Goal: Ask a question: Seek information or help from site administrators or community

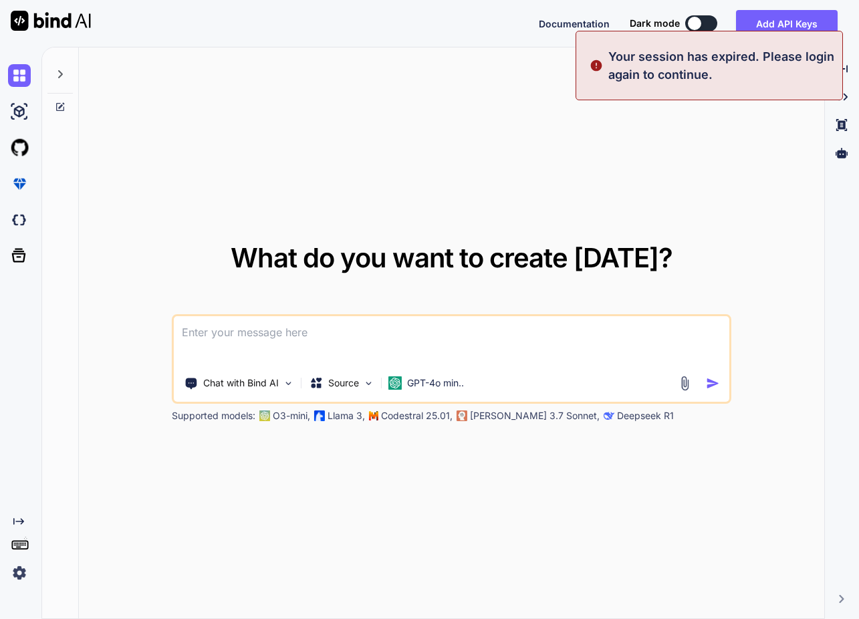
drag, startPoint x: 494, startPoint y: 95, endPoint x: 627, endPoint y: 68, distance: 135.9
click at [496, 92] on div "What do you want to create [DATE]? Chat with Bind AI Source GPT-4o min.. Suppor…" at bounding box center [452, 333] width 746 height 572
type textarea "x"
click at [685, 25] on button "Sign in" at bounding box center [689, 23] width 72 height 27
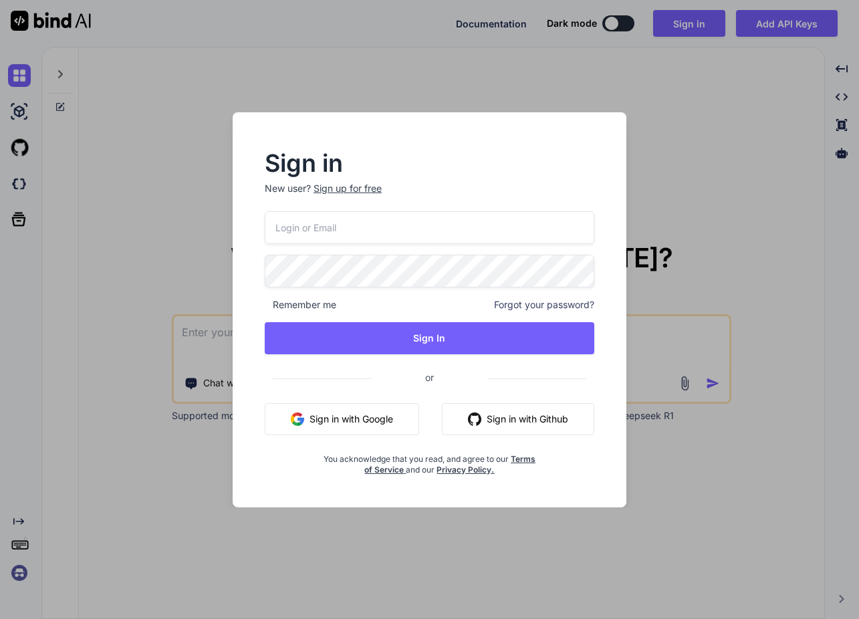
type input "[EMAIL_ADDRESS][DOMAIN_NAME]"
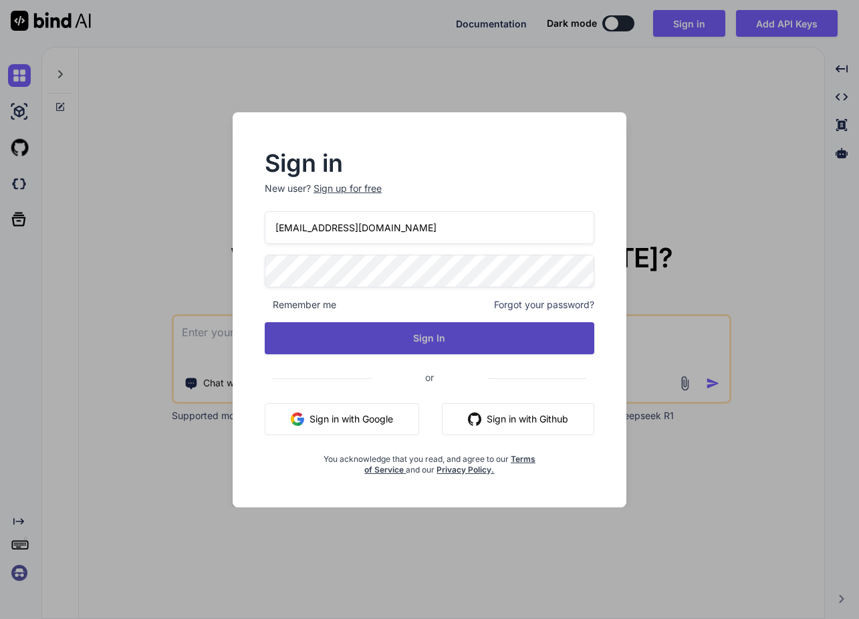
click at [405, 349] on button "Sign In" at bounding box center [430, 338] width 330 height 32
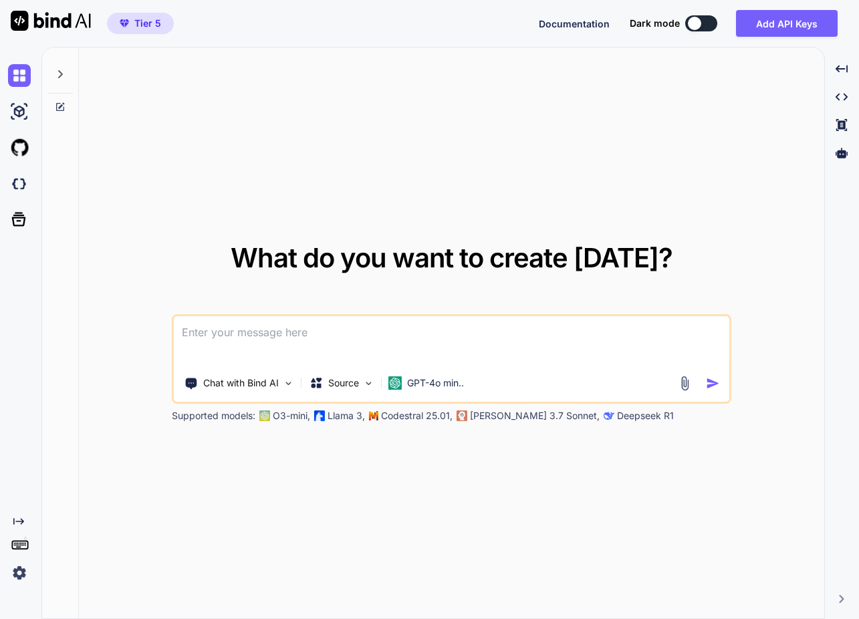
click at [63, 108] on icon at bounding box center [60, 107] width 11 height 11
click at [459, 387] on p "GPT-4o min.." at bounding box center [435, 382] width 57 height 13
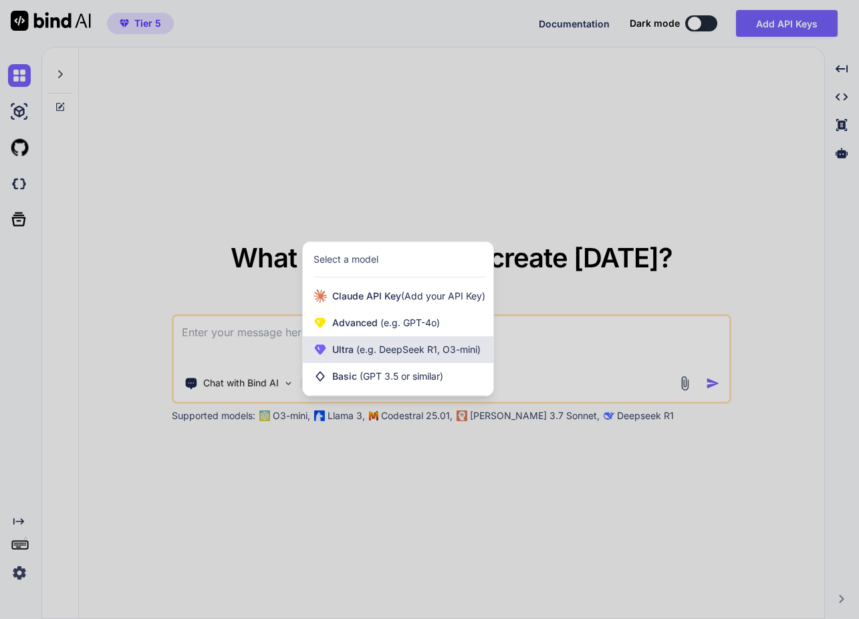
click at [384, 348] on span "(e.g. DeepSeek R1, O3-mini)" at bounding box center [417, 349] width 127 height 11
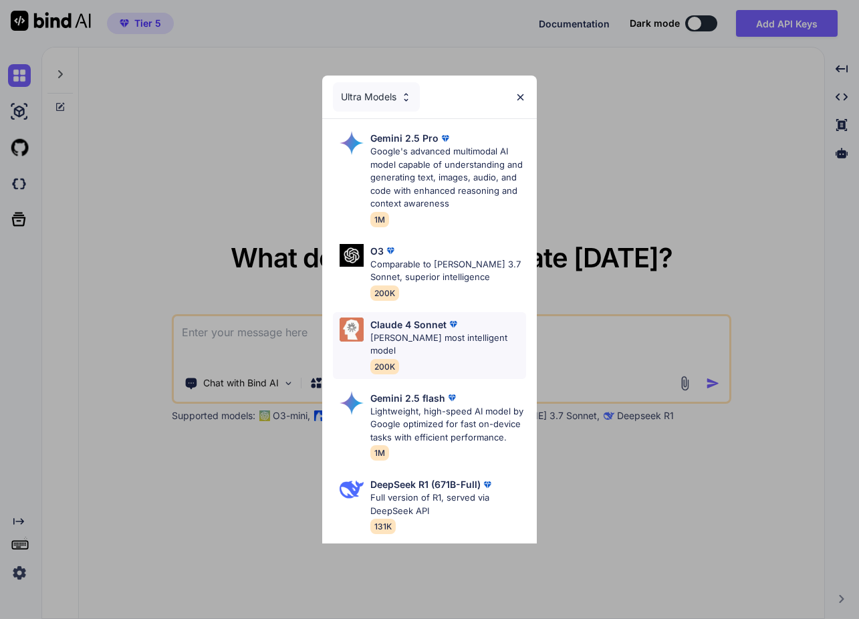
click at [460, 332] on p "[PERSON_NAME] most intelligent model" at bounding box center [448, 345] width 156 height 26
type textarea "x"
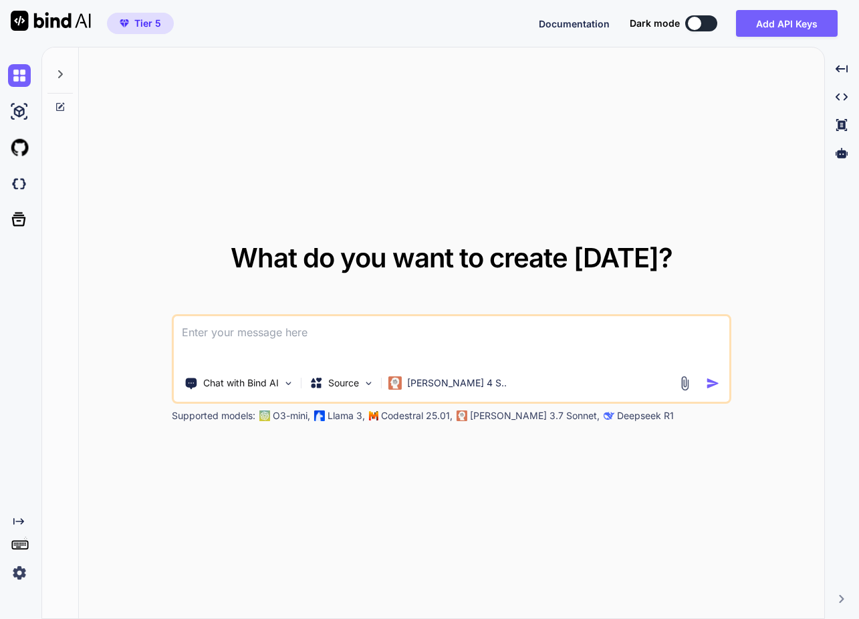
click at [347, 338] on textarea at bounding box center [451, 340] width 555 height 49
type textarea "i"
type textarea "x"
type textarea "ic"
type textarea "x"
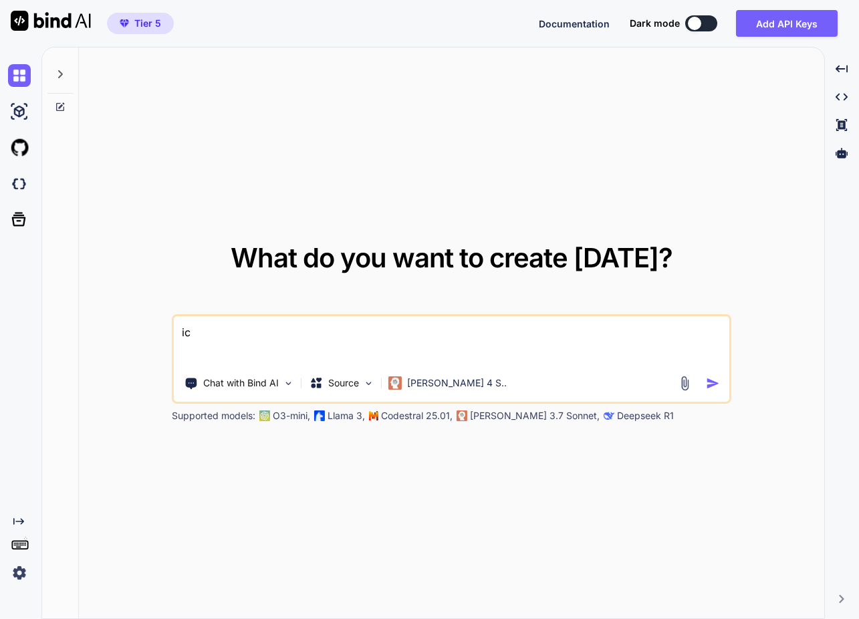
type textarea "ich"
type textarea "x"
type textarea "ich"
type textarea "x"
type textarea "ich m"
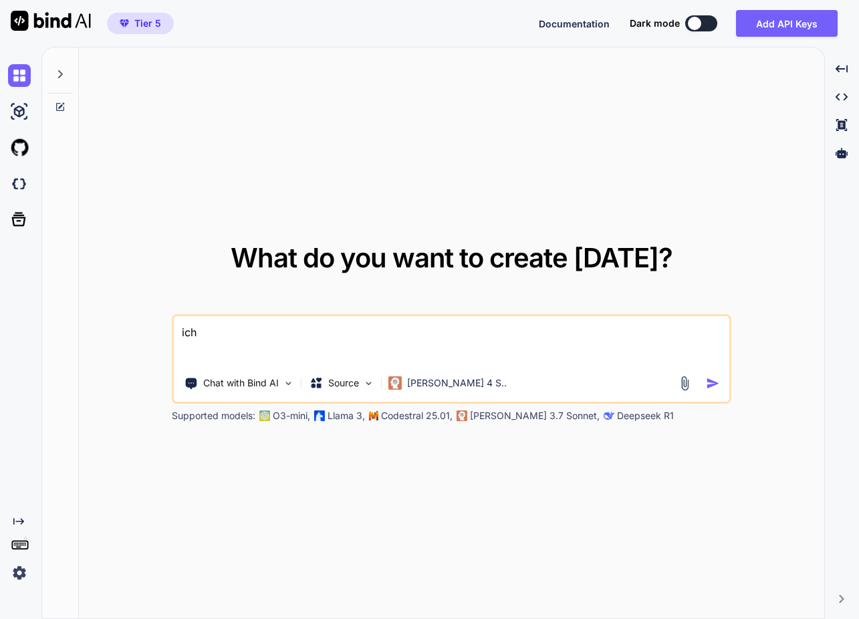
type textarea "x"
type textarea "ich mö"
type textarea "x"
type textarea "ich möh"
type textarea "x"
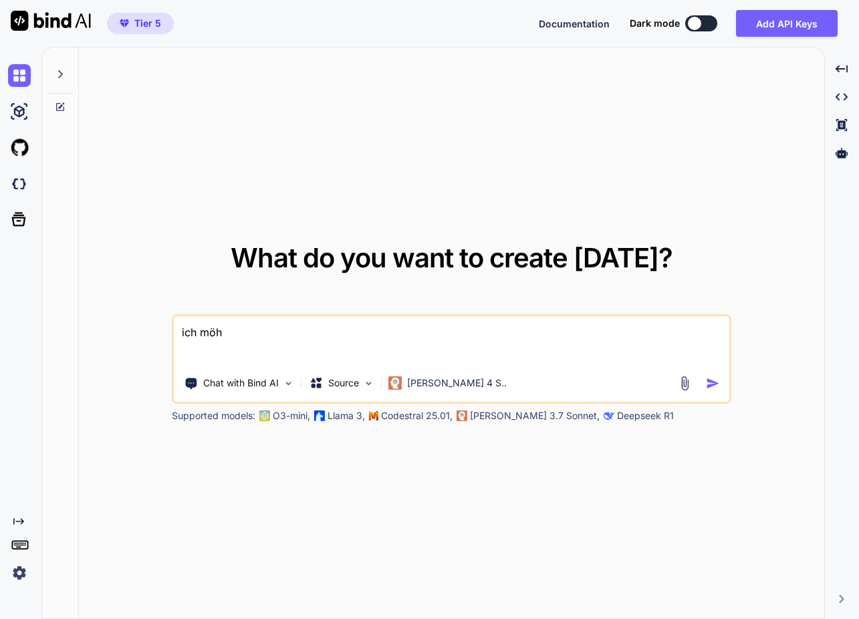
type textarea "ich möht"
type textarea "x"
type textarea "ich möhte"
type textarea "x"
type textarea "ich möchte"
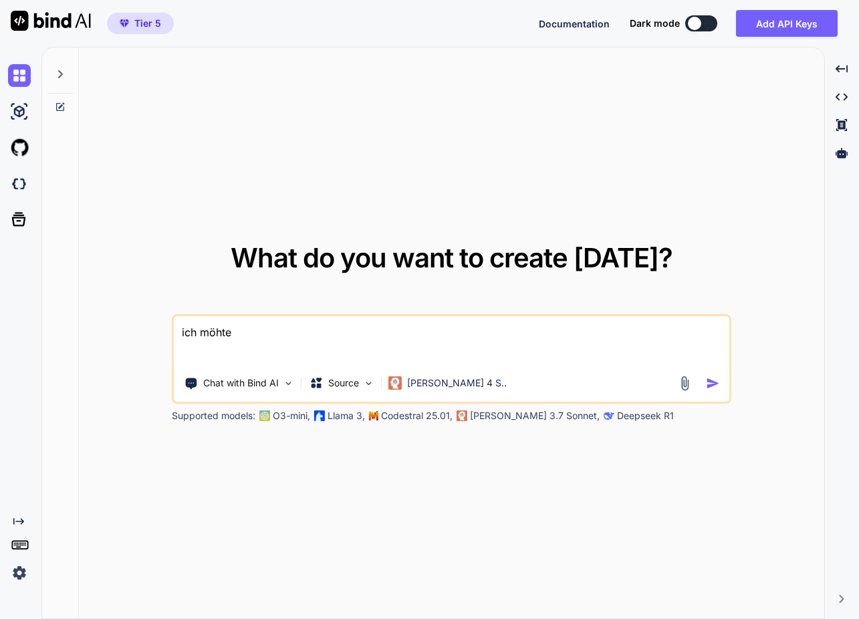
type textarea "x"
type textarea "ich möchte d"
type textarea "x"
type textarea "ich möchte di"
type textarea "x"
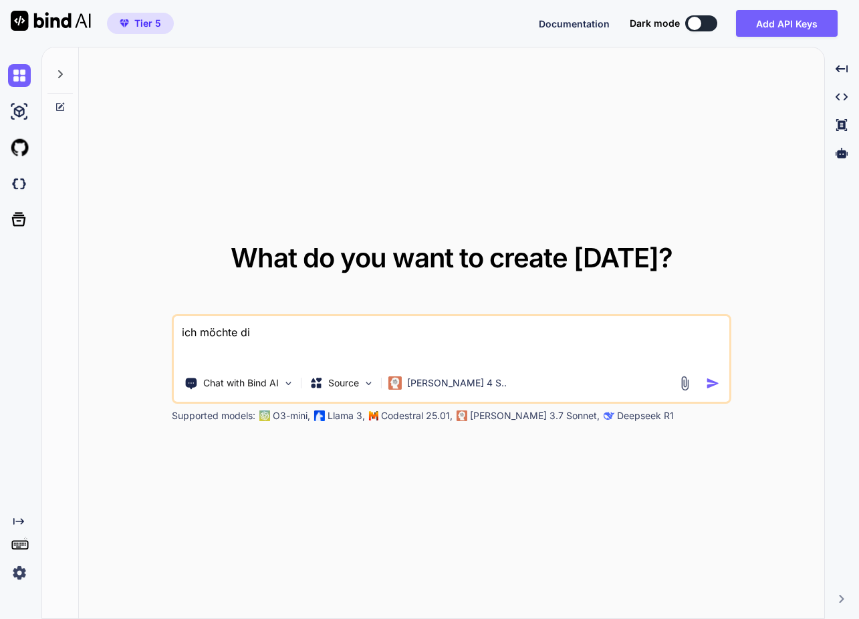
type textarea "ich möchte die"
type textarea "x"
type textarea "ich möchte dies"
type textarea "x"
type textarea "ich möchte diese"
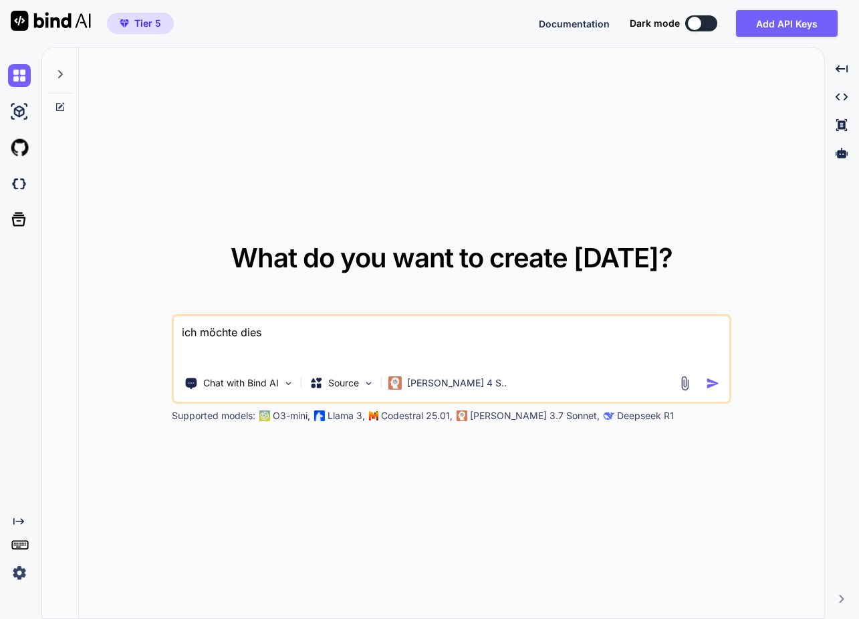
type textarea "x"
type textarea "ich möchte diese"
type textarea "x"
type textarea "ich möchte diese s"
type textarea "x"
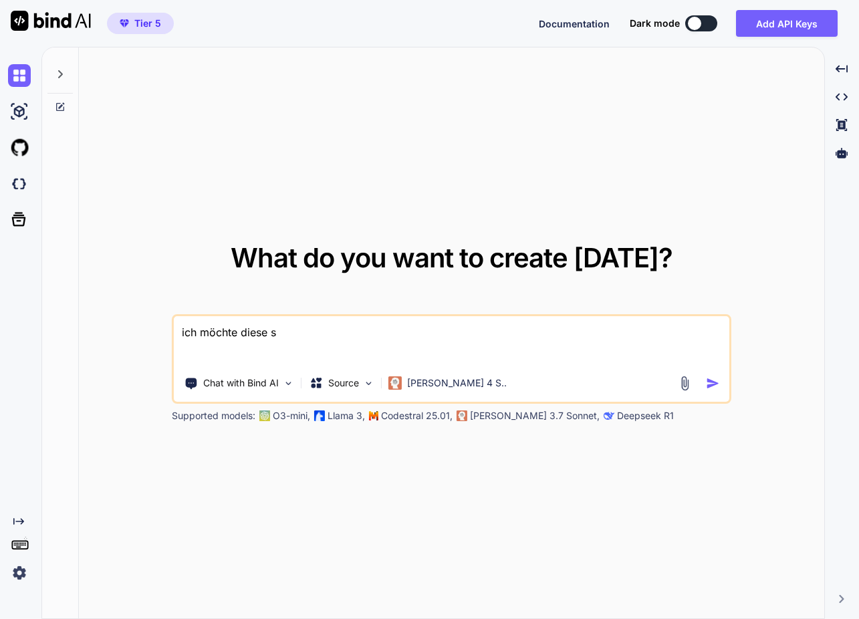
type textarea "ich möchte diese se"
type textarea "x"
type textarea "ich möchte diese sei"
type textarea "x"
type textarea "ich möchte diese seit"
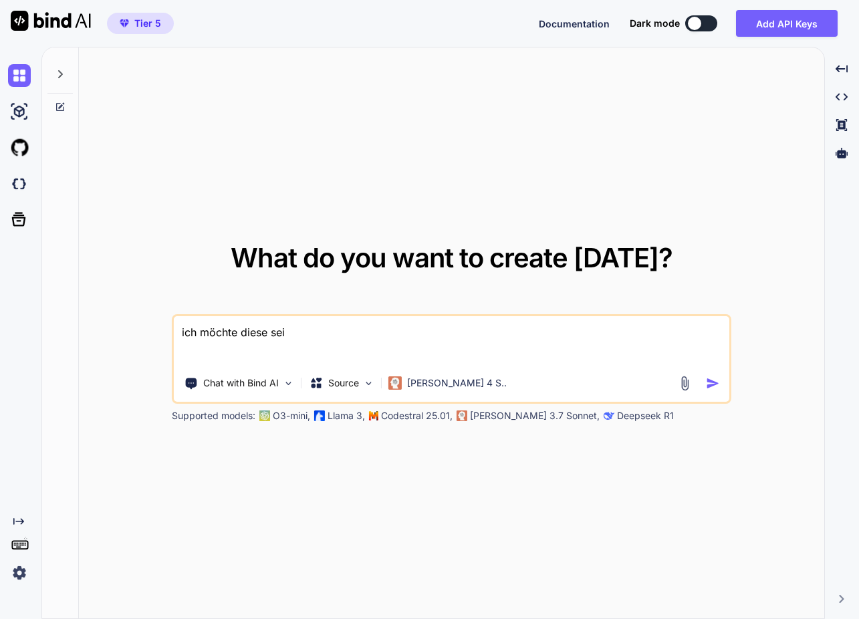
type textarea "x"
type textarea "ich möchte diese seite"
type textarea "x"
type textarea "ich möchte diese seite"
type textarea "x"
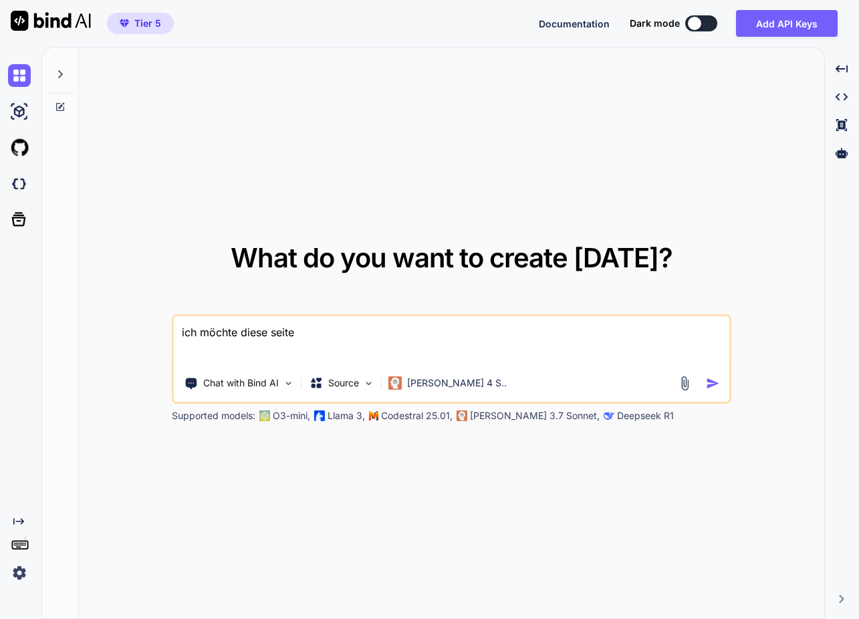
type textarea "ich möchte diese seite m"
type textarea "x"
type textarea "ich möchte diese seite me"
type textarea "x"
type textarea "ich möchte diese seite mei"
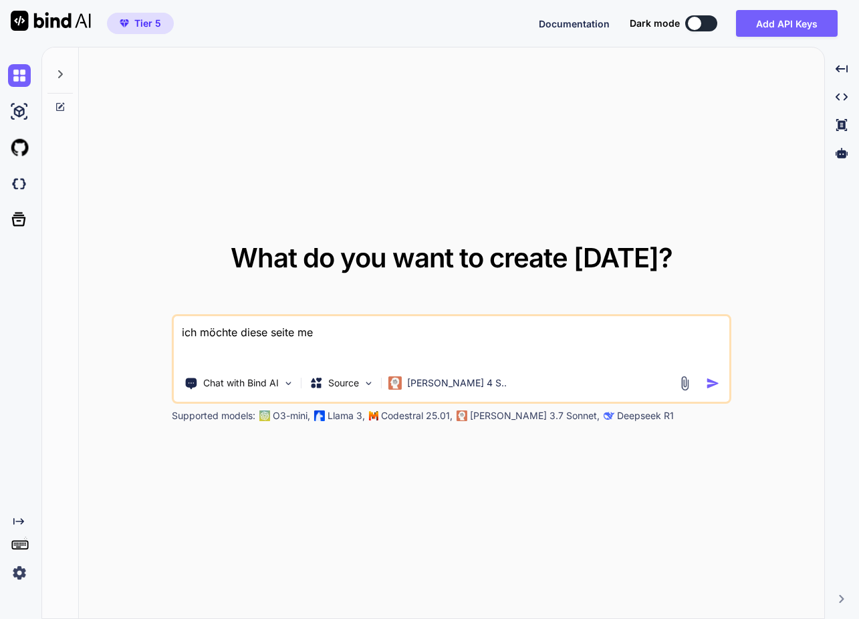
type textarea "x"
type textarea "ich möchte diese seite mein"
type textarea "x"
type textarea "ich möchte diese seite meine"
type textarea "x"
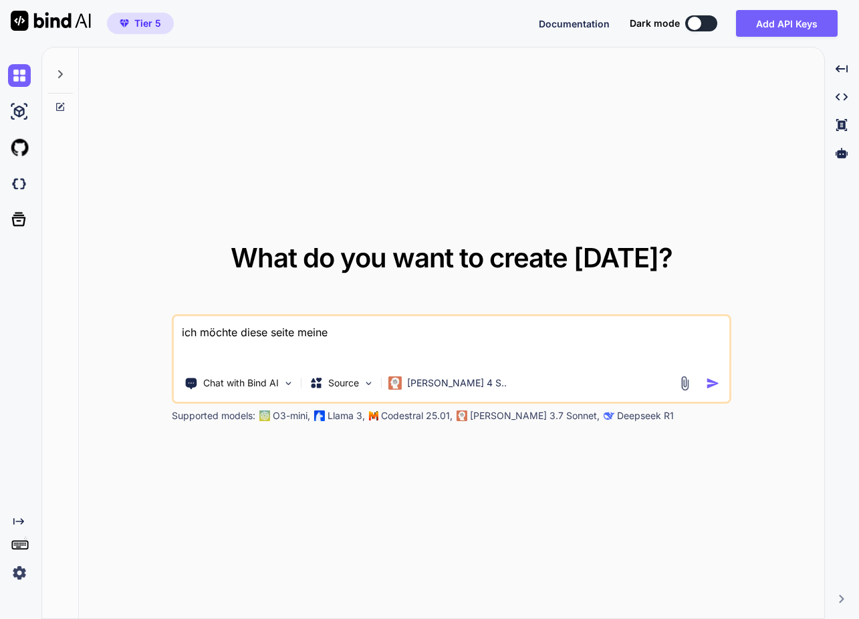
type textarea "ich möchte diese seite meines"
type textarea "x"
type textarea "ich möchte diese seite meines"
type textarea "x"
type textarea "ich möchte diese seite meines o"
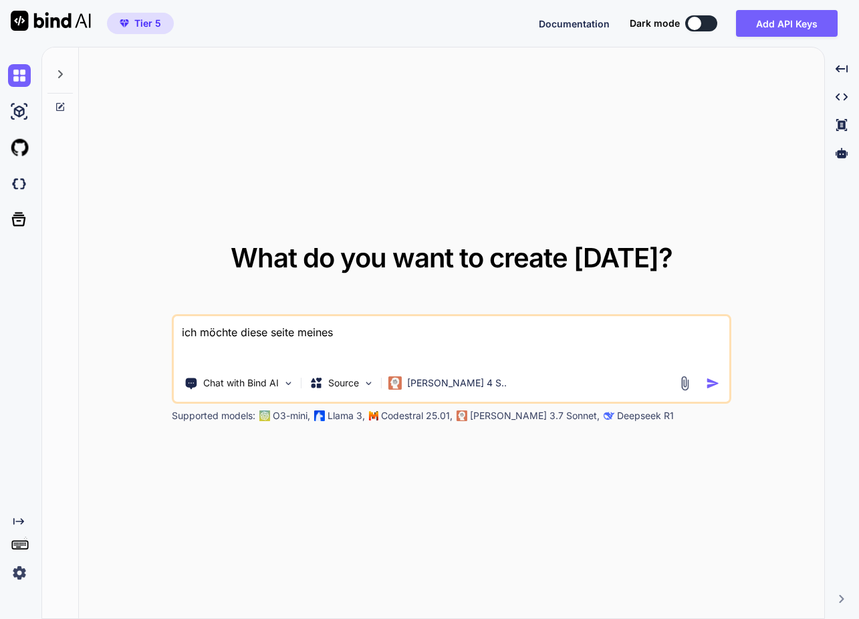
type textarea "x"
type textarea "ich möchte diese seite meines on"
type textarea "x"
type textarea "ich möchte diese seite meines oni"
type textarea "x"
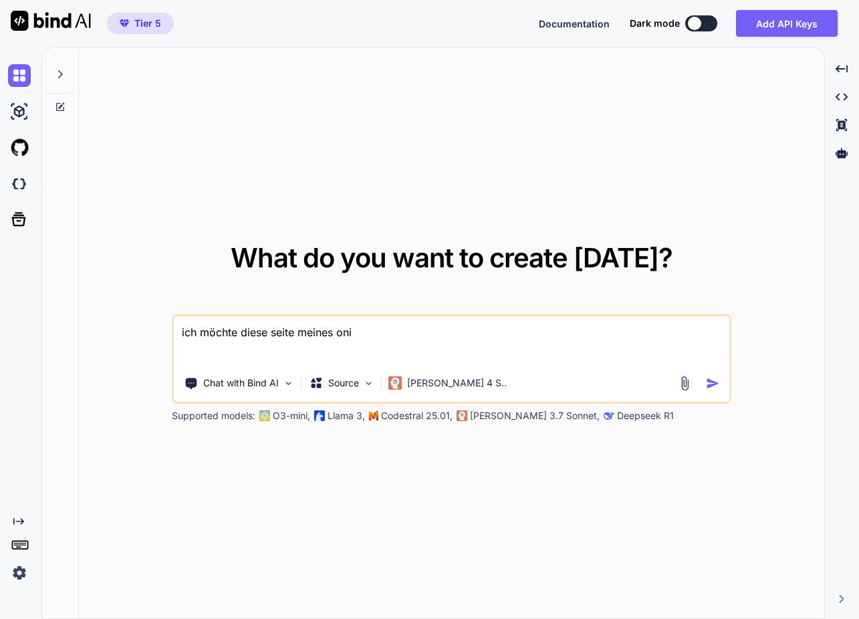
type textarea "ich möchte diese seite meines onin"
type textarea "x"
type textarea "ich möchte diese seite meines onine"
type textarea "x"
type textarea "ich möchte diese seite meines oninek"
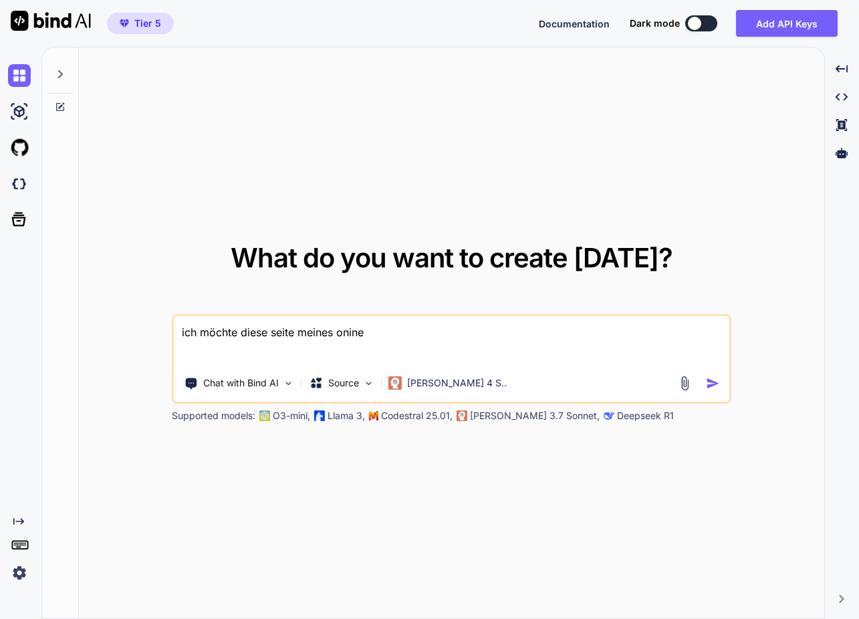
type textarea "x"
type textarea "ich möchte diese seite meines onineku"
type textarea "x"
type textarea "ich möchte diese seite meines oninekur"
type textarea "x"
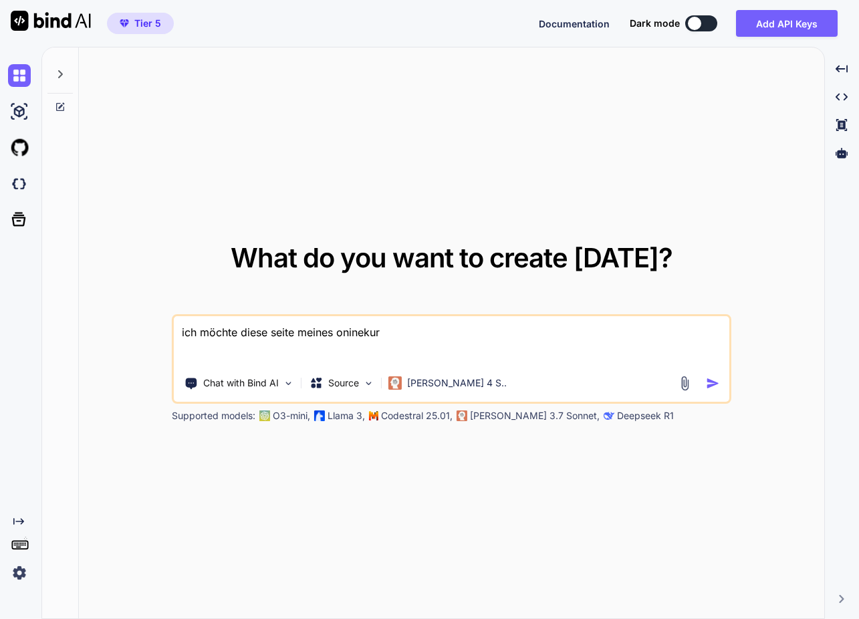
type textarea "ich möchte diese seite meines oninekure"
type textarea "x"
type textarea "ich möchte diese seite meines oninekures"
type textarea "x"
type textarea "ich möchte diese seite meines oninekurese"
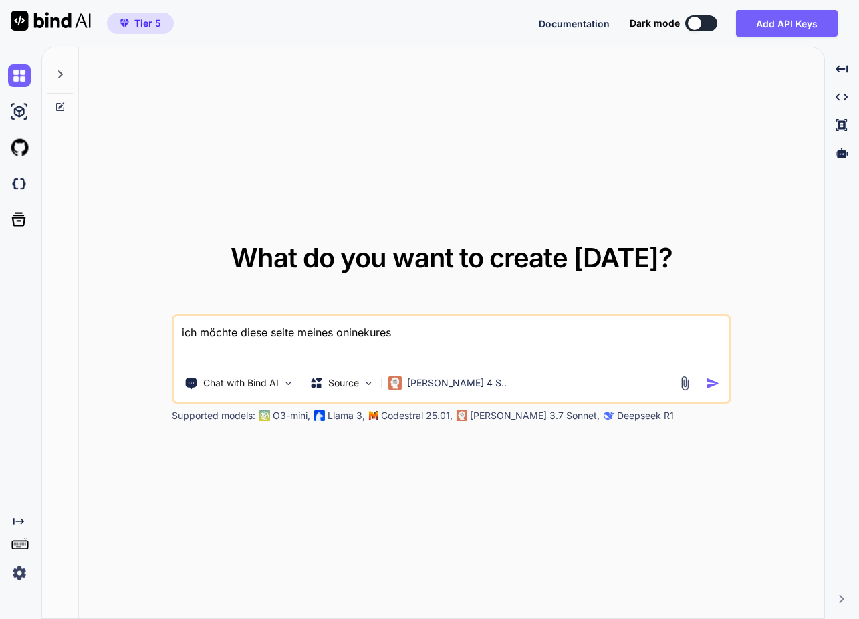
type textarea "x"
type textarea "ich möchte diese seite meines oninekures"
type textarea "x"
type textarea "ich möchte diese seite meines oninekure"
type textarea "x"
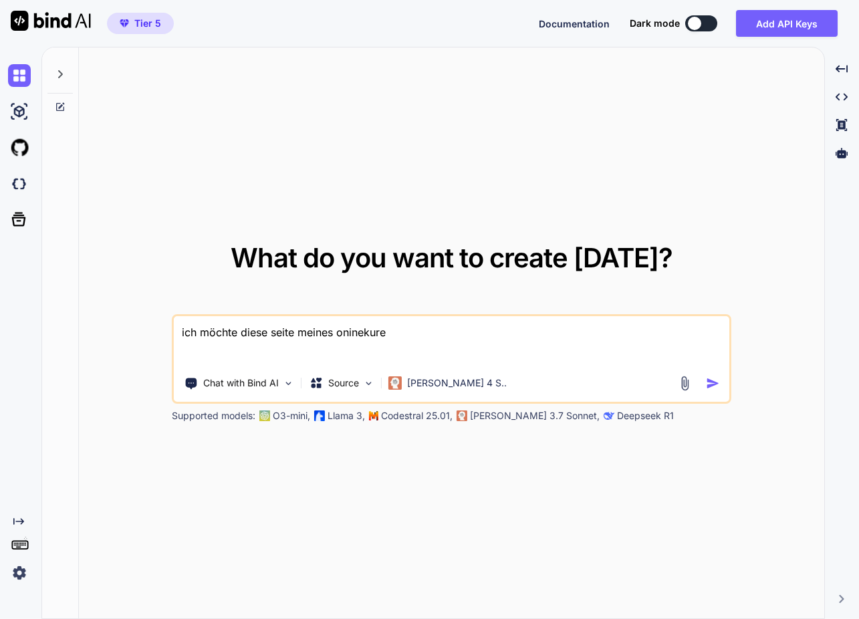
type textarea "ich möchte diese seite meines oninekur"
type textarea "x"
type textarea "ich möchte diese seite meines oninekurs"
type textarea "x"
type textarea "ich möchte diese seite meines oninekurse"
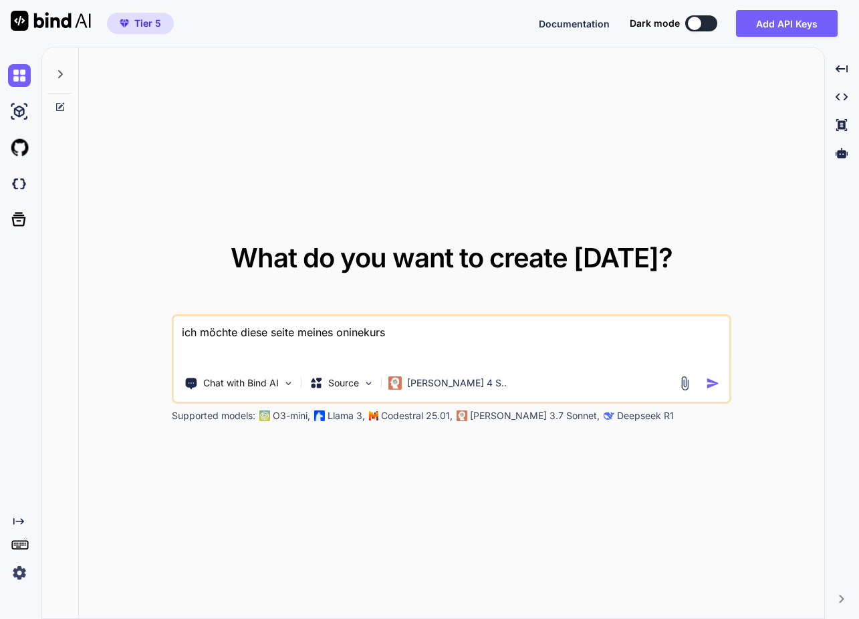
type textarea "x"
type textarea "ich möchte diese seite meines oninekurses"
type textarea "x"
type textarea "ich möchte diese seite meines oninekurses"
type textarea "x"
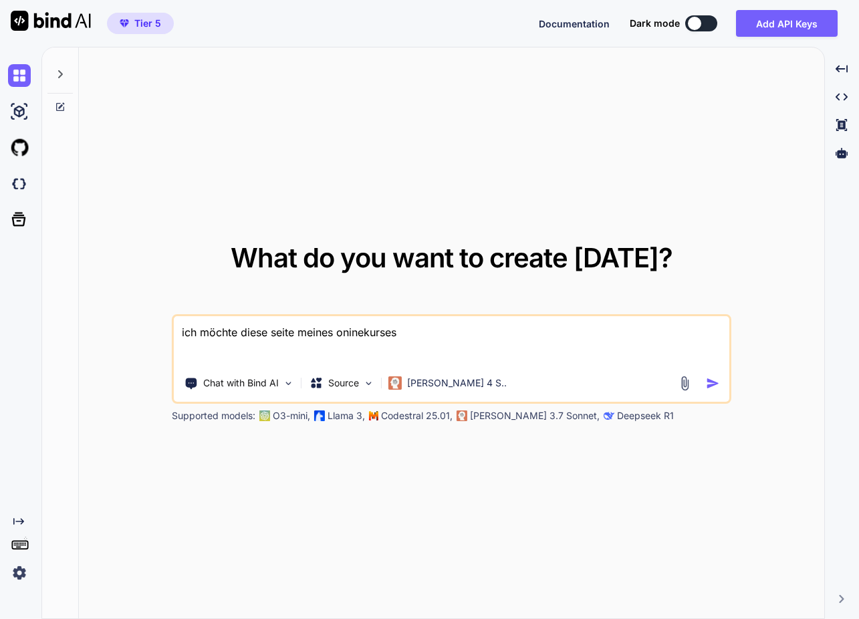
type textarea "ich möchte diese seite meines oninekurses o"
type textarea "x"
type textarea "ich möchte diese seite meines oninekurses op"
type textarea "x"
type textarea "ich möchte diese seite meines oninekurses opt"
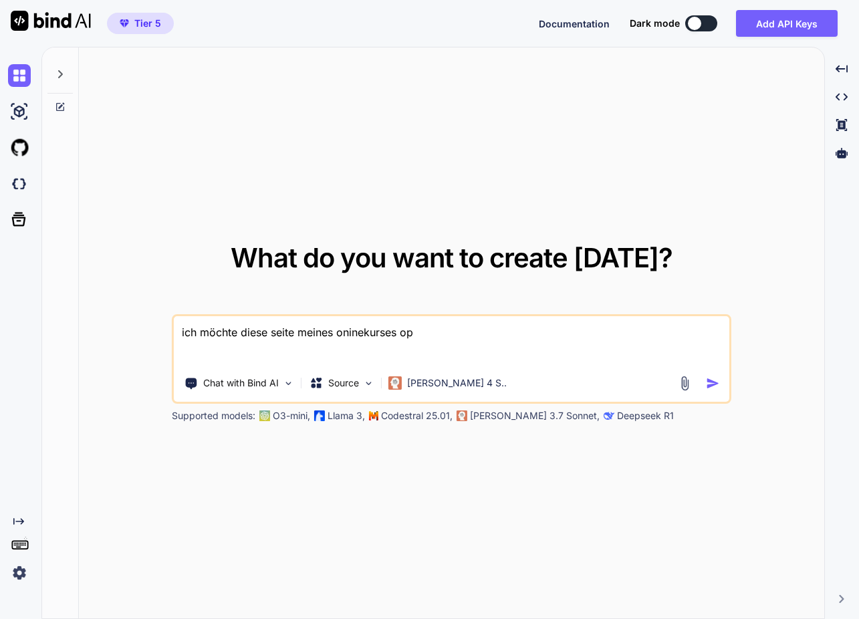
type textarea "x"
type textarea "ich möchte diese seite meines oninekurses opti"
type textarea "x"
type textarea "ich möchte diese seite meines oninekurses optim"
type textarea "x"
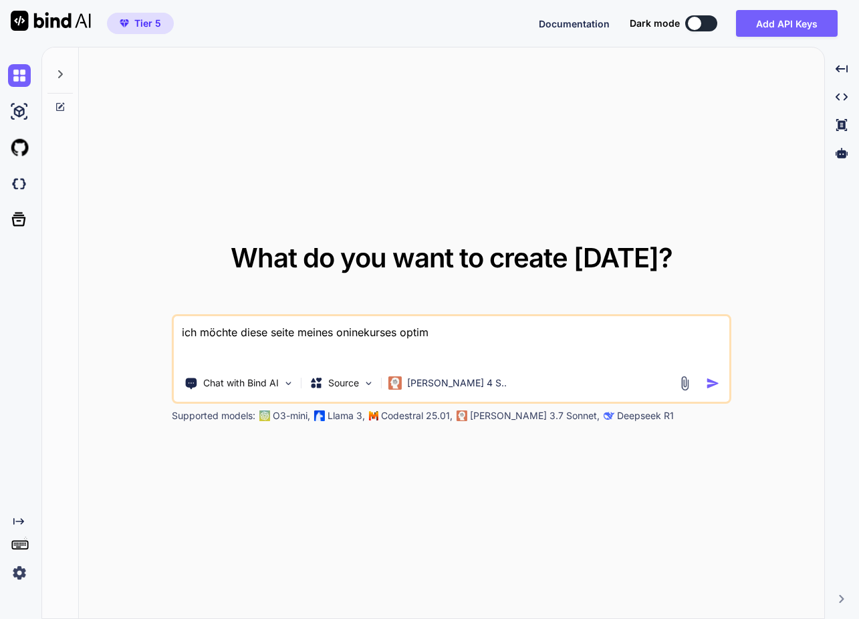
type textarea "ich möchte diese seite meines oninekurses optimi"
type textarea "x"
type textarea "ich möchte diese seite meines oninekurses optimie"
type textarea "x"
type textarea "ich möchte diese seite meines oninekurses optimier"
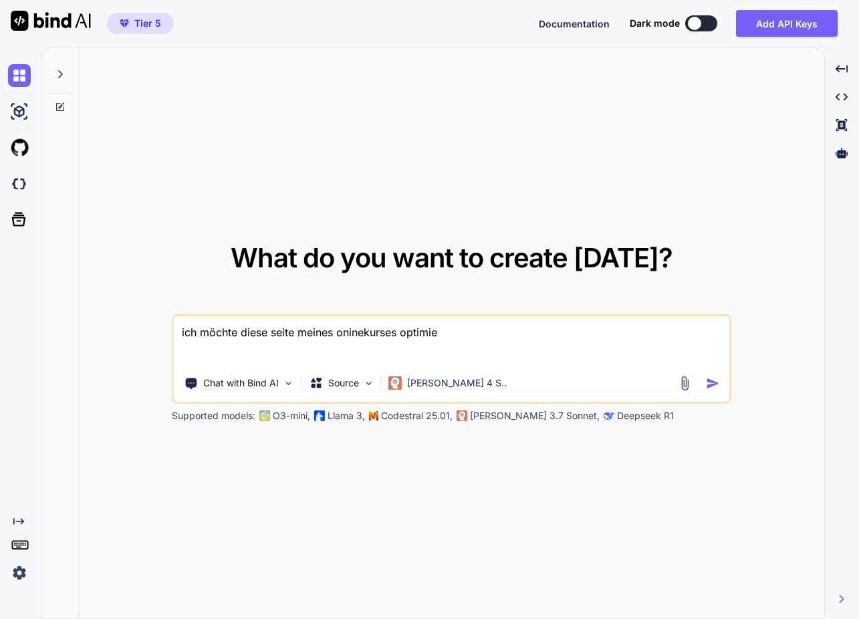
type textarea "x"
type textarea "ich möchte diese seite meines oninekurses optimiere"
type textarea "x"
type textarea "ich möchte diese seite meines oninekurses optimieren"
type textarea "x"
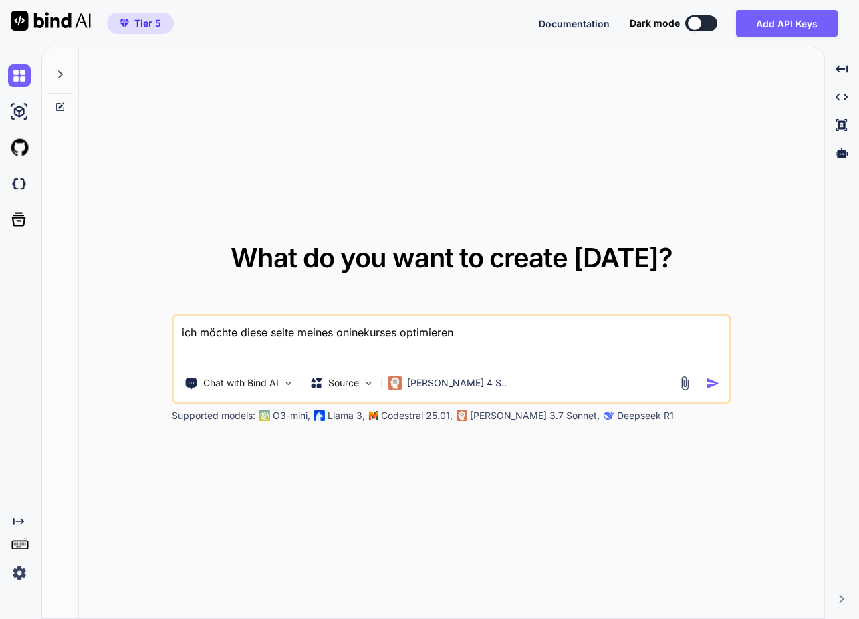
type textarea "ich möchte diese seite meines oninekurses optimieren:"
type textarea "x"
type textarea "ich möchte diese seite meines oninekurses optimieren:"
type textarea "x"
type textarea "ich möchte diese seite meines oninekurses optimieren:"
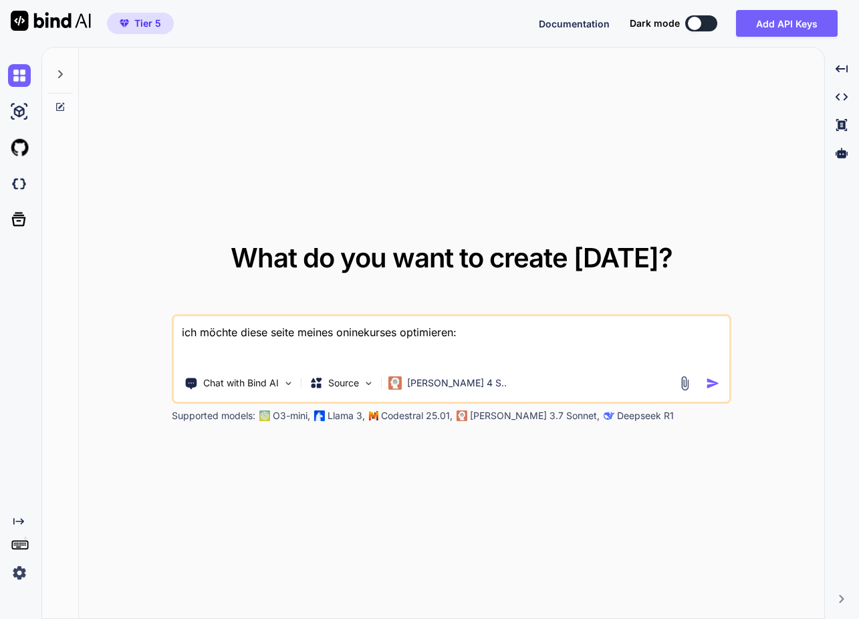
type textarea "x"
type textarea "ich möchte diese seite meines oninekurses optimieren"
type textarea "x"
type textarea "ich möchte diese seite meines oninekurses optimieren,"
type textarea "x"
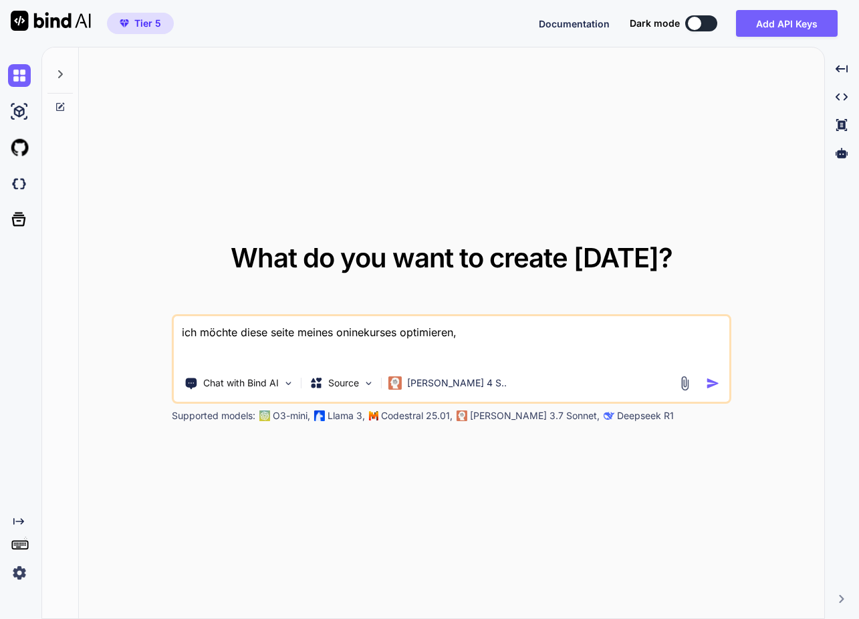
type textarea "ich möchte diese seite meines oninekurses optimieren,"
type textarea "x"
type textarea "ich möchte diese seite meines oninekurses optimieren,"
type textarea "x"
type textarea "ich möchte diese seite meines oninekurses optimieren"
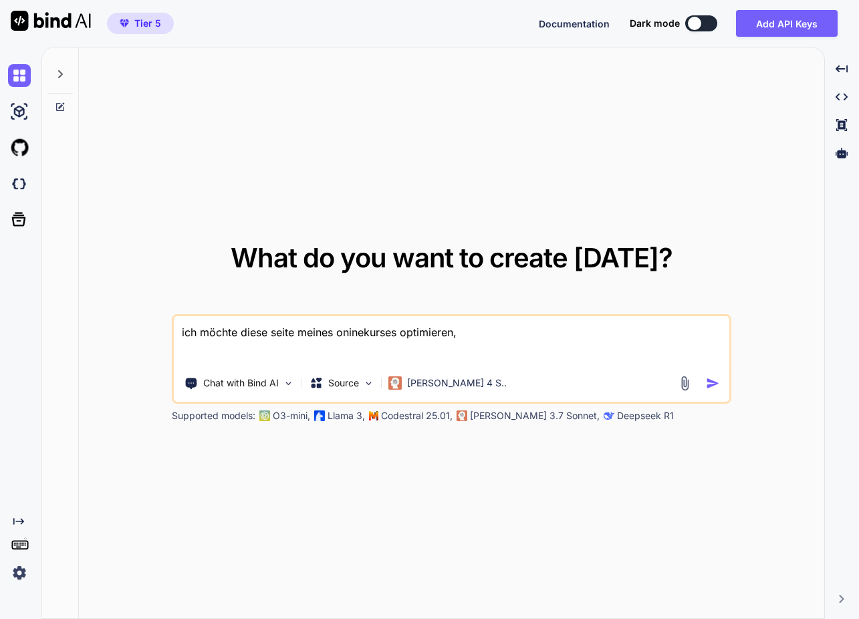
type textarea "x"
type textarea "ich möchte diese seite meines oninekurses optimieren."
type textarea "x"
type textarea "ich möchte diese seite meines oninekurses optimieren."
type textarea "x"
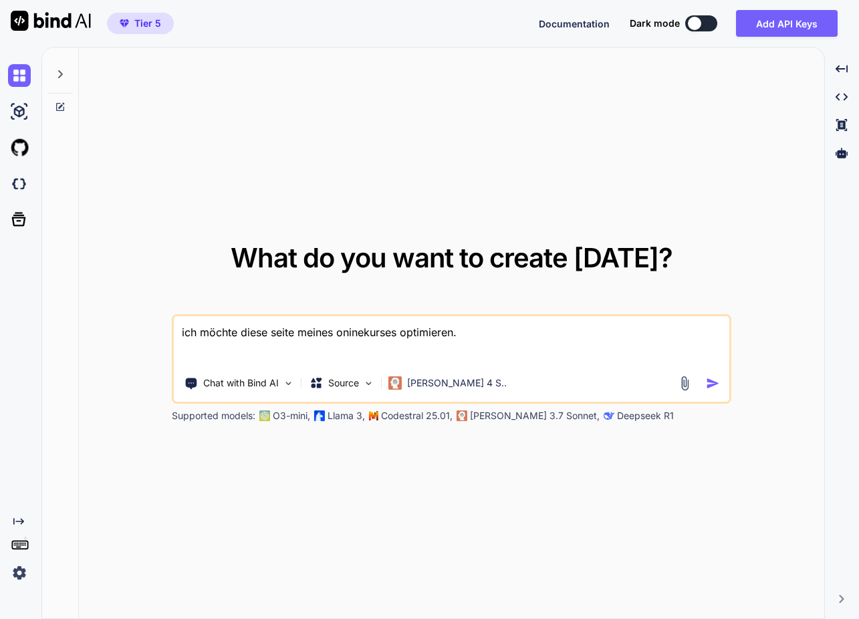
type textarea "ich möchte diese seite meines oninekurses optimieren. R"
type textarea "x"
type textarea "ich möchte diese seite meines oninekurses optimieren. Re"
type textarea "x"
type textarea "ich möchte diese seite meines oninekurses optimieren. Res"
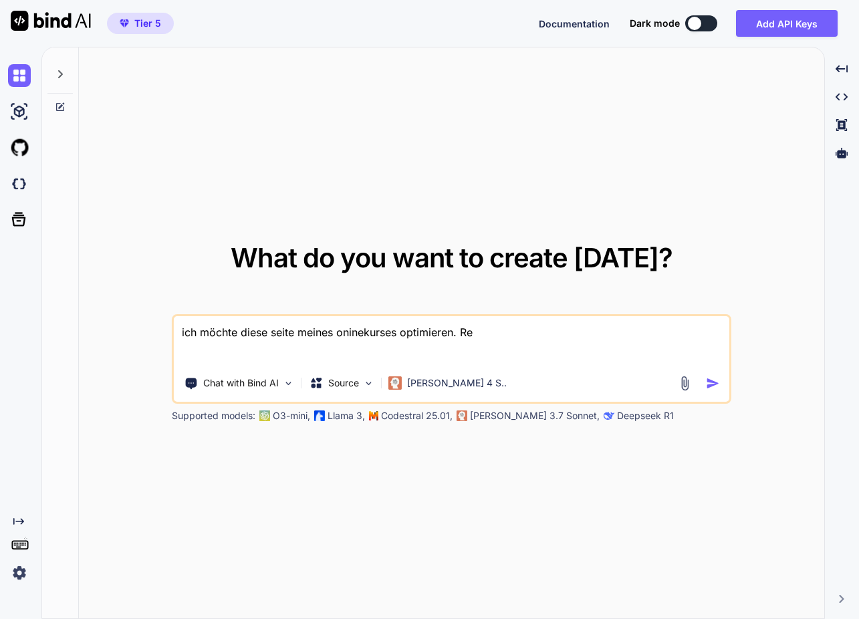
type textarea "x"
type textarea "ich möchte diese seite meines oninekurses optimieren. Reso"
type textarea "x"
type textarea "ich möchte diese seite meines oninekurses optimieren. Res"
type textarea "x"
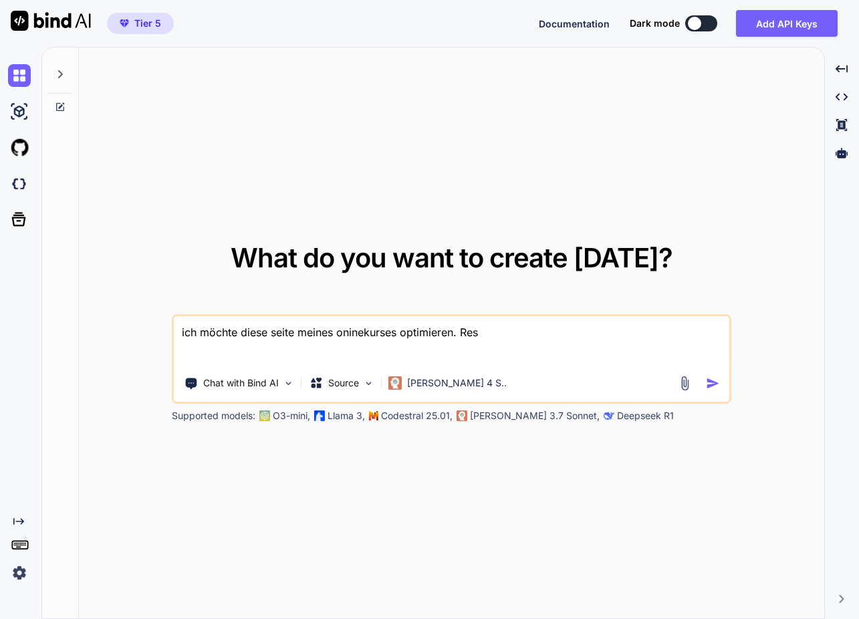
type textarea "ich möchte diese seite meines oninekurses optimieren. Resp"
type textarea "x"
type textarea "ich möchte diese seite meines oninekurses optimieren. Resps"
type textarea "x"
type textarea "ich möchte diese seite meines oninekurses optimieren. Respso"
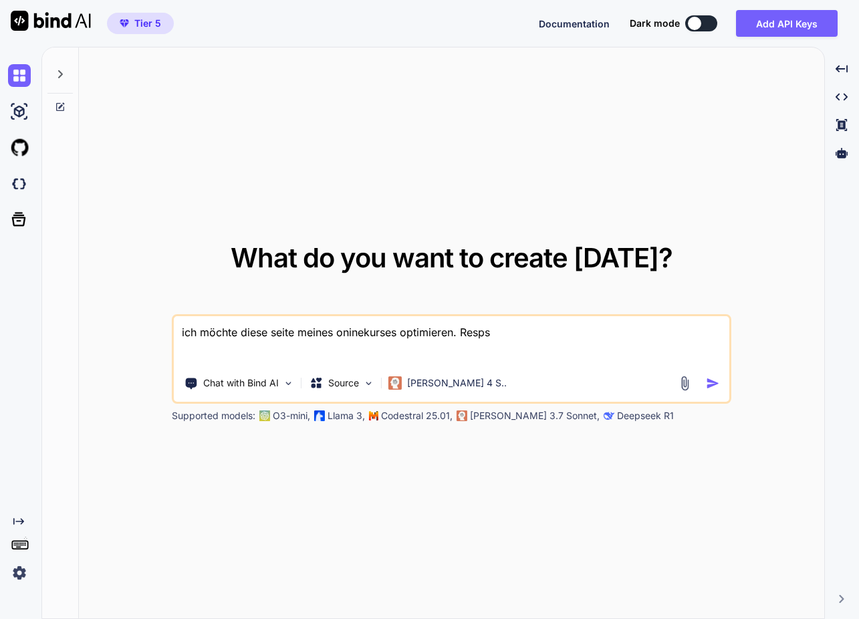
type textarea "x"
type textarea "ich möchte diese seite meines oninekurses optimieren. Respson"
type textarea "x"
type textarea "ich möchte diese seite meines oninekurses optimieren. Respso"
type textarea "x"
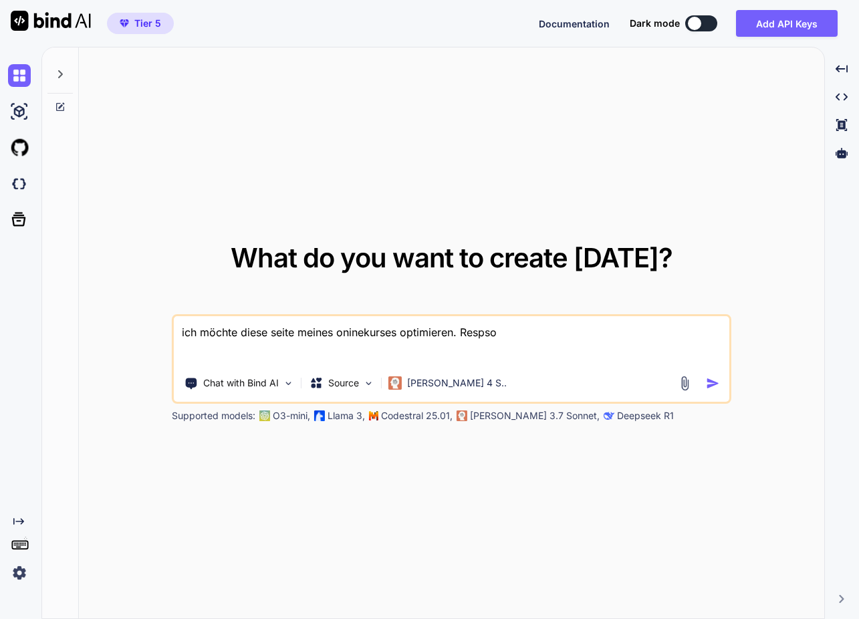
type textarea "ich möchte diese seite meines oninekurses optimieren. Resps"
type textarea "x"
type textarea "ich möchte diese seite meines oninekurses optimieren. Resp"
type textarea "x"
type textarea "ich möchte diese seite meines oninekurses optimieren. Respo"
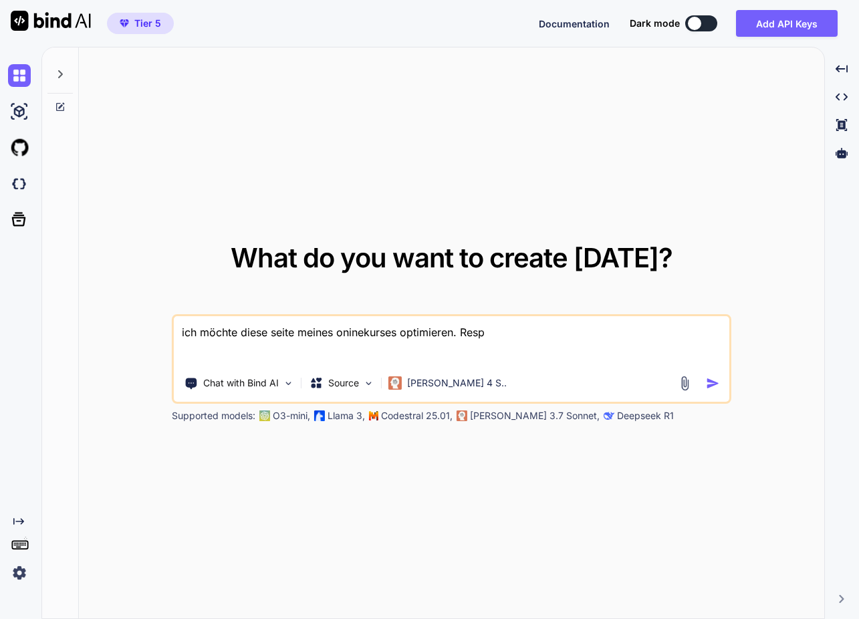
type textarea "x"
type textarea "ich möchte diese seite meines oninekurses optimieren. Respos"
type textarea "x"
type textarea "ich möchte diese seite meines oninekurses optimieren. Resposi"
type textarea "x"
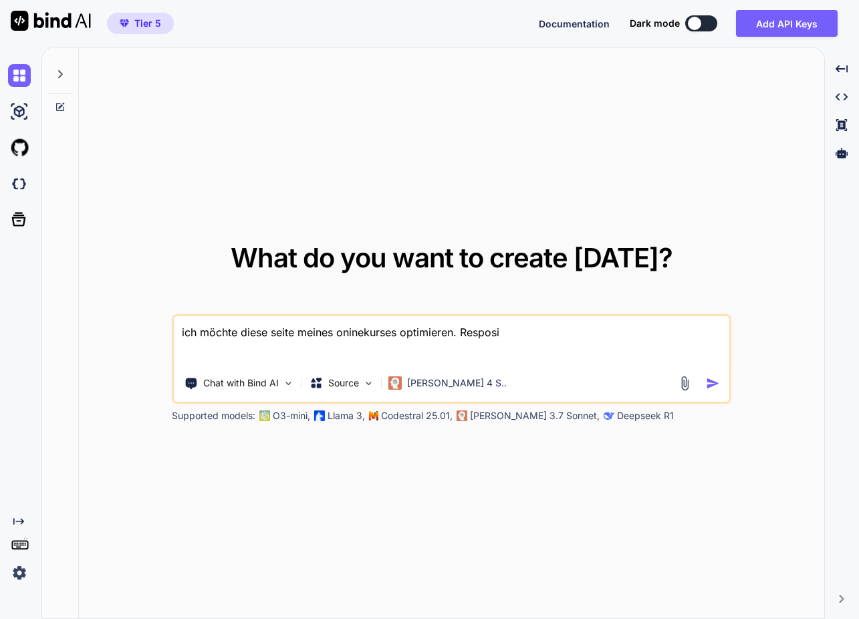
type textarea "ich möchte diese seite meines oninekurses optimieren. Respos"
type textarea "x"
type textarea "ich möchte diese seite meines oninekurses optimieren. Respo"
type textarea "x"
type textarea "ich möchte diese seite meines oninekurses optimieren. Respon"
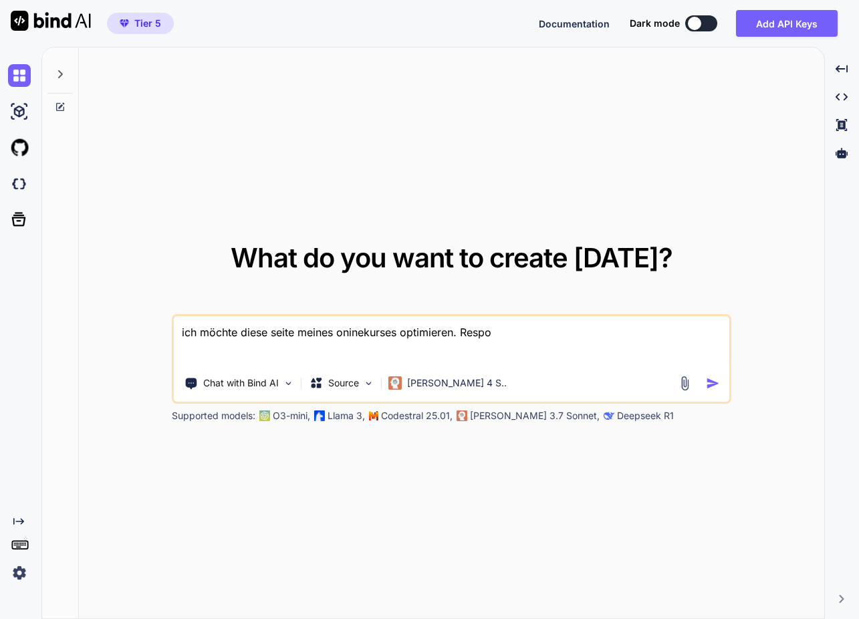
type textarea "x"
type textarea "ich möchte diese seite meines oninekurses optimieren. Responi"
type textarea "x"
type textarea "ich möchte diese seite meines oninekurses optimieren. Responis"
type textarea "x"
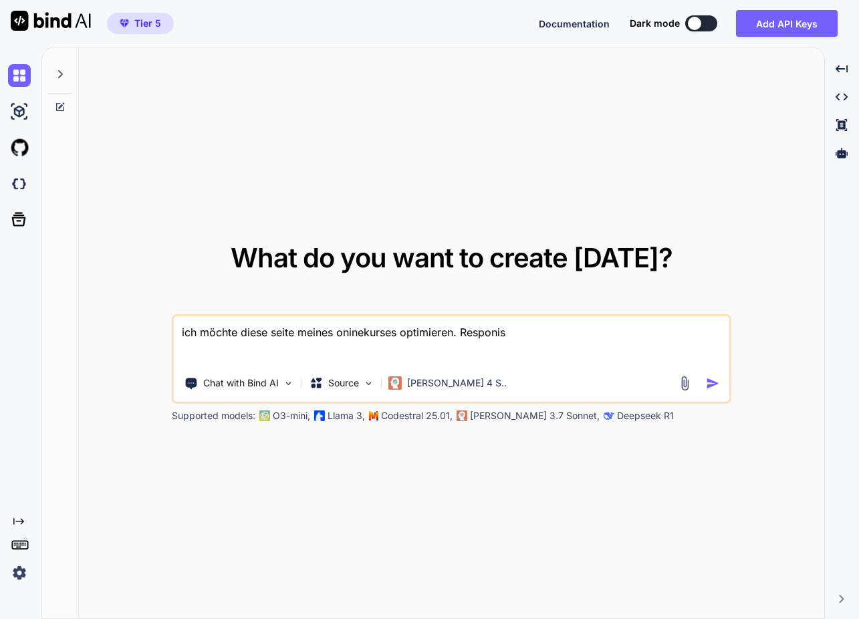
type textarea "ich möchte diese seite meines oninekurses optimieren. Responisv"
type textarea "x"
type textarea "ich möchte diese seite meines oninekurses optimieren. Response"
type textarea "x"
type textarea "ich möchte diese seite meines oninekurses optimieren. Response"
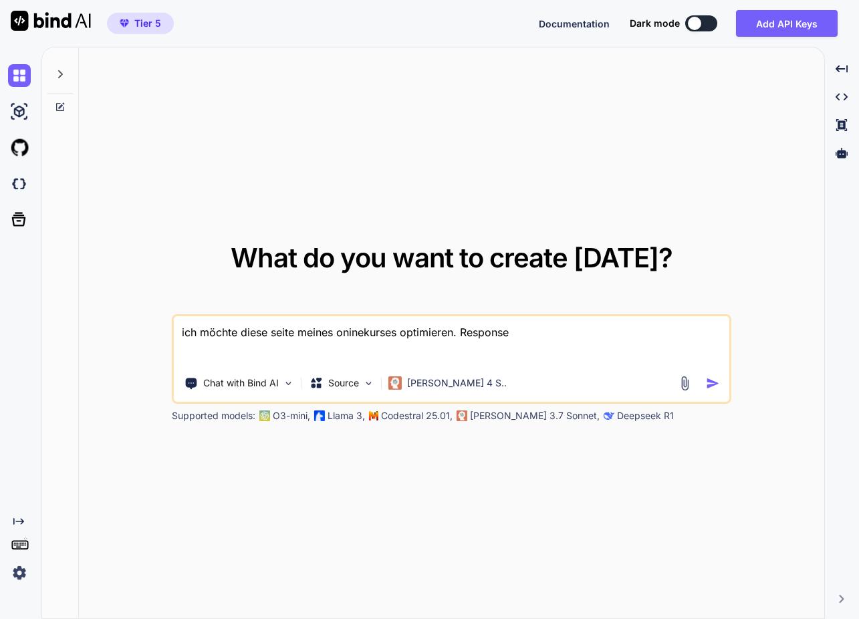
type textarea "x"
type textarea "ich möchte diese seite meines oninekurses optimieren. Respons"
type textarea "x"
type textarea "ich möchte diese seite meines oninekurses optimieren. Responsi"
type textarea "x"
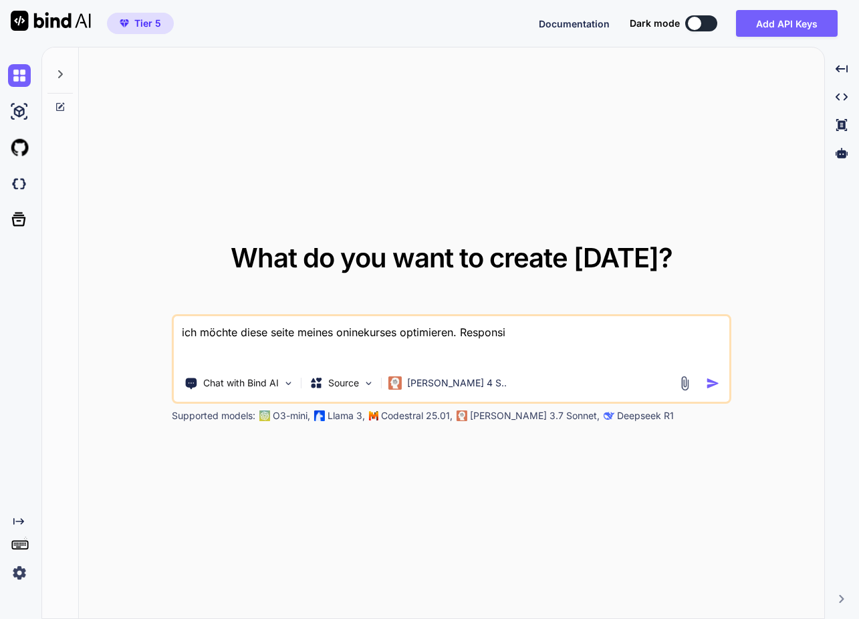
type textarea "ich möchte diese seite meines oninekurses optimieren. Responsiv"
type textarea "x"
type textarea "ich möchte diese seite meines oninekurses optimieren. Responsiv"
type textarea "x"
type textarea "ich möchte diese seite meines oninekurses optimieren. Responsiv s"
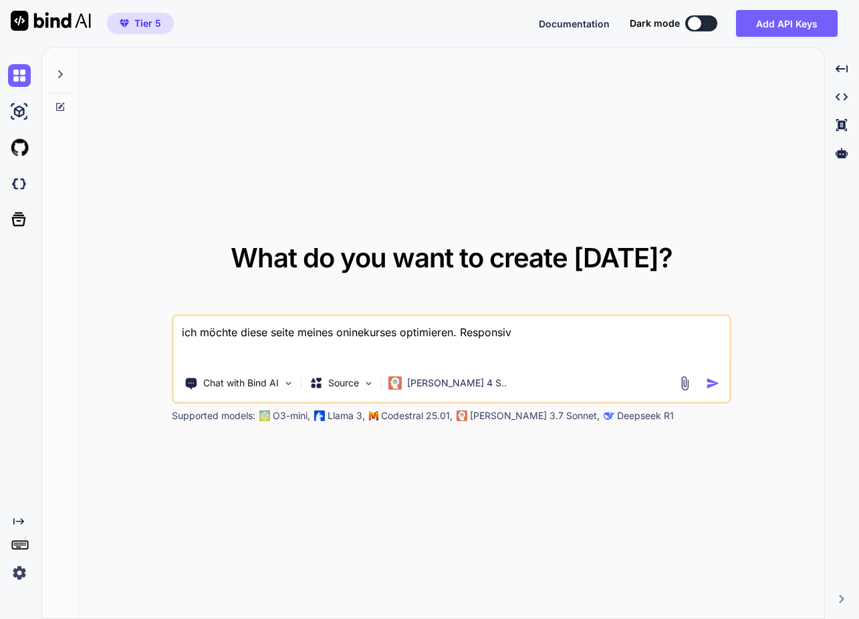
type textarea "x"
type textarea "ich möchte diese seite meines oninekurses optimieren. Responsiv so"
type textarea "x"
type textarea "ich möchte diese seite meines oninekurses optimieren. Responsiv sol"
type textarea "x"
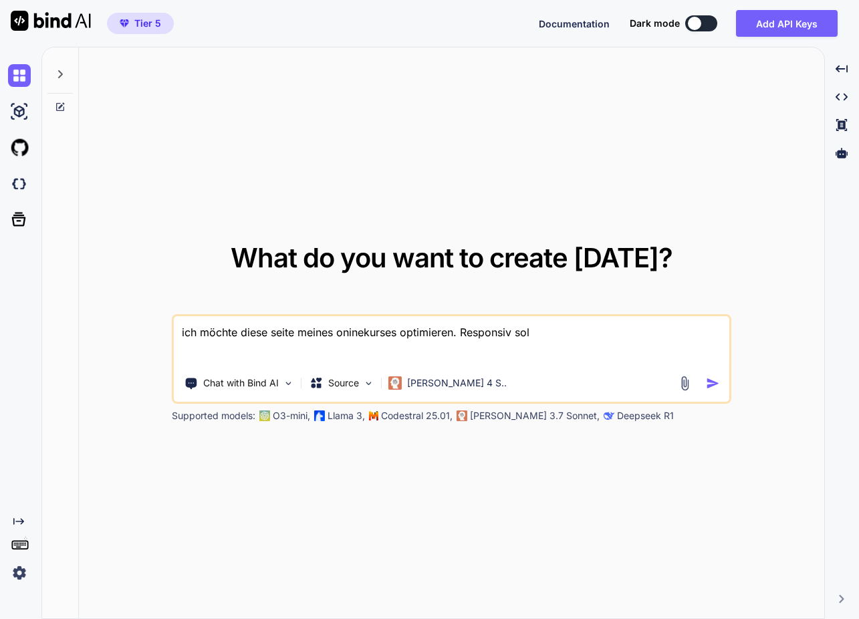
type textarea "ich möchte diese seite meines oninekurses optimieren. Responsiv soll"
type textarea "x"
type textarea "ich möchte diese seite meines oninekurses optimieren. Responsiv soll"
paste textarea "<!DOCTYPE html> <html lang="de"> <head> <meta charset="utf-8" /> <meta name="vi…"
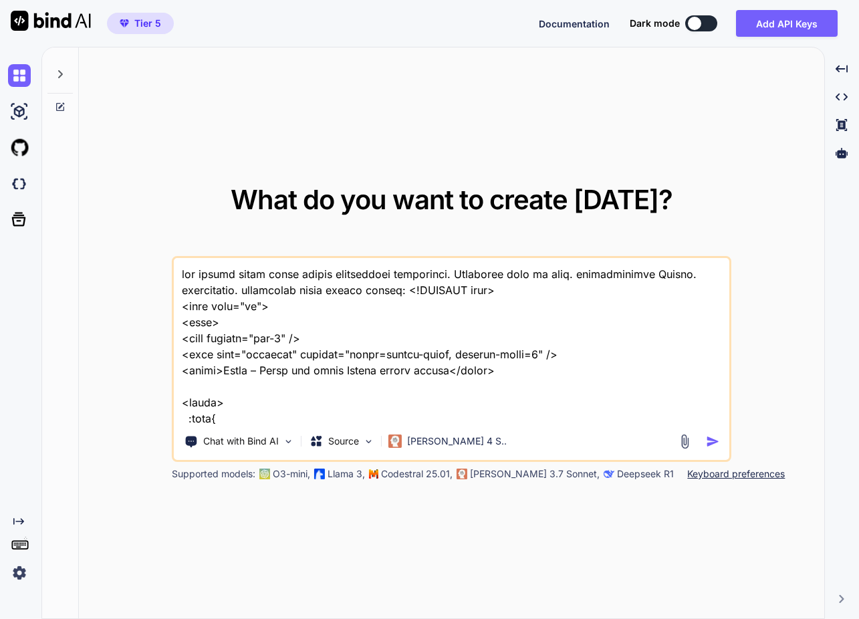
scroll to position [4850, 0]
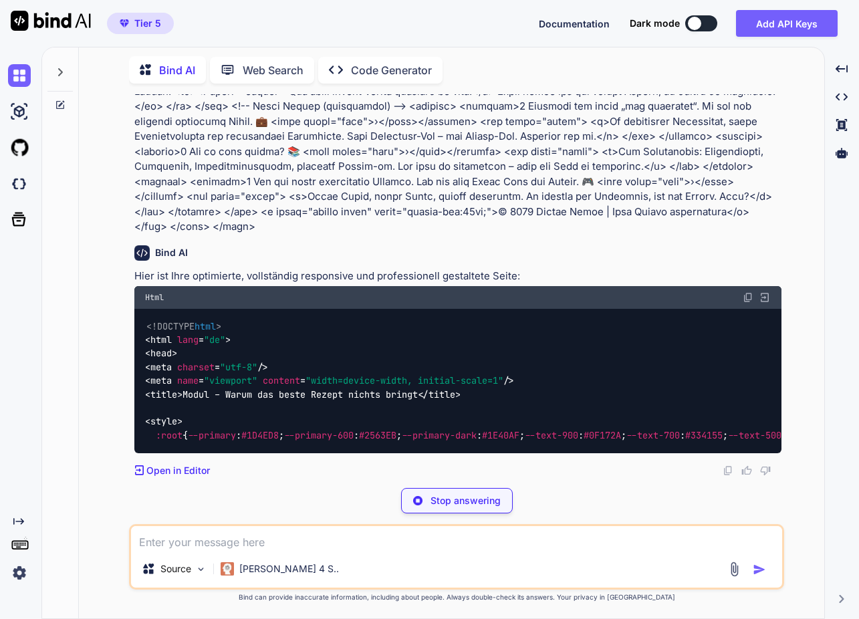
scroll to position [1107, 0]
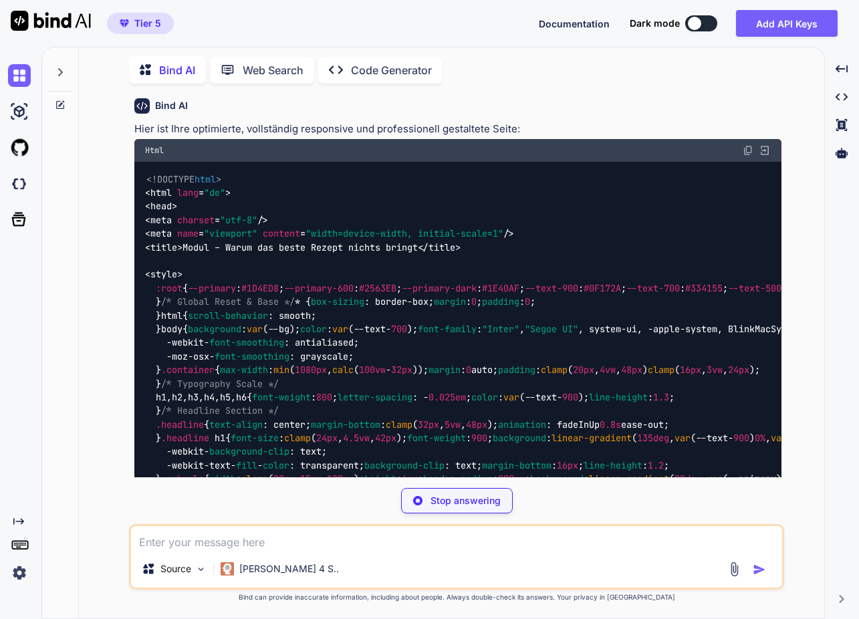
click at [531, 2] on div "Tier 5 Documentation Dark mode Add API Keys Created with Pixso." at bounding box center [429, 23] width 859 height 47
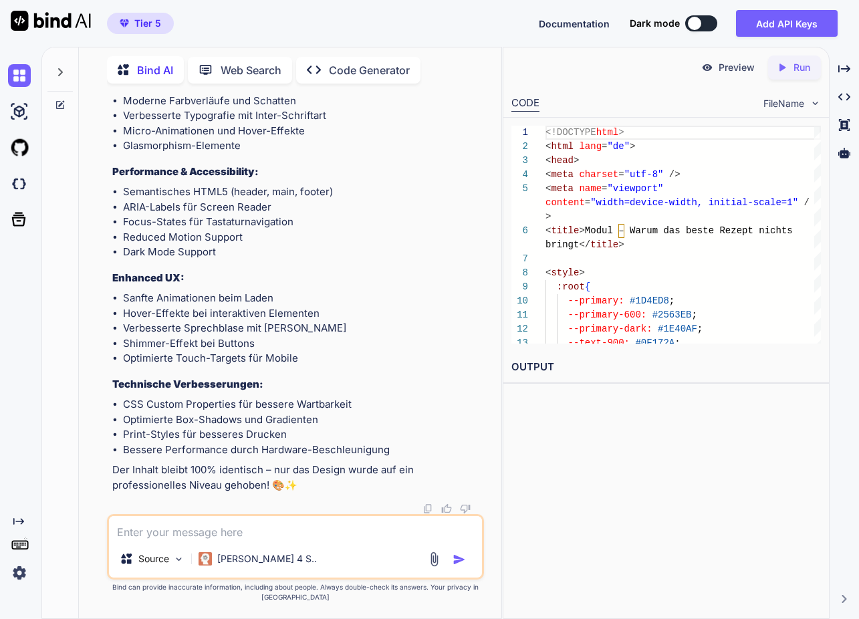
scroll to position [9689, 0]
click at [801, 64] on p "Run" at bounding box center [802, 67] width 17 height 13
click at [734, 66] on p "Preview" at bounding box center [737, 67] width 36 height 13
click at [753, 303] on div "--primary: #1D4ED8 ;" at bounding box center [684, 301] width 276 height 14
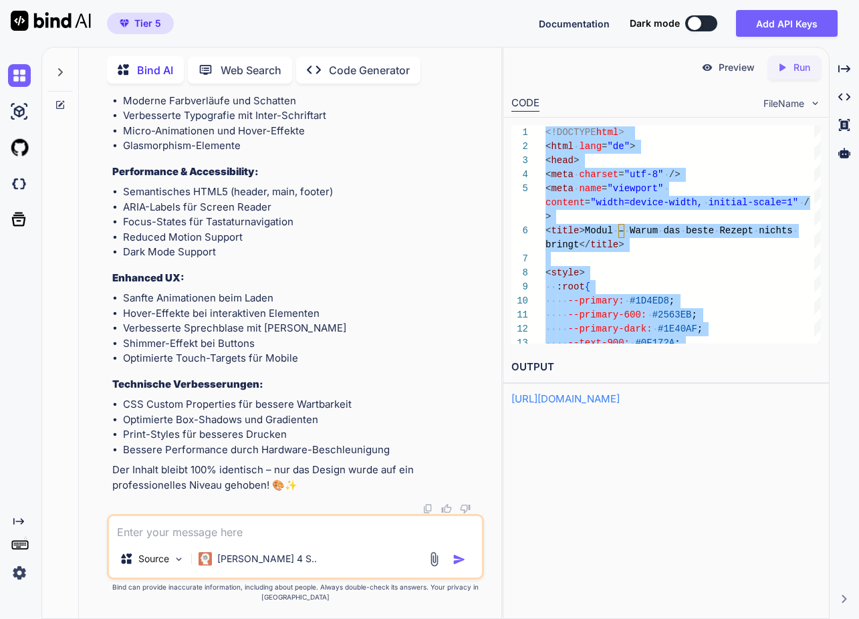
scroll to position [9560, 0]
click at [209, 534] on textarea at bounding box center [295, 528] width 373 height 24
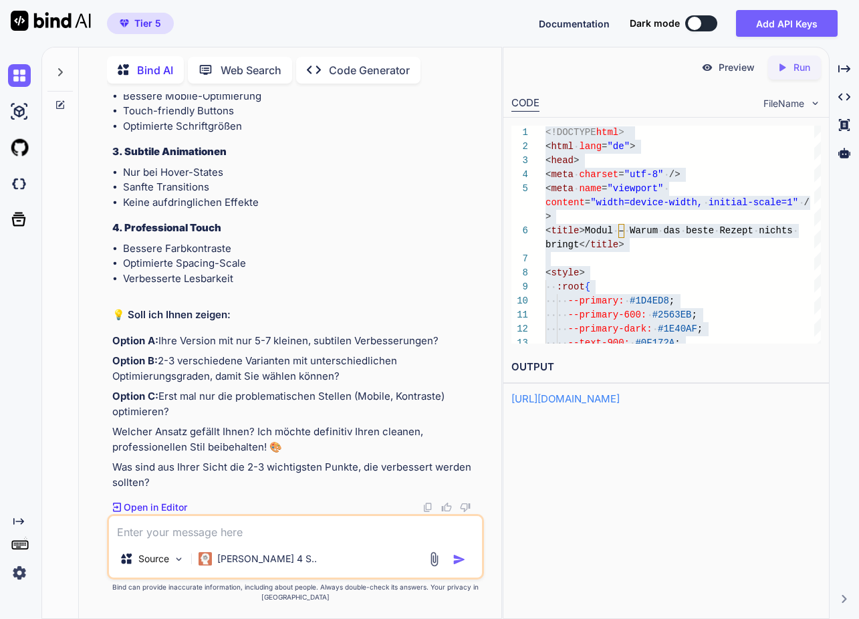
scroll to position [10419, 0]
click at [247, 531] on textarea at bounding box center [295, 528] width 373 height 24
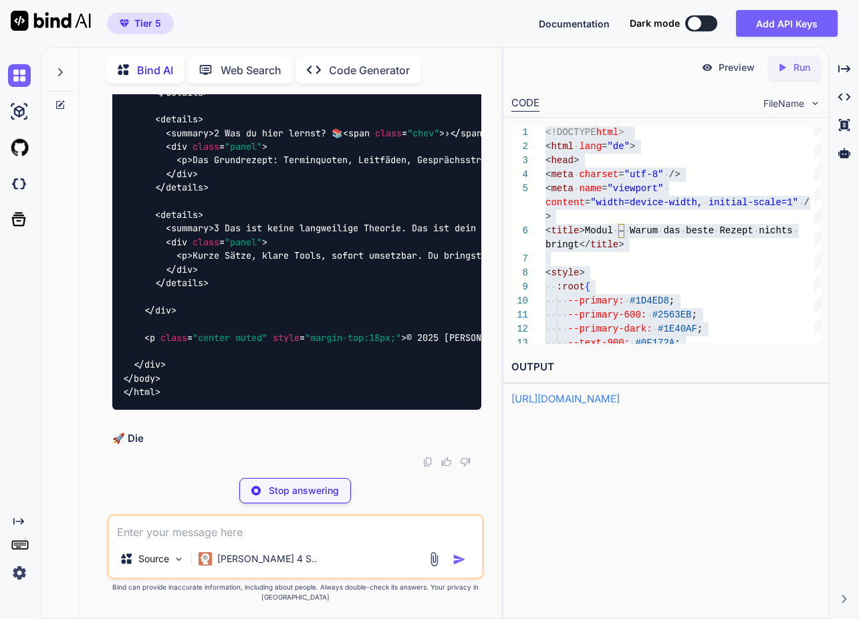
scroll to position [10662, 0]
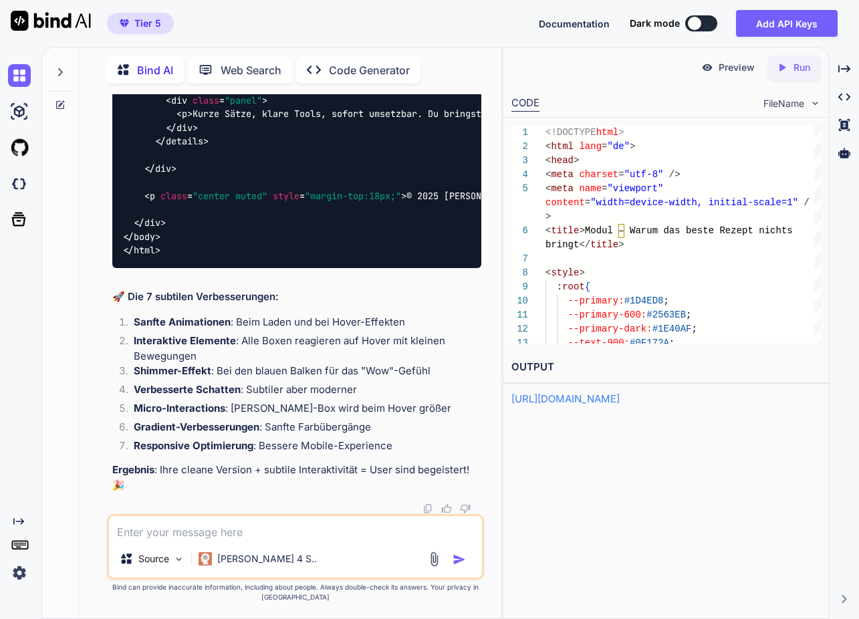
click at [796, 62] on p "Run" at bounding box center [802, 67] width 17 height 13
click at [733, 69] on p "Preview" at bounding box center [737, 67] width 36 height 13
click at [742, 140] on div "< html lang = "de" >" at bounding box center [684, 147] width 276 height 14
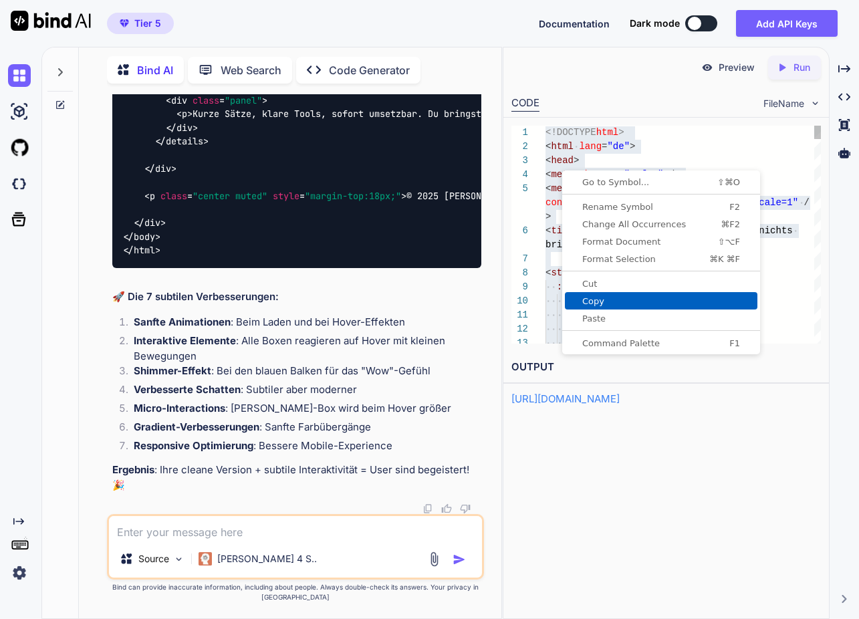
click at [636, 299] on span "Copy" at bounding box center [661, 301] width 193 height 9
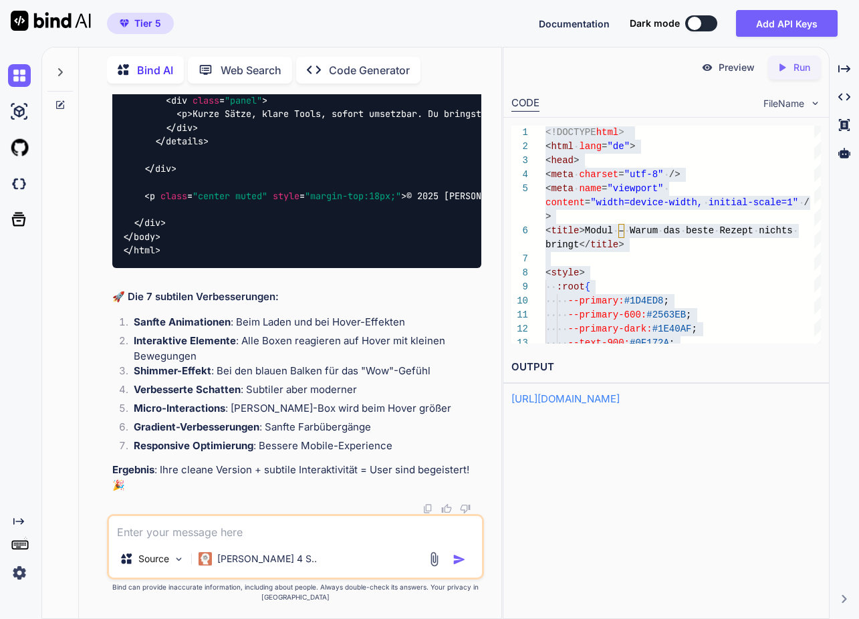
scroll to position [16038, 0]
click at [217, 534] on textarea at bounding box center [295, 528] width 373 height 24
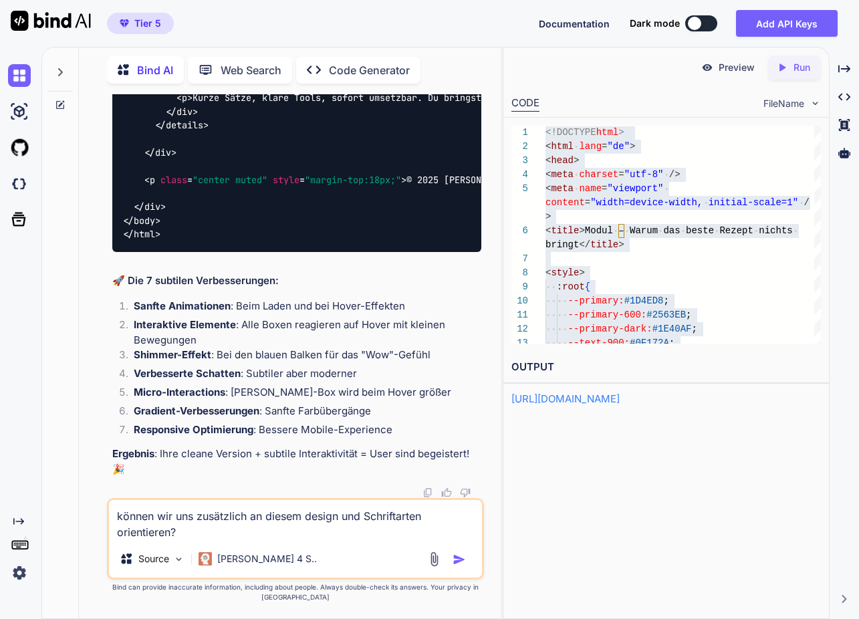
paste textarea "<meta charset="UTF-8"> <meta name="viewport" content="width=device-width, initi…"
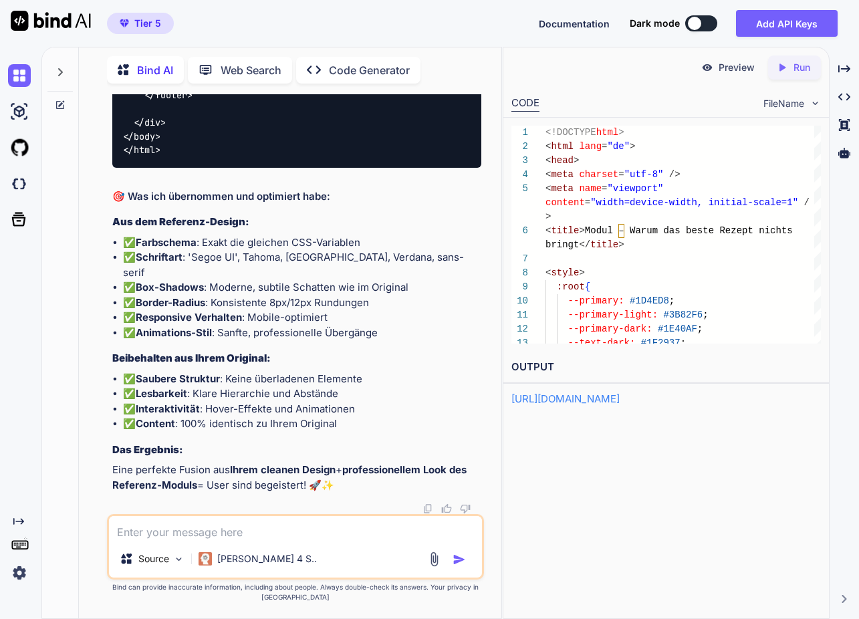
scroll to position [23898, 0]
click at [813, 74] on div "Created with Pixso. Run" at bounding box center [794, 68] width 53 height 24
click at [731, 66] on p "Preview" at bounding box center [737, 67] width 36 height 13
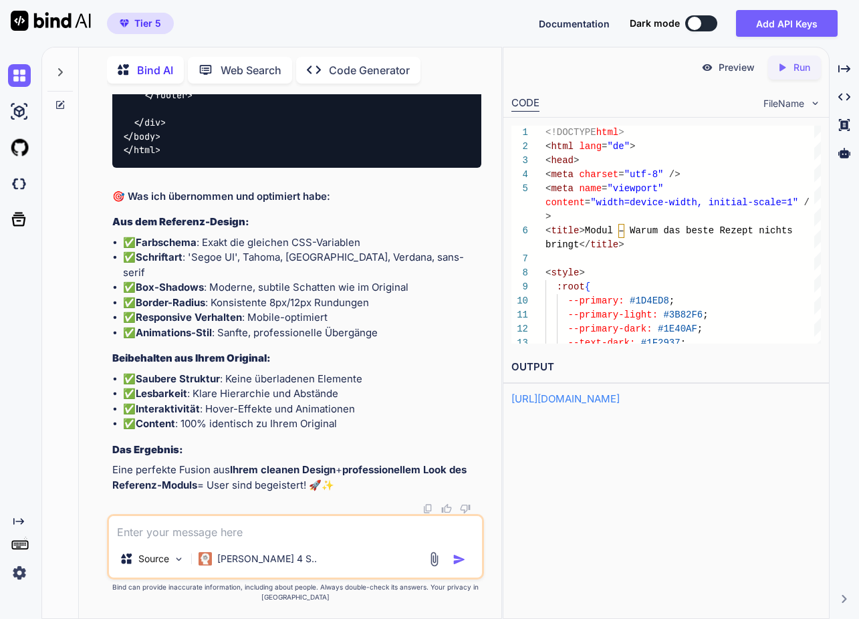
click at [184, 532] on textarea at bounding box center [295, 528] width 373 height 24
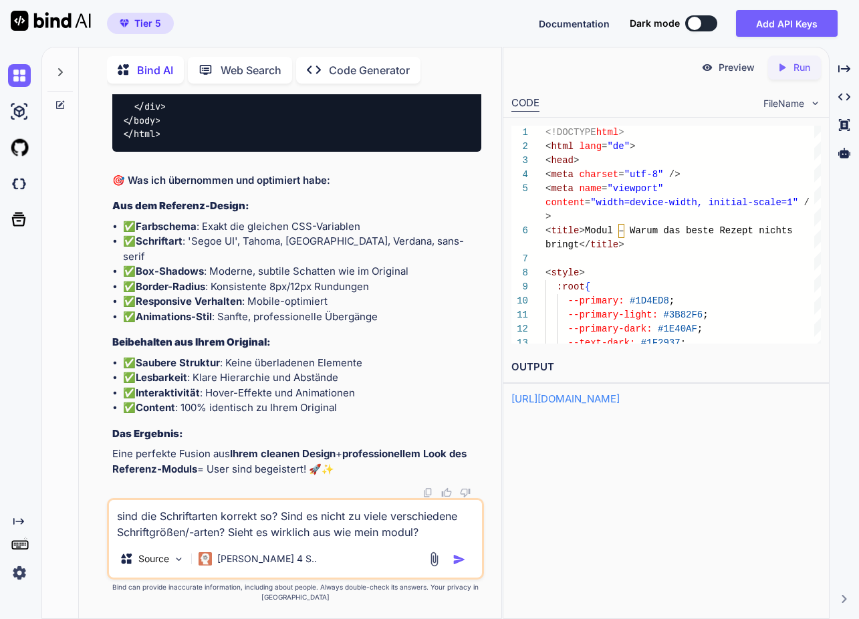
paste textarea "<!DOCTYPE html> <html lang="de"> <head> <meta charset="utf-8" /> <meta name="vi…"
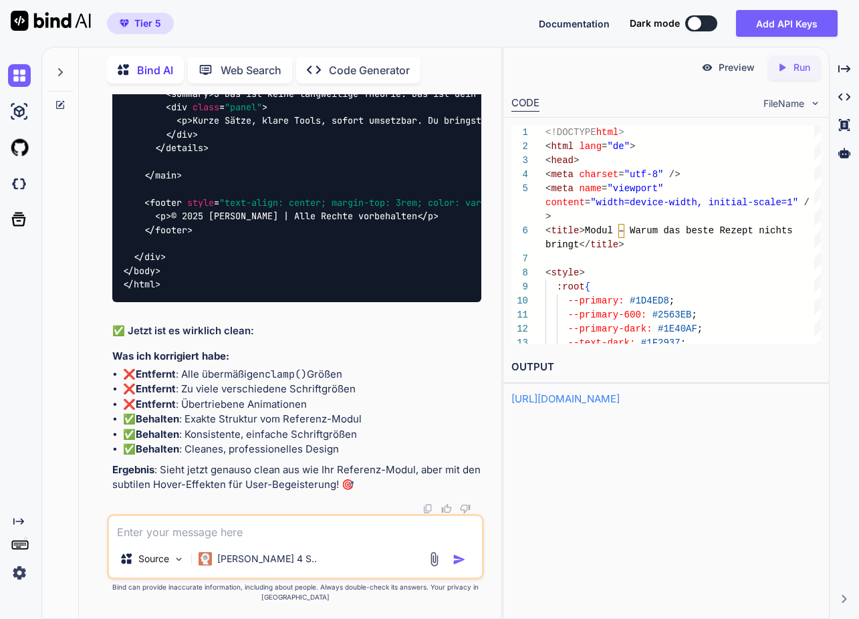
scroll to position [34340, 0]
drag, startPoint x: 815, startPoint y: 70, endPoint x: 800, endPoint y: 69, distance: 15.4
click at [815, 70] on div "Created with Pixso. Run" at bounding box center [794, 68] width 53 height 24
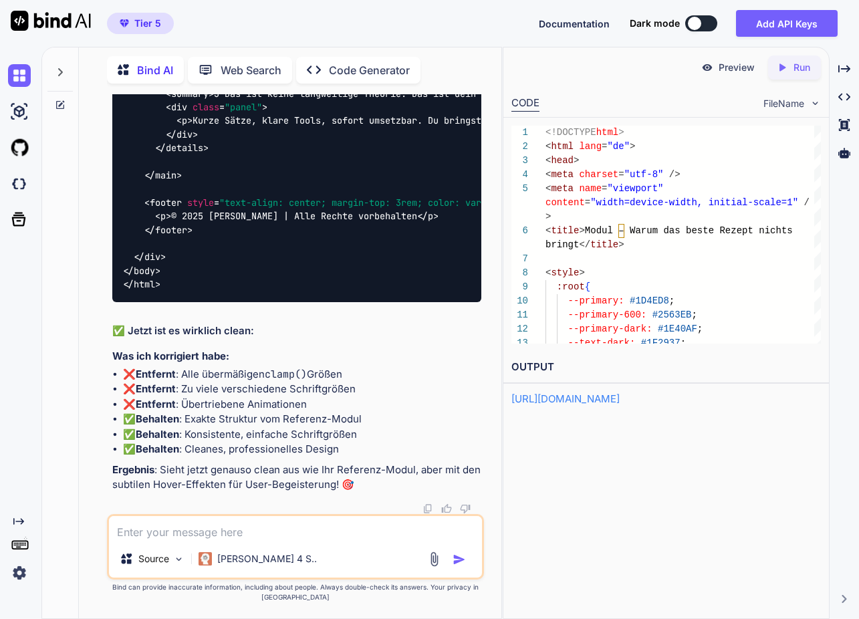
click at [744, 70] on p "Preview" at bounding box center [737, 67] width 36 height 13
click at [225, 526] on textarea at bounding box center [295, 528] width 373 height 24
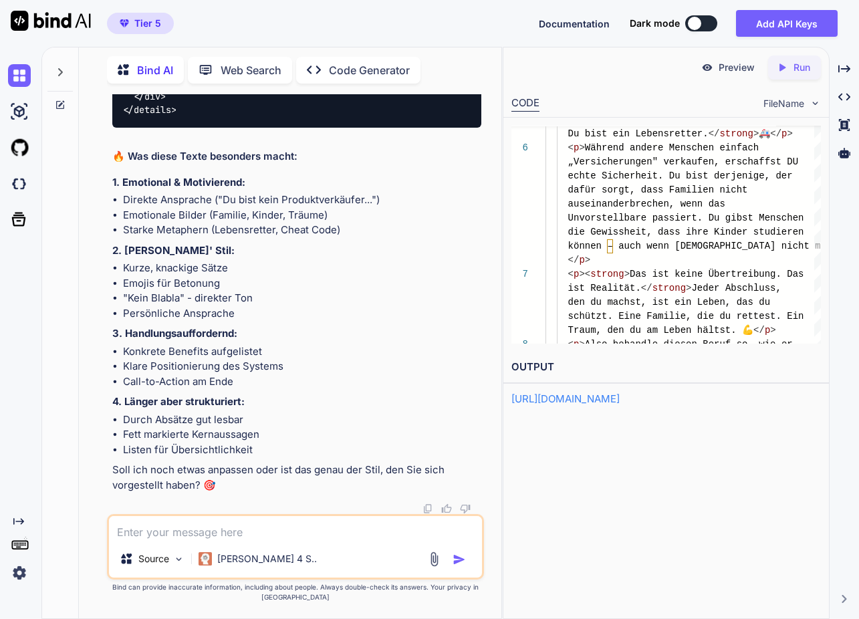
scroll to position [0, 1]
click at [792, 70] on div "Created with Pixso. Run" at bounding box center [794, 68] width 53 height 24
click at [746, 70] on p "Preview" at bounding box center [737, 67] width 36 height 13
click at [291, 538] on textarea at bounding box center [295, 528] width 373 height 24
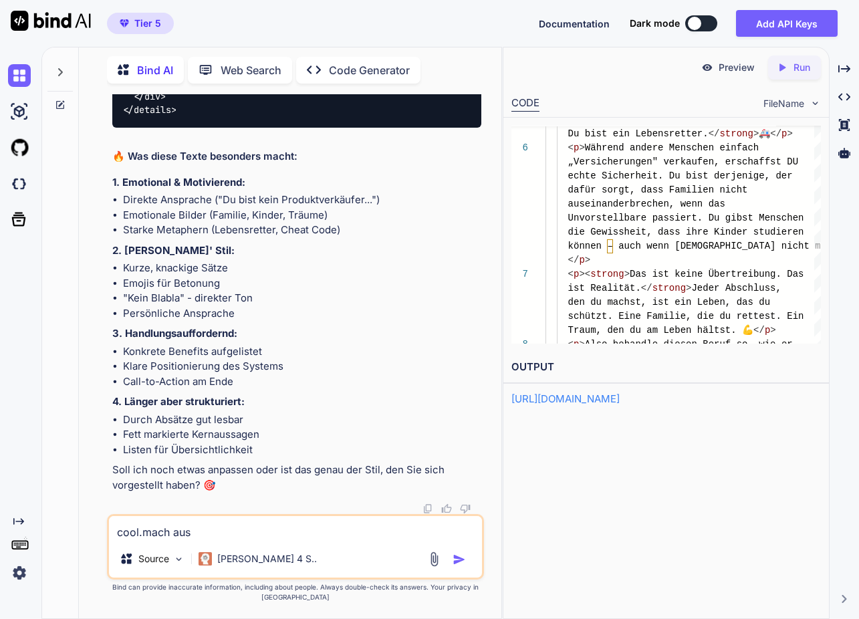
paste textarea "Thomas-System"
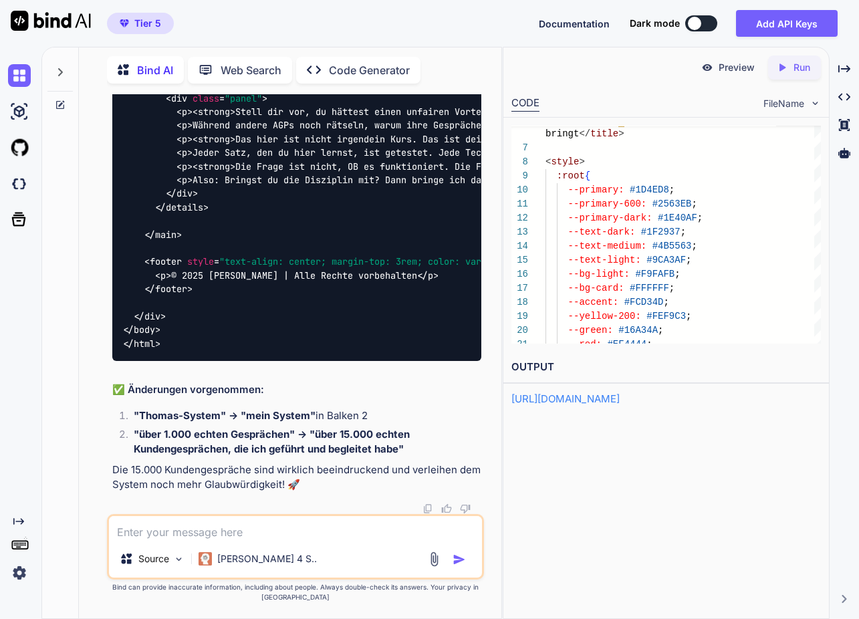
scroll to position [41169, 0]
click at [208, 534] on textarea at bounding box center [295, 528] width 373 height 24
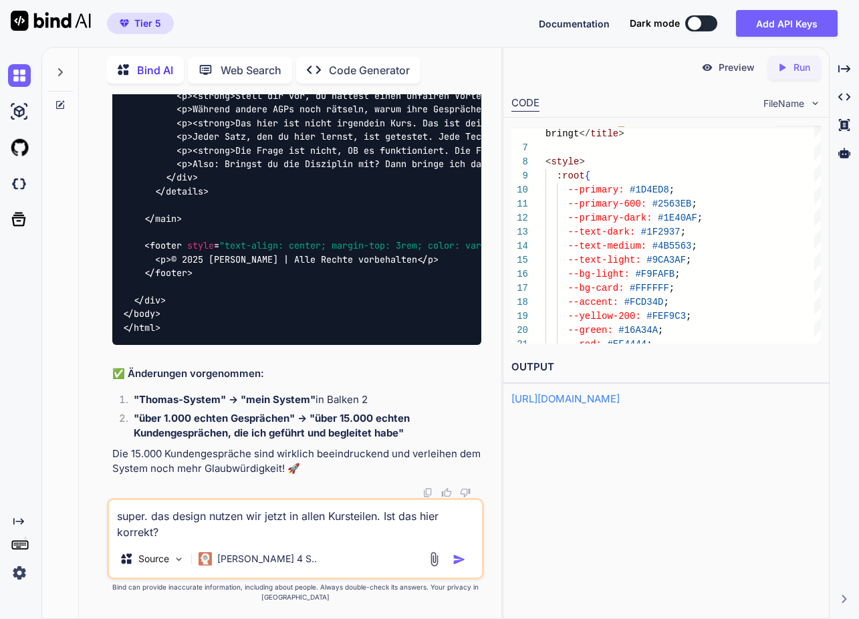
paste textarea "<meta charset="utf-8"> <meta name="viewport" content="width=device-width, initi…"
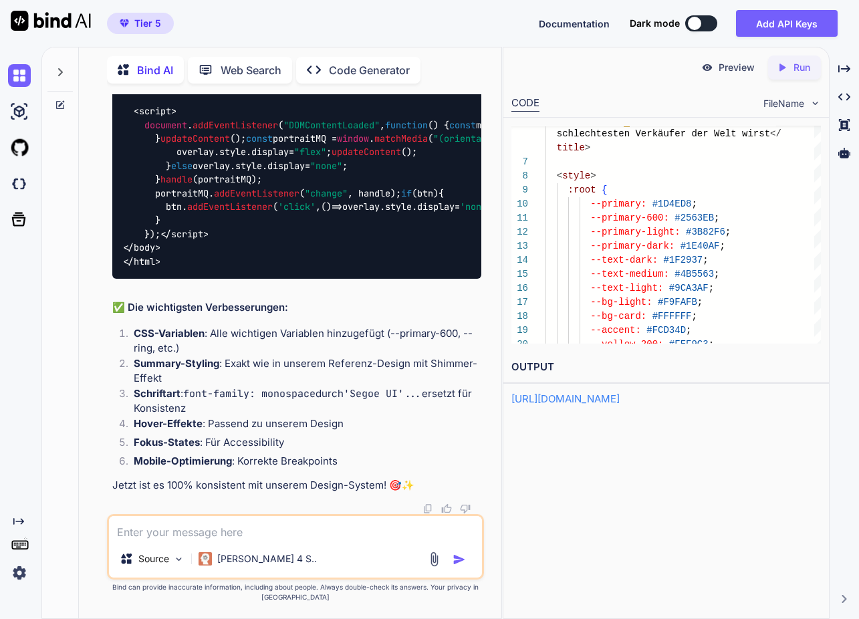
scroll to position [50138, 0]
click at [248, 525] on textarea at bounding box center [295, 528] width 373 height 24
paste textarea "<style> /* Basis-Styling für den Inhalt */ :root { --primary: #1D4ED8; --primar…"
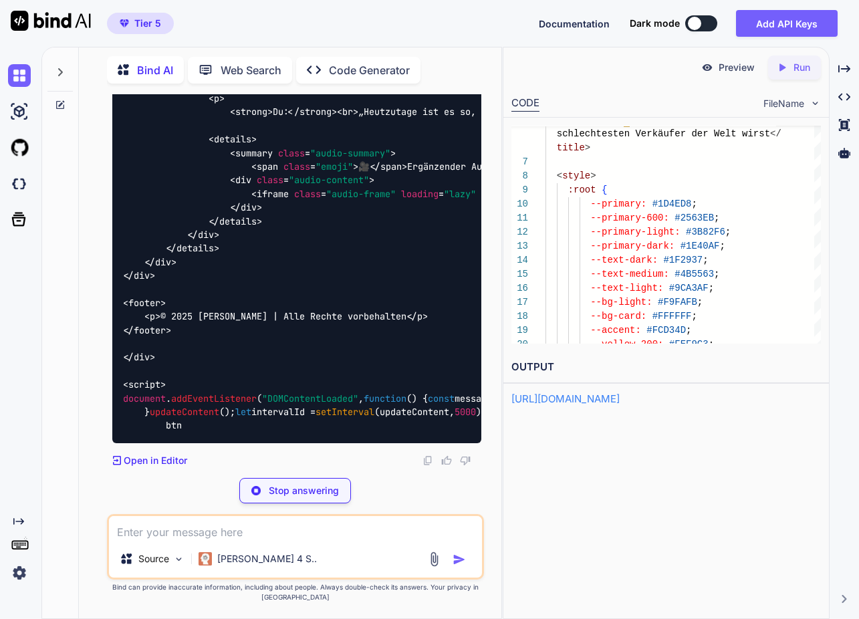
scroll to position [62062, 0]
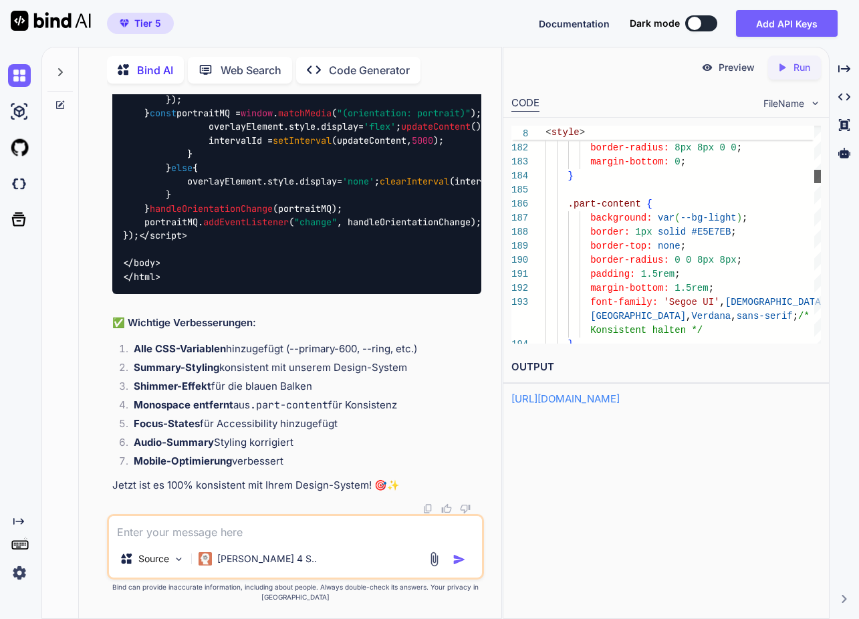
scroll to position [70, 0]
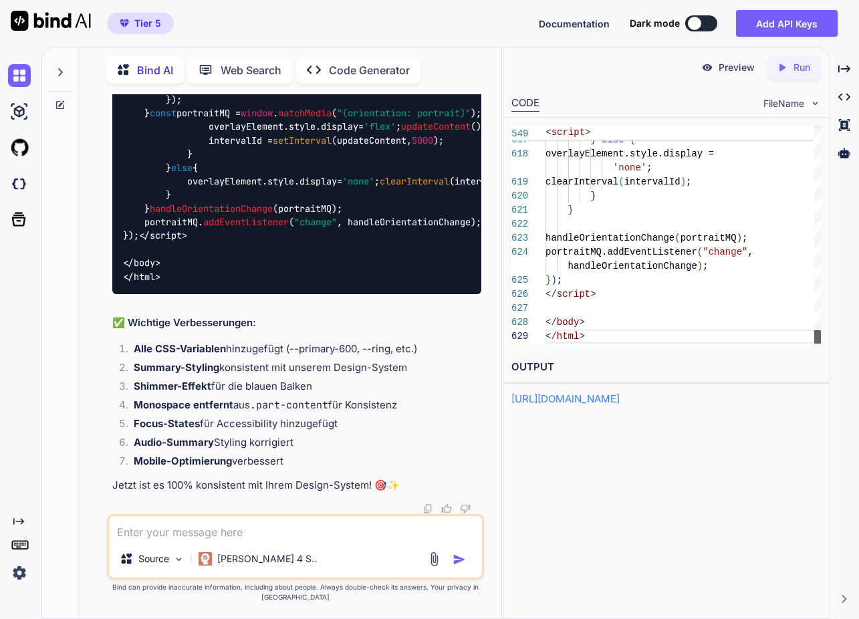
click at [820, 421] on div "Preview Created with Pixso. Run CODE FileName 616 617 618 619 620 621 622 623 6…" at bounding box center [666, 333] width 327 height 572
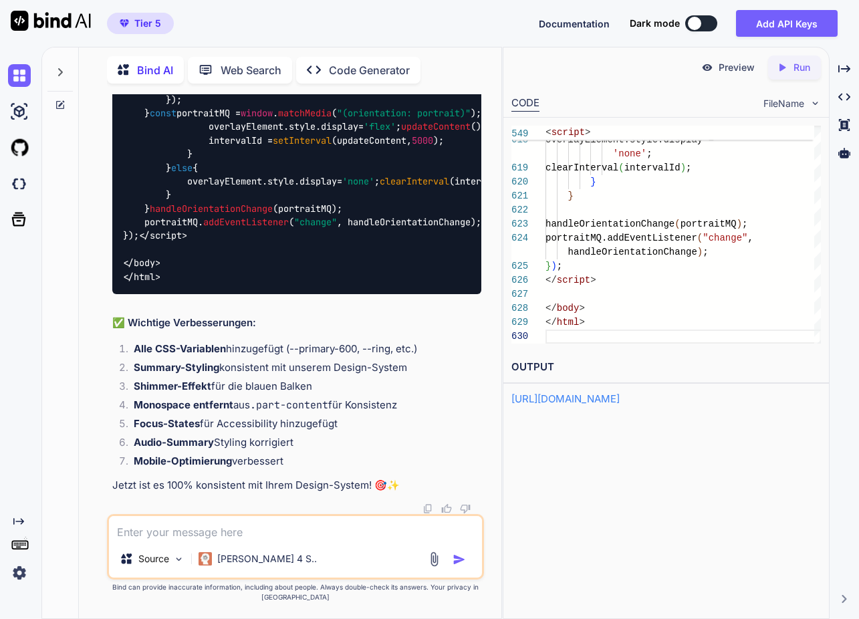
click at [788, 64] on icon "Created with Pixso." at bounding box center [784, 68] width 17 height 12
click at [742, 68] on p "Preview" at bounding box center [737, 67] width 36 height 13
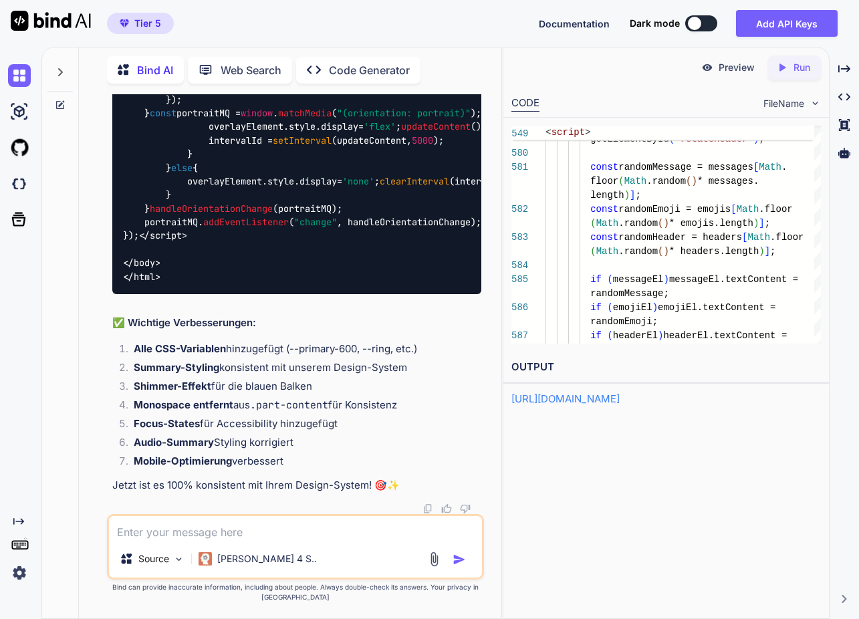
click at [720, 255] on span "* headers.length" at bounding box center [714, 251] width 90 height 11
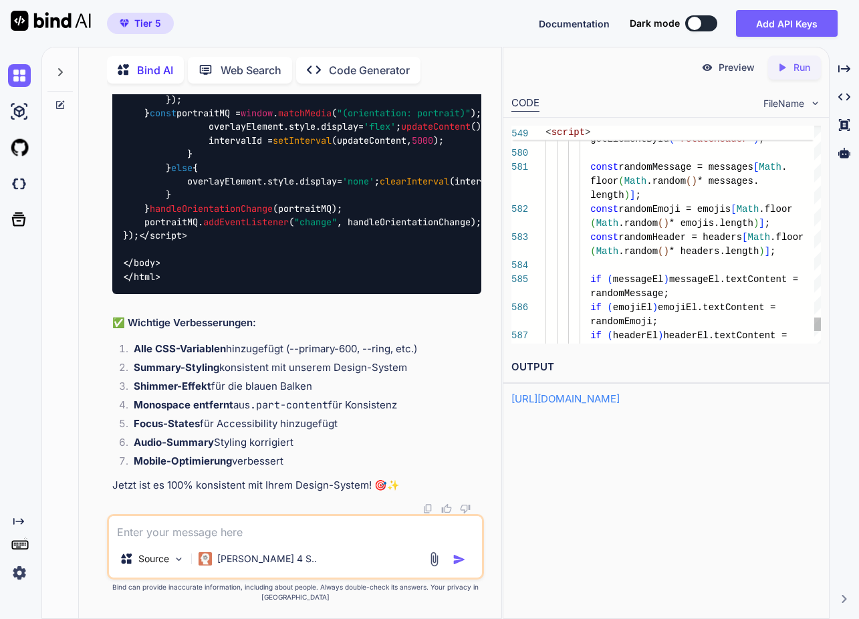
scroll to position [56, 0]
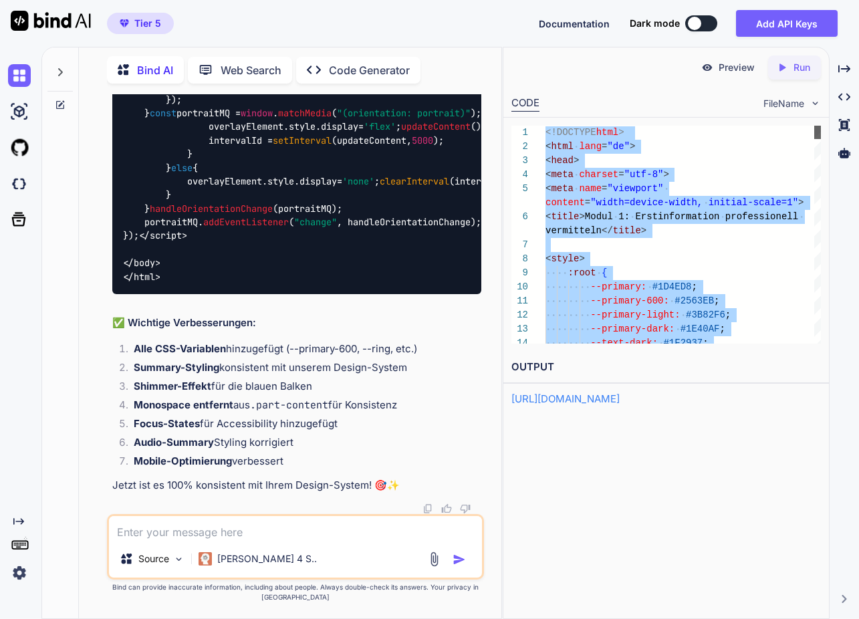
click at [825, 126] on div "3 4 5 6 7 8 9 10 11 12 13 14 1 2 < head > < meta charset = "utf-8" > < meta nam…" at bounding box center [667, 235] width 326 height 234
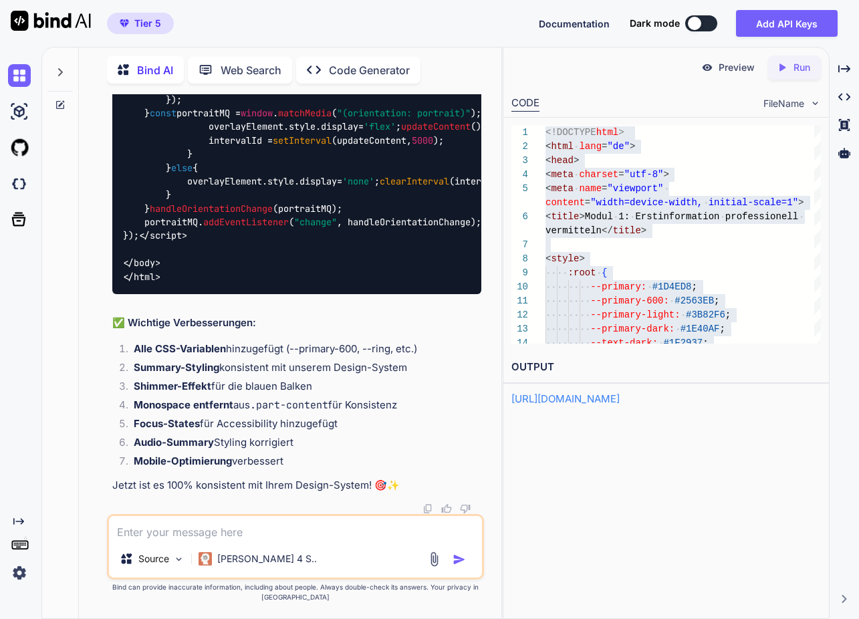
drag, startPoint x: 395, startPoint y: 351, endPoint x: 396, endPoint y: 338, distance: 13.4
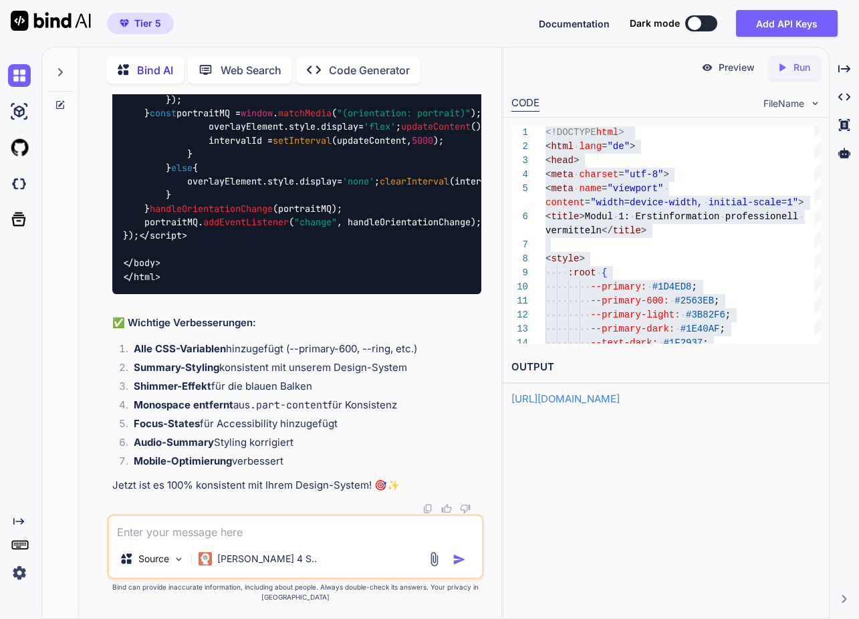
scroll to position [62235, 0]
click at [219, 538] on textarea at bounding box center [295, 528] width 373 height 24
paste textarea "<meta charset="UTF-8"> <meta name="viewport" content="width=device-width, initi…"
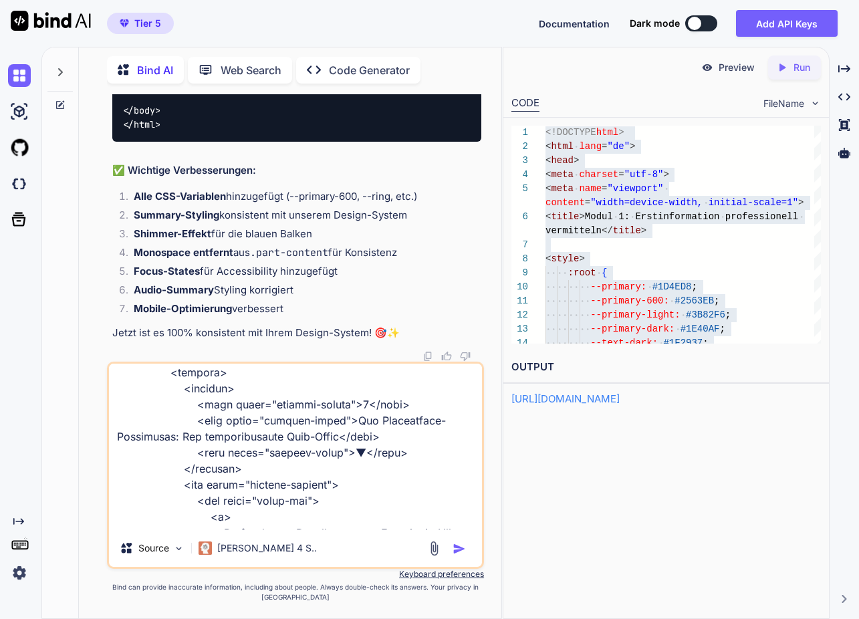
scroll to position [0, 0]
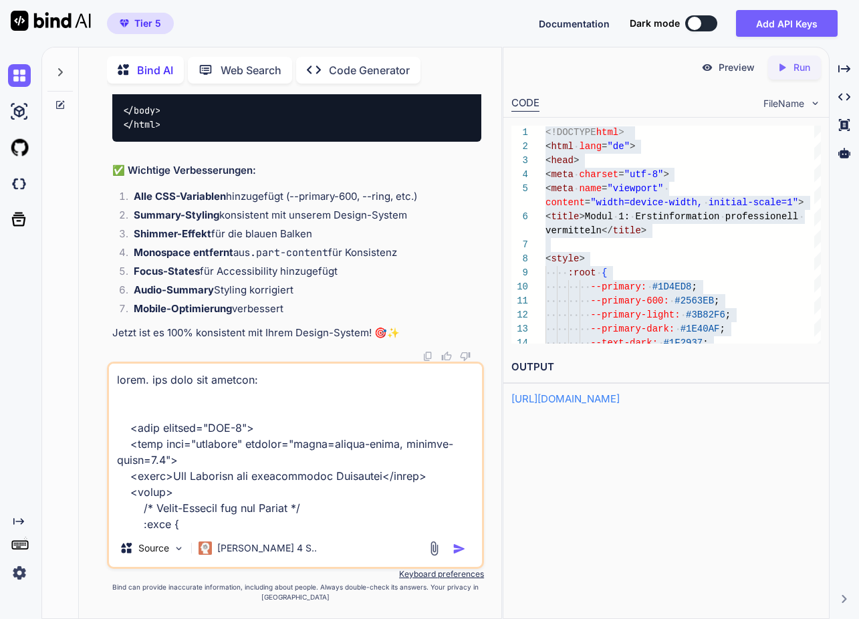
click at [326, 387] on textarea at bounding box center [295, 447] width 373 height 166
click at [335, 385] on textarea at bounding box center [295, 447] width 373 height 166
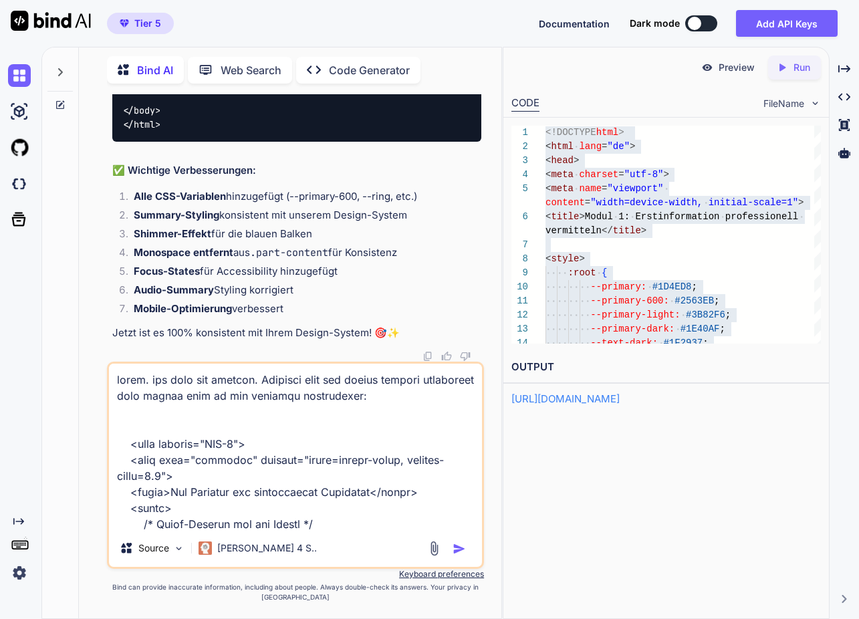
click at [455, 548] on img "button" at bounding box center [459, 548] width 13 height 13
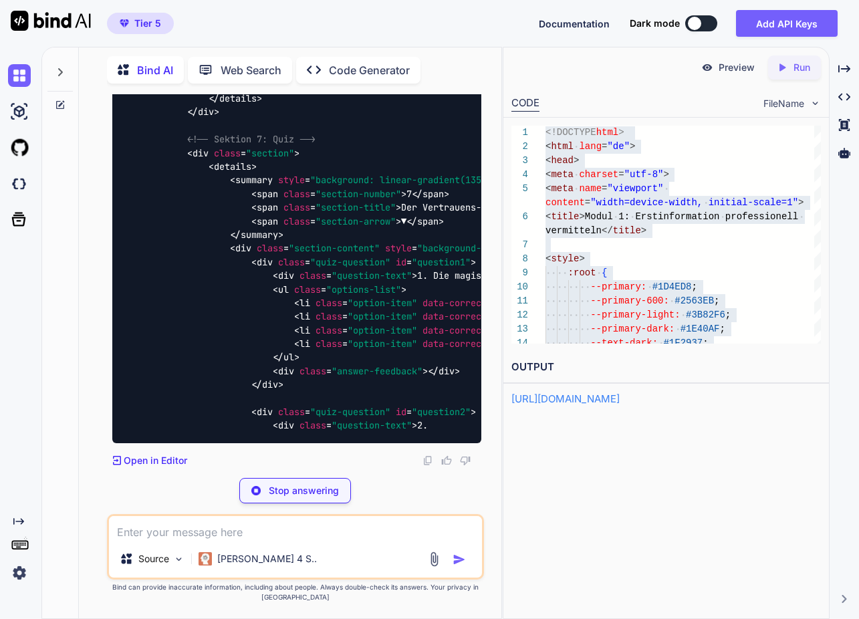
scroll to position [75919, 0]
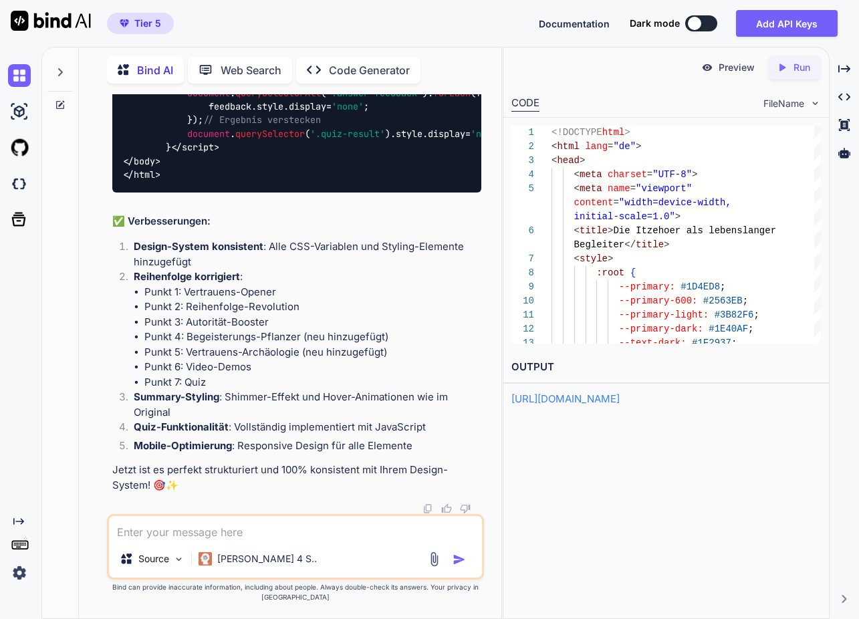
click at [268, 535] on textarea at bounding box center [295, 528] width 373 height 24
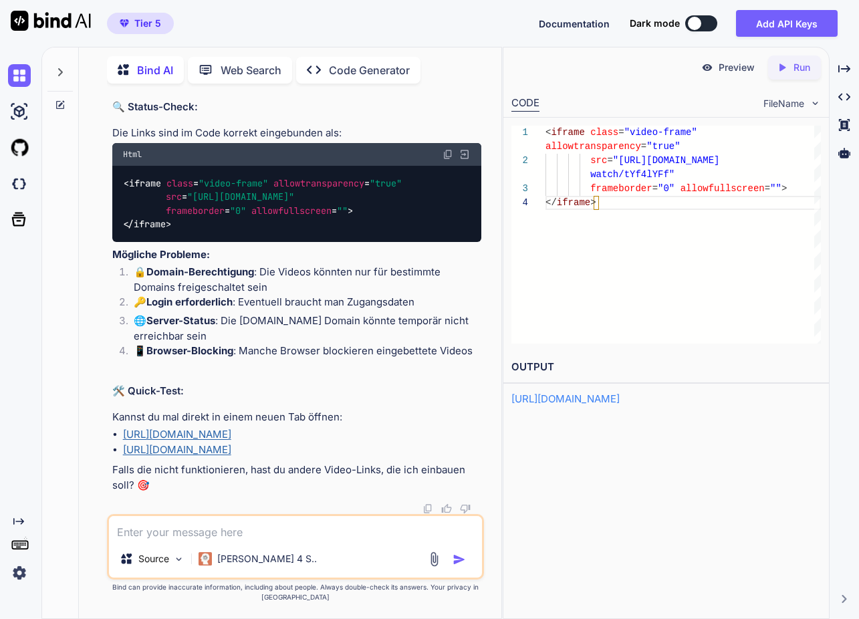
scroll to position [90316, 0]
drag, startPoint x: 395, startPoint y: 270, endPoint x: 169, endPoint y: 272, distance: 226.0
click at [155, 47] on code "[URL][DOMAIN_NAME]" at bounding box center [207, 40] width 108 height 13
drag, startPoint x: 320, startPoint y: 436, endPoint x: 336, endPoint y: 434, distance: 16.2
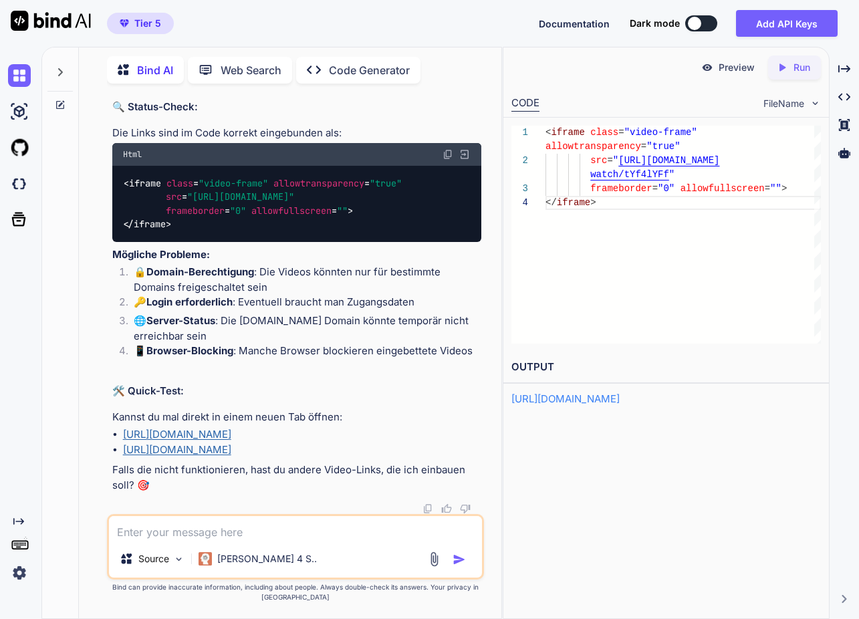
click at [231, 436] on link "[URL][DOMAIN_NAME]" at bounding box center [177, 434] width 108 height 13
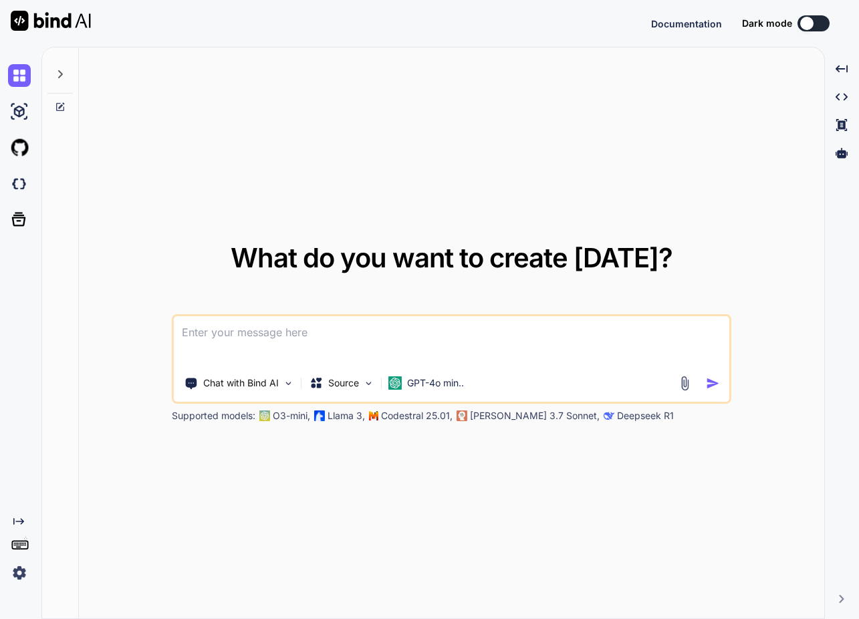
click at [58, 77] on icon at bounding box center [60, 74] width 11 height 11
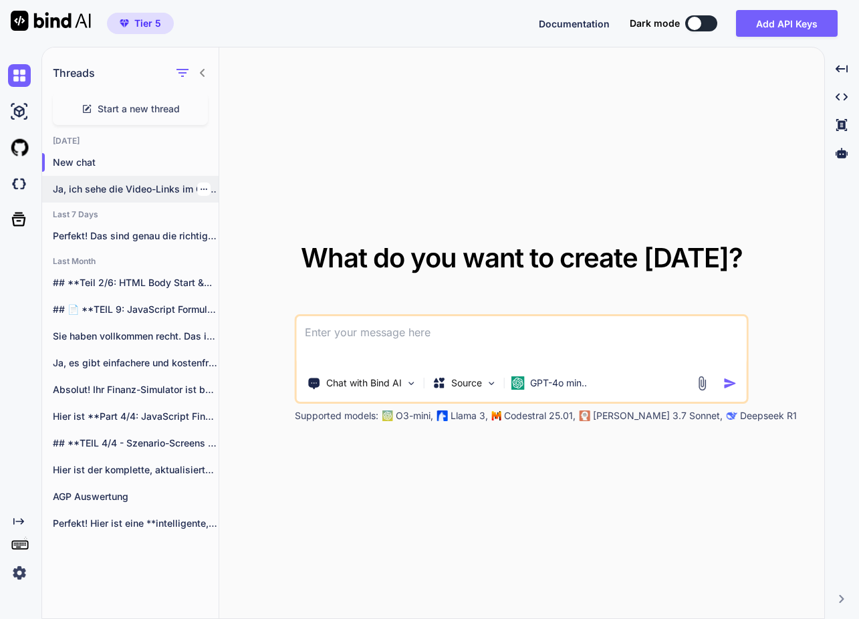
click at [96, 193] on p "Ja, ich sehe die Video-Links im Code!..." at bounding box center [136, 189] width 166 height 13
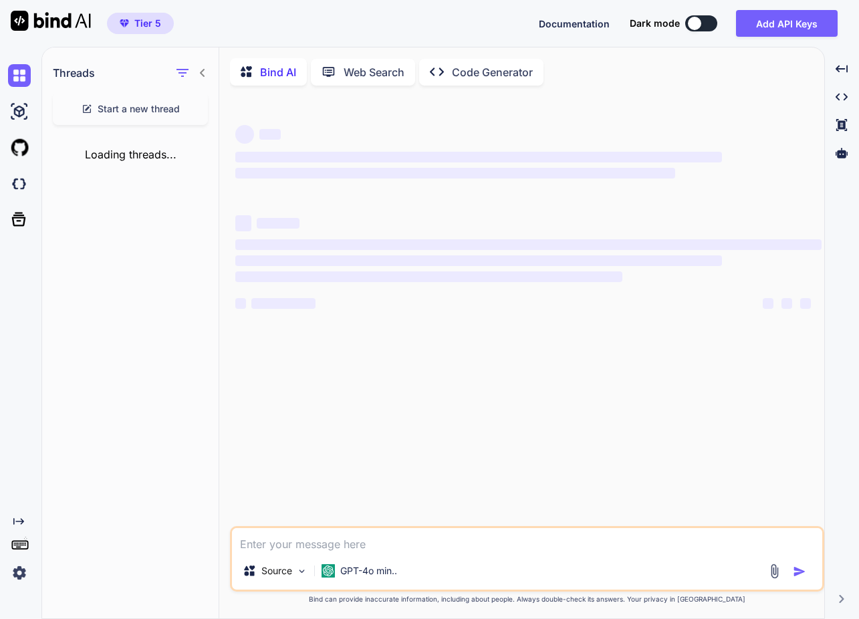
click at [358, 544] on textarea at bounding box center [527, 540] width 590 height 24
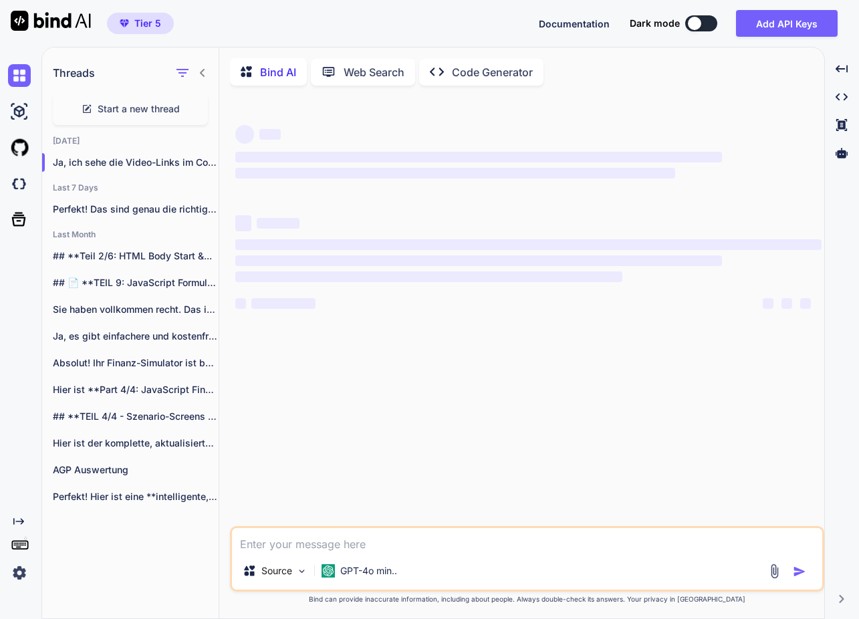
type textarea "x"
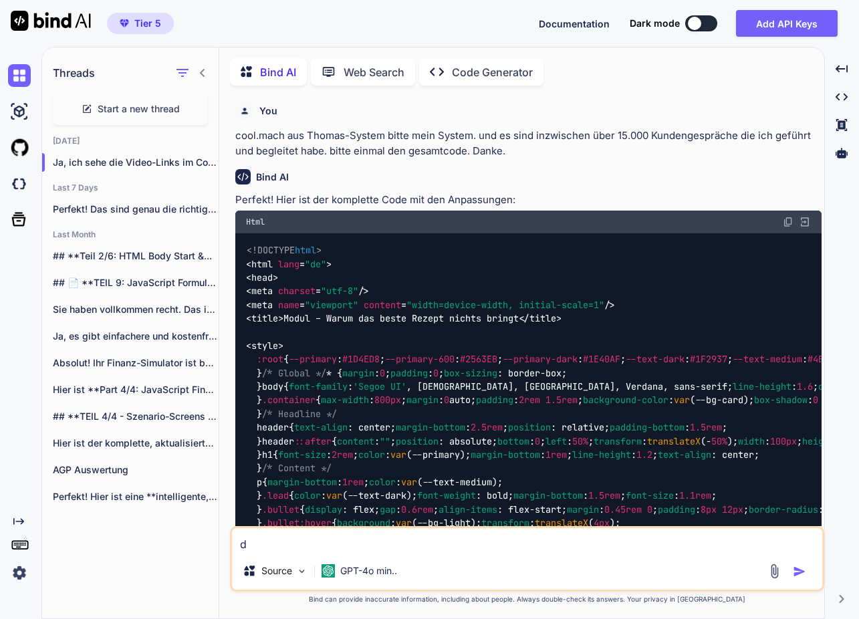
type textarea "d"
type textarea "x"
type textarea "di"
type textarea "x"
type textarea "die"
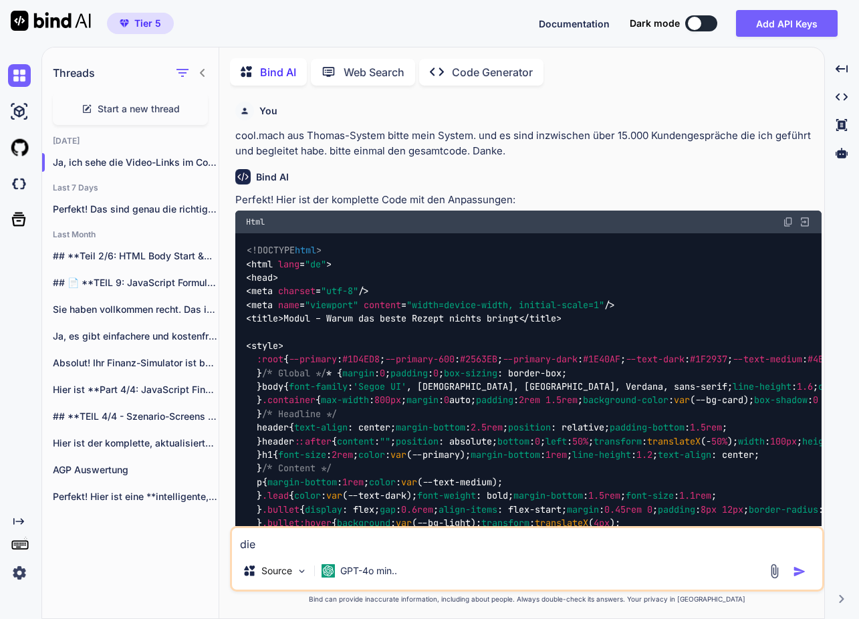
type textarea "x"
type textarea "die"
type textarea "x"
type textarea "die l"
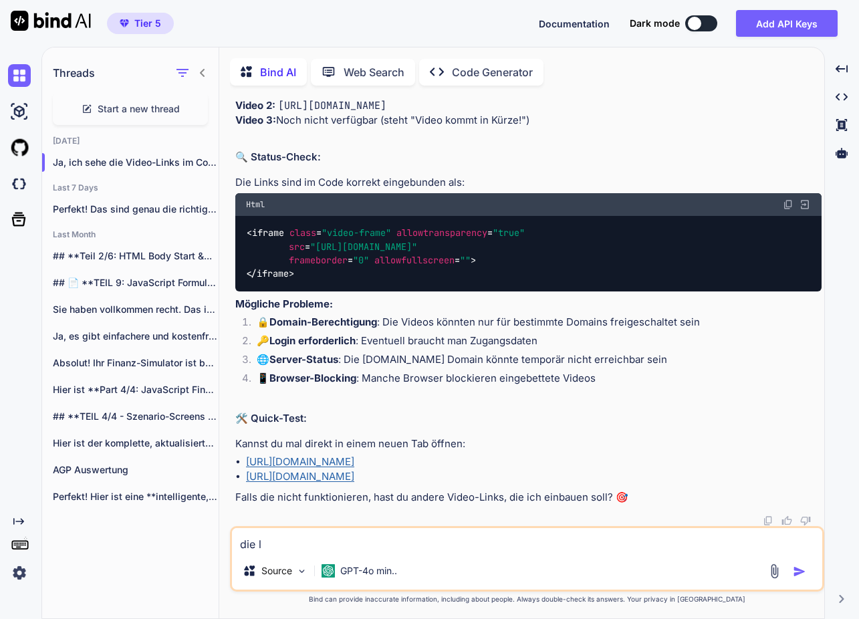
type textarea "x"
type textarea "die li"
type textarea "x"
type textarea "die lin"
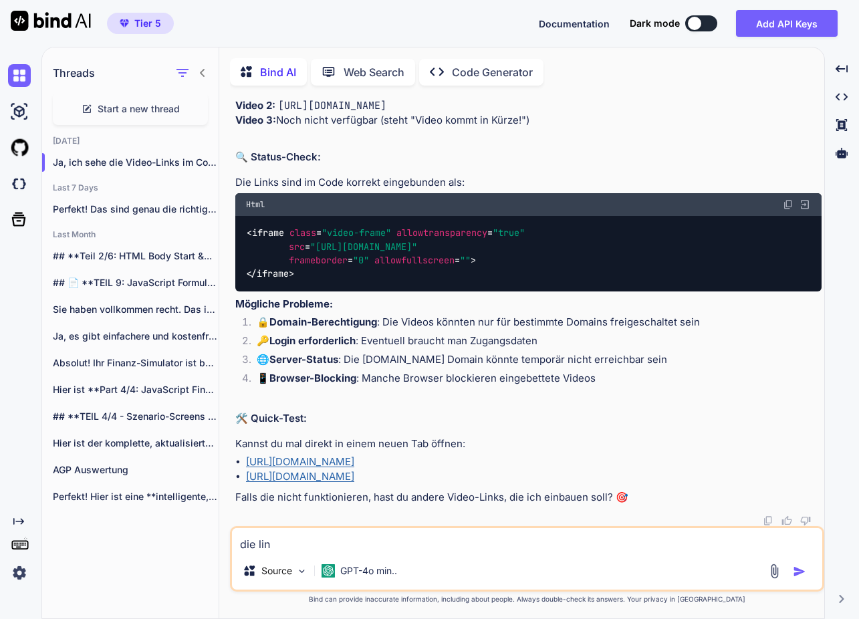
type textarea "x"
type textarea "die link"
type textarea "x"
type textarea "die links"
type textarea "x"
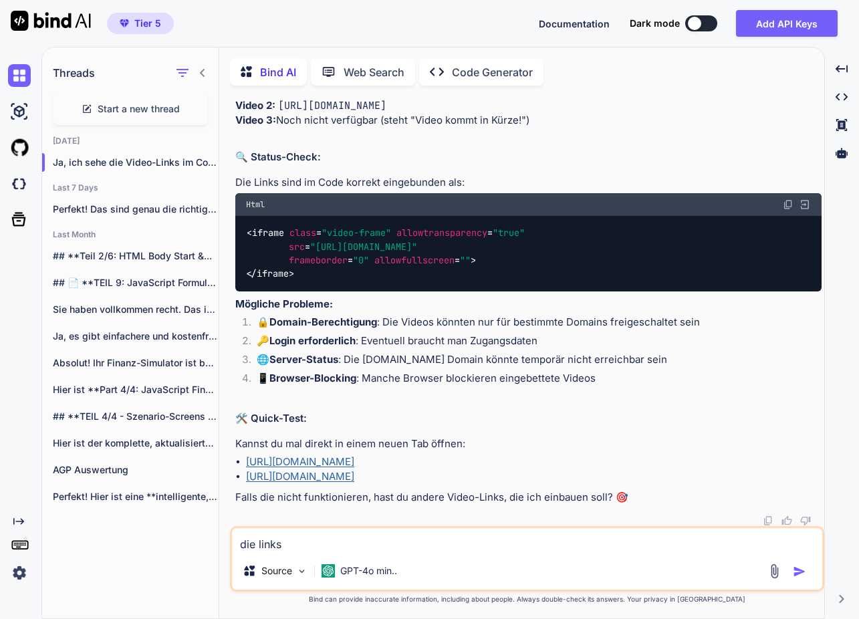
type textarea "die links"
type textarea "x"
type textarea "die links s"
type textarea "x"
type textarea "die links si"
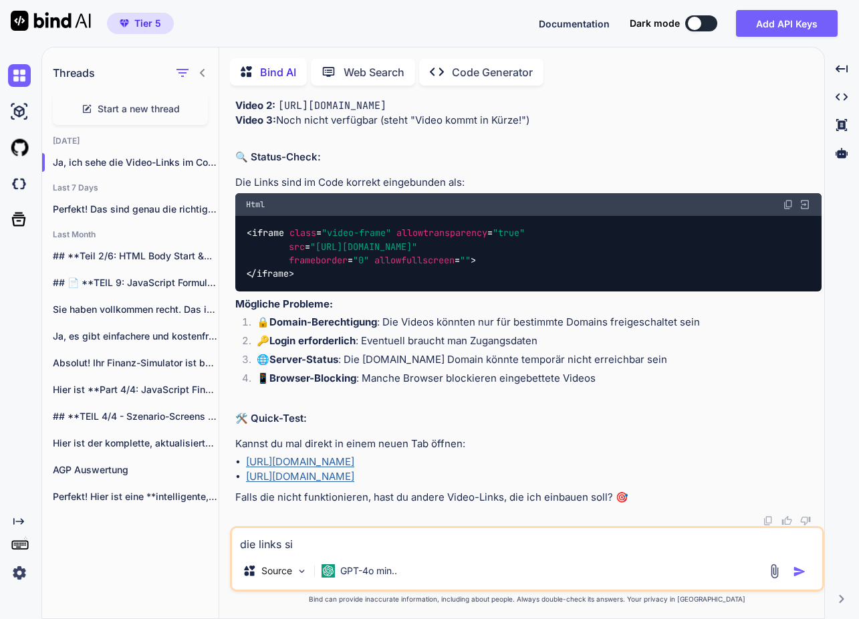
type textarea "x"
type textarea "die links sin"
type textarea "x"
type textarea "die links sind"
type textarea "x"
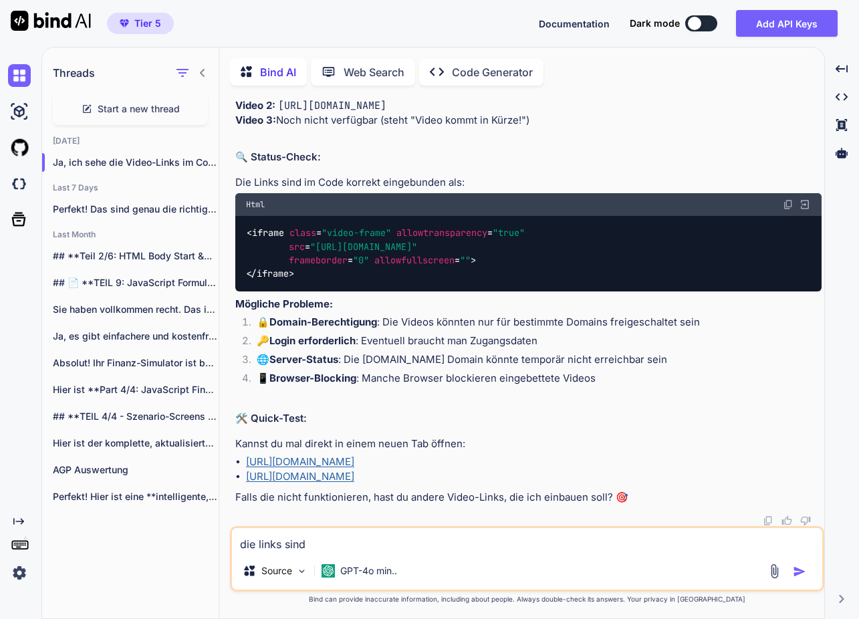
type textarea "die links sind"
type textarea "x"
type textarea "die links sind k"
type textarea "x"
type textarea "die links sind ko"
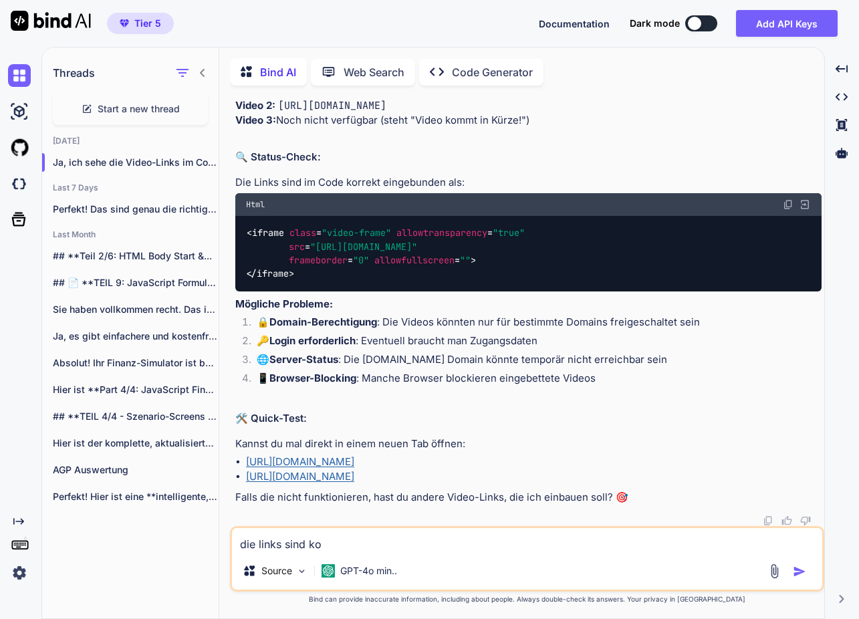
type textarea "x"
type textarea "die links sind kor"
type textarea "x"
type textarea "die links sind korr"
type textarea "x"
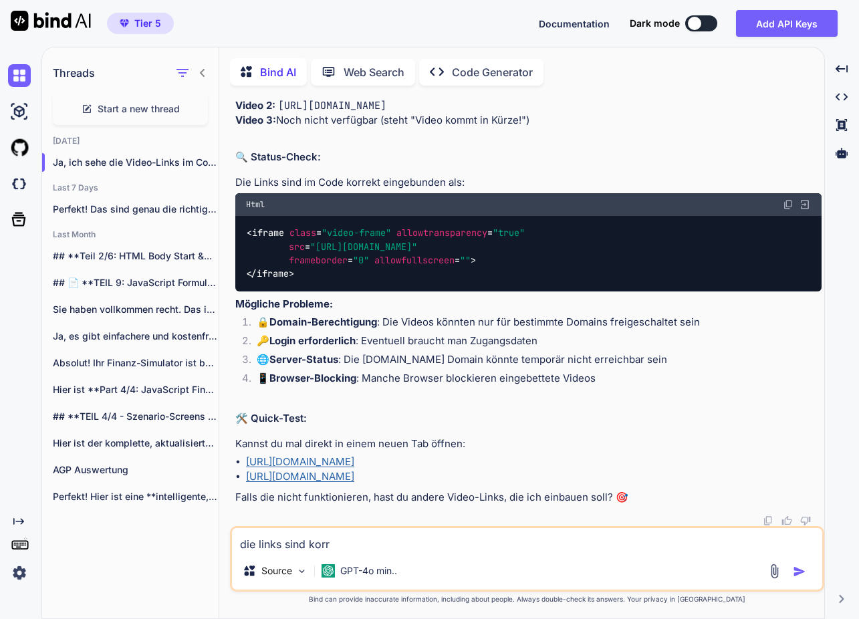
type textarea "die links sind korre"
type textarea "x"
type textarea "die links sind korrek"
type textarea "x"
type textarea "die links sind korrekt"
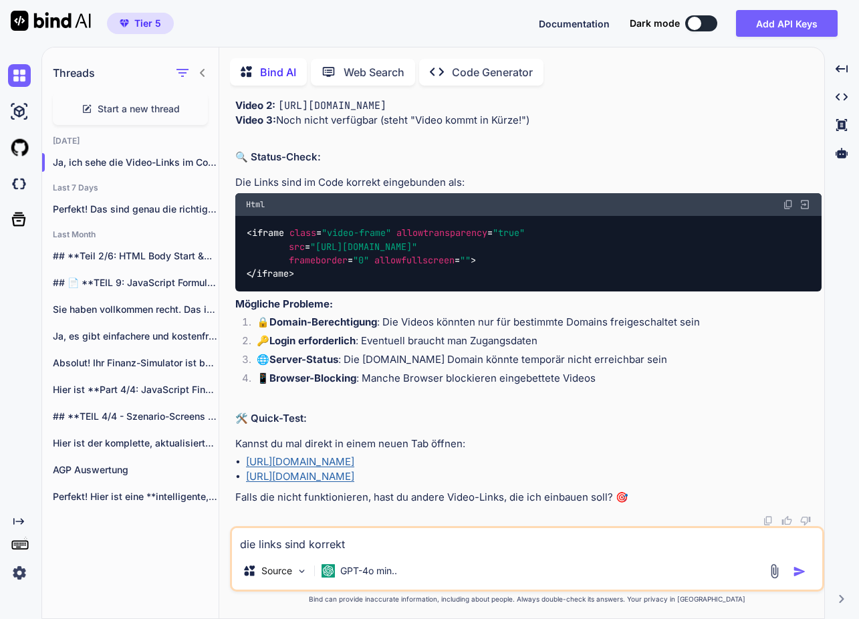
type textarea "x"
type textarea "die links sind korrekt."
type textarea "x"
type textarea "die links sind korrekt."
type textarea "x"
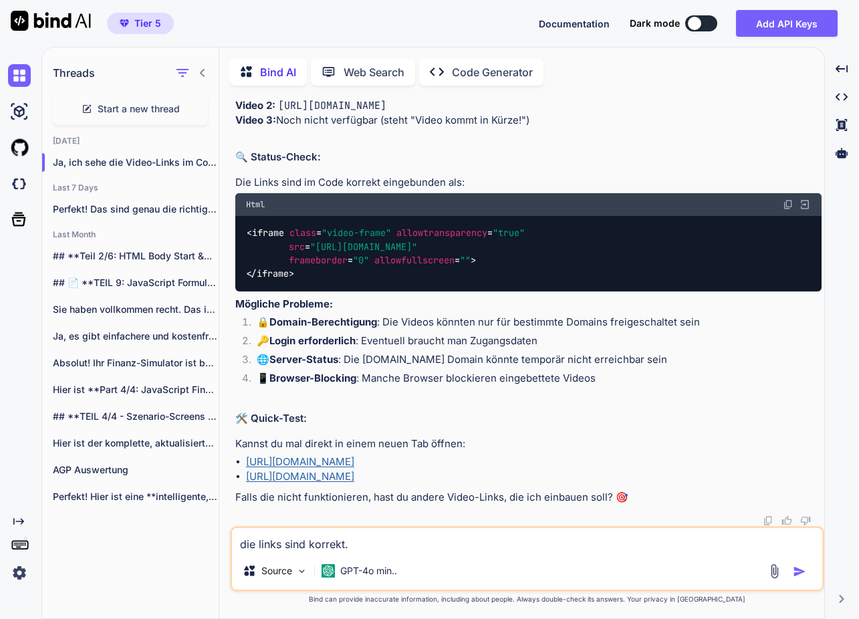
type textarea "die links sind korrekt. a"
type textarea "x"
type textarea "die links sind korrekt. ab"
type textarea "x"
type textarea "die links sind korrekt. ab"
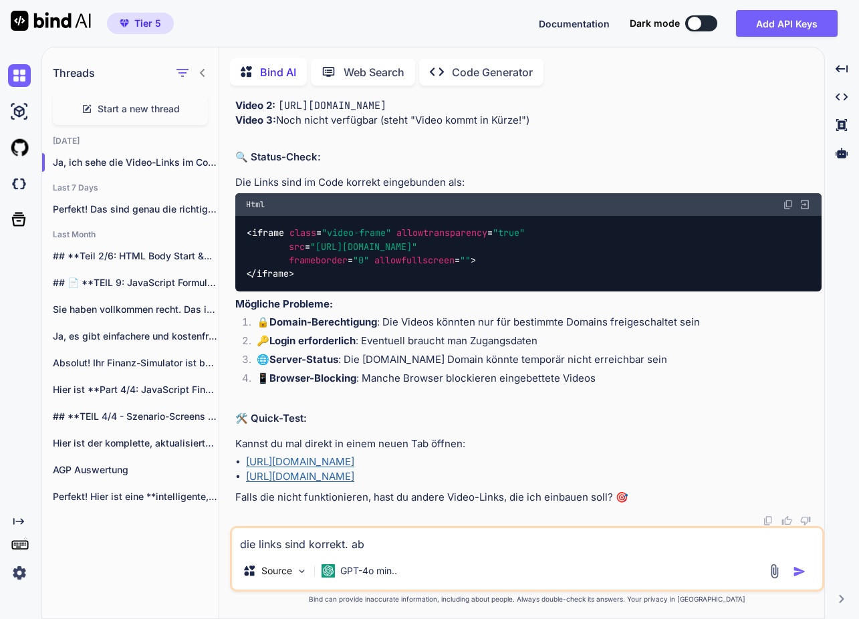
type textarea "x"
type textarea "die links sind korrekt. ab d"
type textarea "x"
type textarea "die links sind korrekt. ab"
type textarea "x"
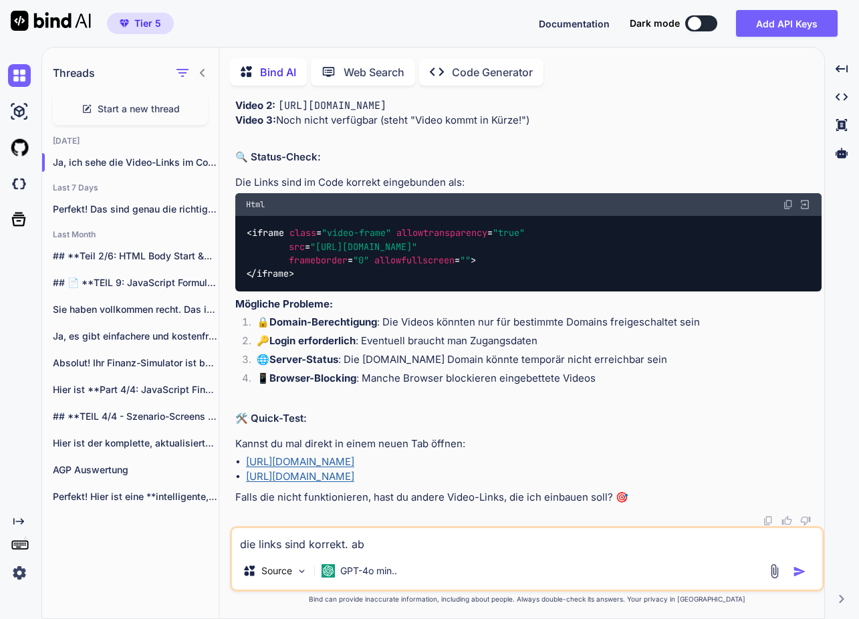
type textarea "die links sind korrekt. ab"
type textarea "x"
type textarea "die links sind korrekt. abe"
type textarea "x"
type textarea "die links sind korrekt. aber"
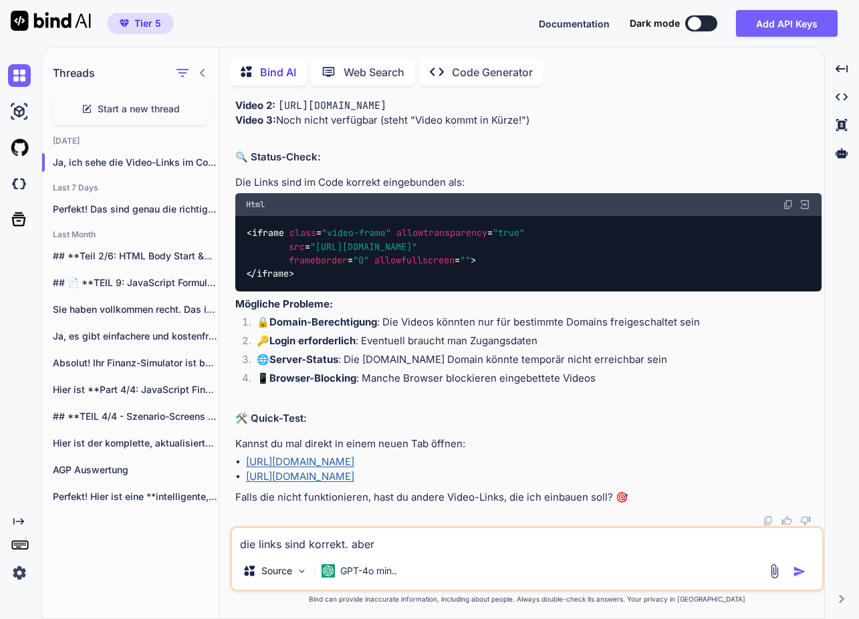
type textarea "x"
type textarea "die links sind korrekt. aber"
type textarea "x"
type textarea "die links sind korrekt. aber e"
type textarea "x"
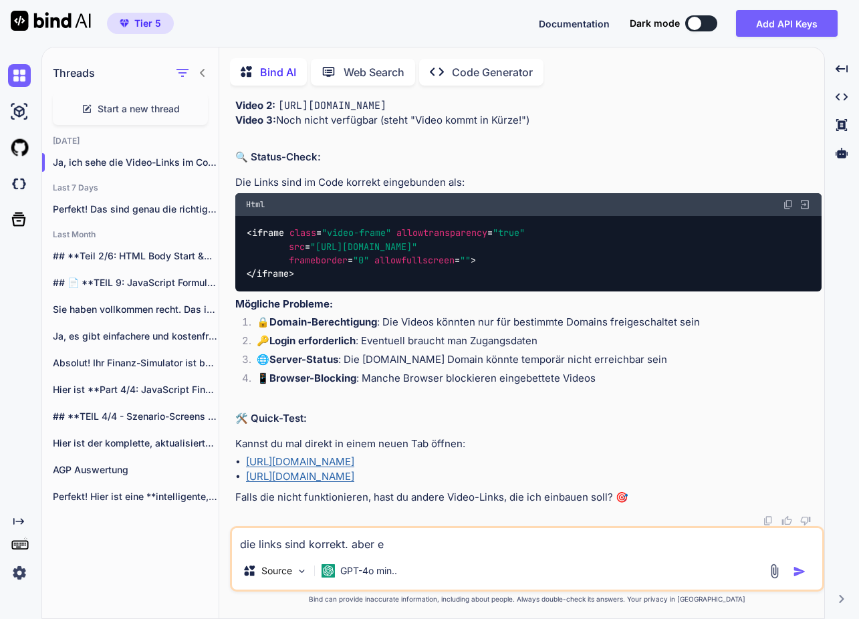
type textarea "die links sind korrekt. aber es"
type textarea "x"
type textarea "die links sind korrekt. aber es"
type textarea "x"
type textarea "die links sind korrekt. aber es w"
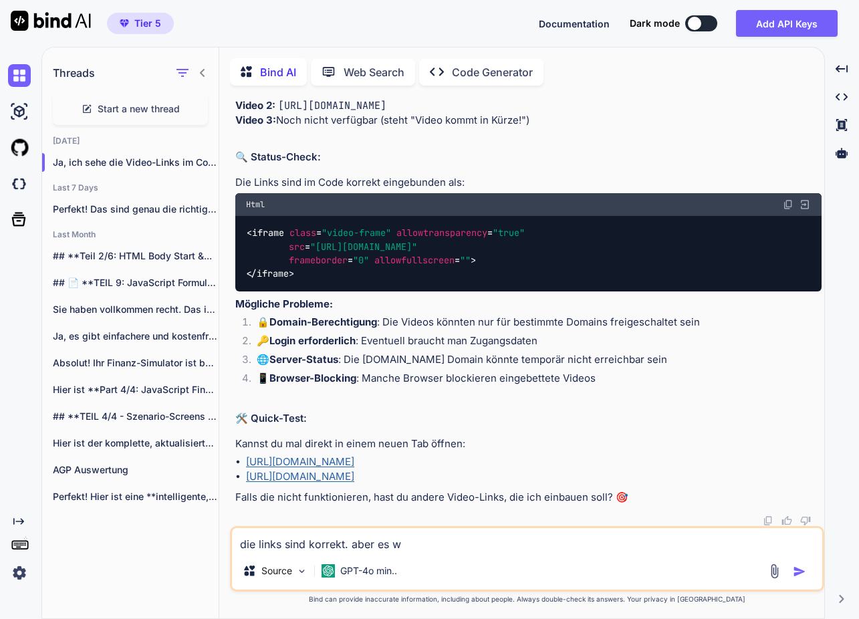
type textarea "x"
type textarea "die links sind korrekt. aber es wi"
type textarea "x"
type textarea "die links sind korrekt. aber es wir"
type textarea "x"
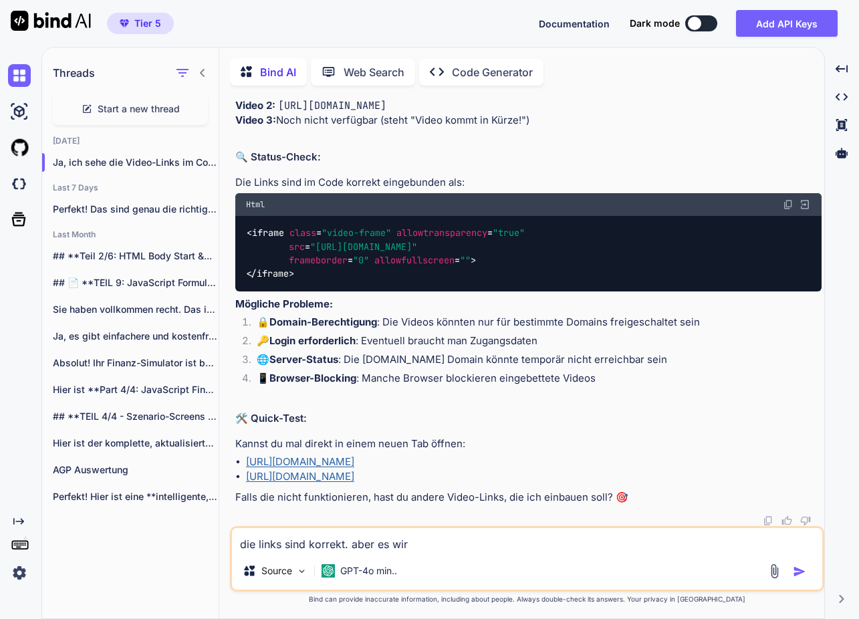
type textarea "die links sind korrekt. aber es wird"
type textarea "x"
type textarea "die links sind korrekt. aber es wird"
type textarea "x"
type textarea "die links sind korrekt. aber es wird g"
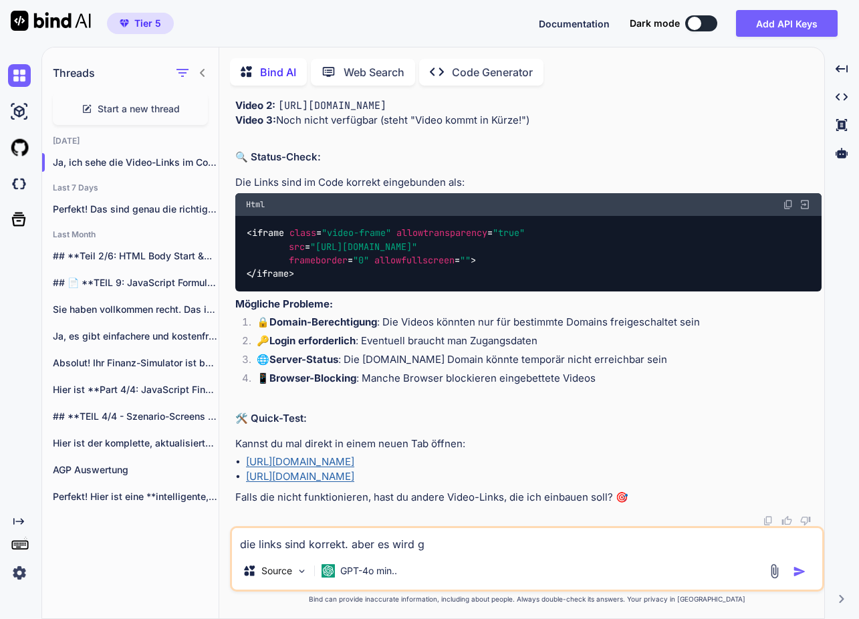
type textarea "x"
type textarea "die links sind korrekt. aber es wird ge"
type textarea "x"
type textarea "die links sind korrekt. aber es wird ges"
type textarea "x"
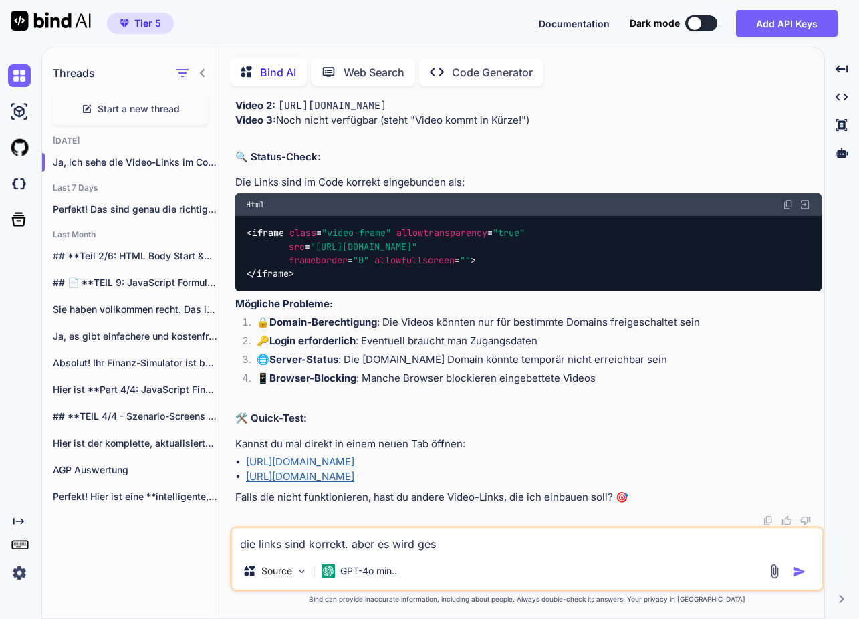
type textarea "die links sind korrekt. aber es wird gesa"
type textarea "x"
type textarea "die links sind korrekt. aber es wird gesag"
type textarea "x"
type textarea "die links sind korrekt. aber es wird gesagt"
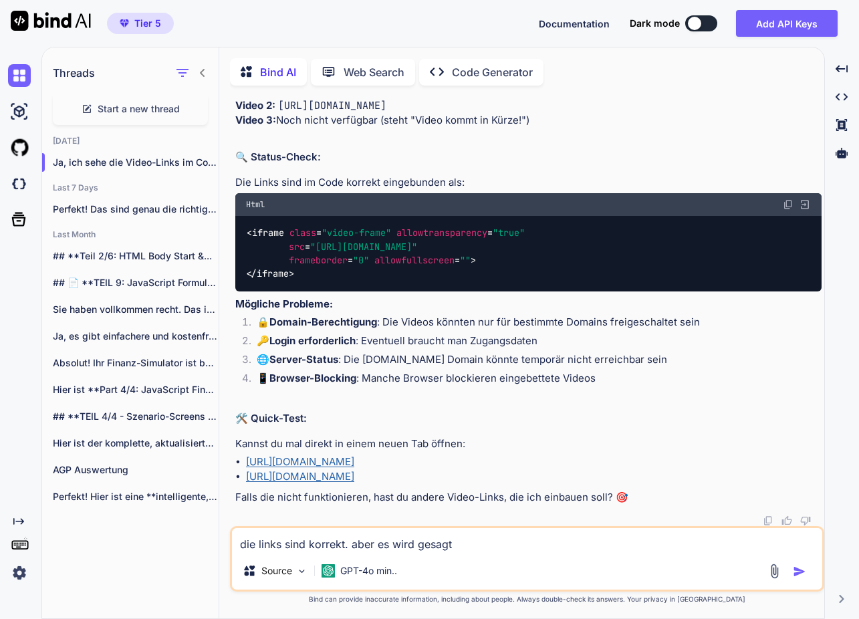
type textarea "x"
type textarea "die links sind korrekt. aber es wird gesagt"
type textarea "x"
type textarea "die links sind korrekt. aber es wird gesagt d"
type textarea "x"
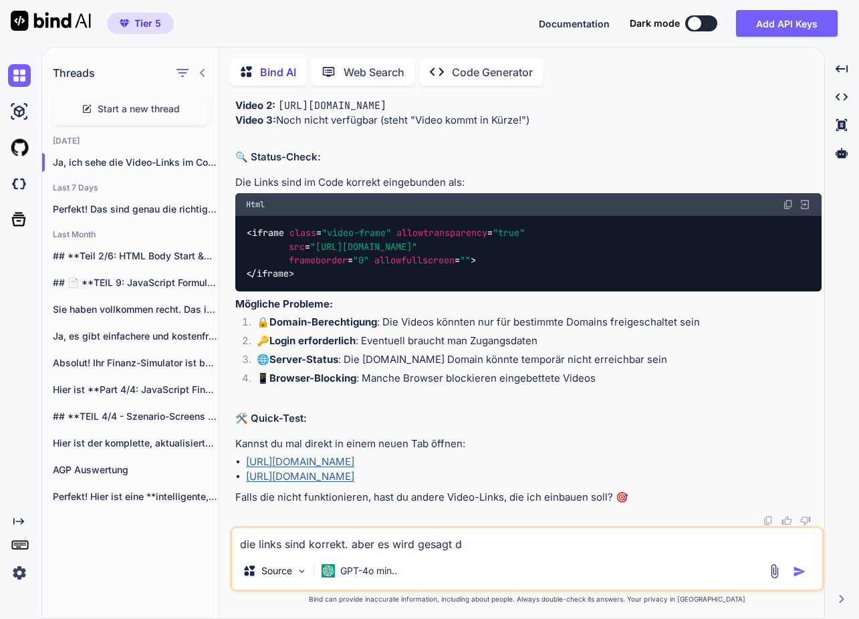
type textarea "die links sind korrekt. aber es wird gesagt di"
type textarea "x"
type textarea "die links sind korrekt. aber es wird gesagt die"
type textarea "x"
type textarea "die links sind korrekt. aber es wird gesagt die"
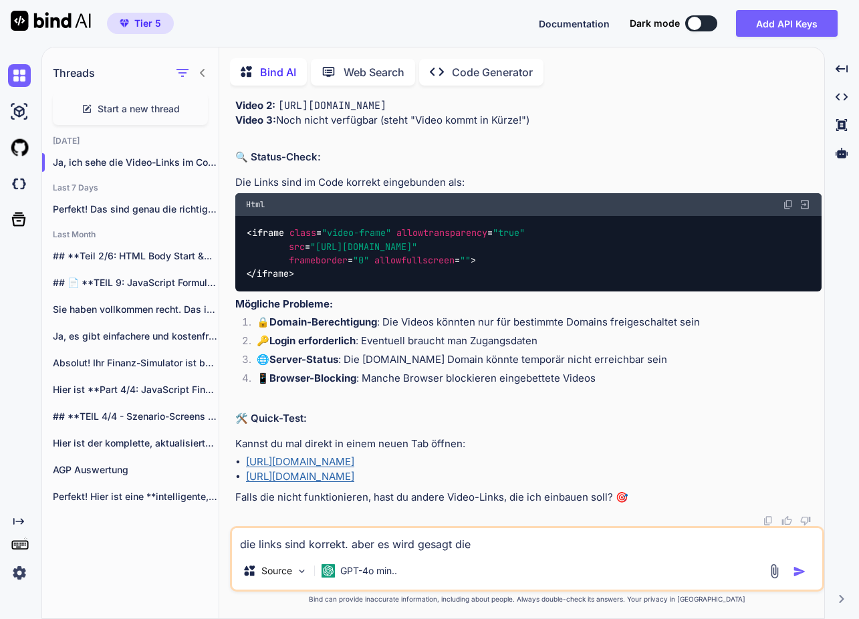
type textarea "x"
type textarea "die links sind korrekt. aber es wird gesagt die s"
type textarea "x"
type textarea "die links sind korrekt. aber es wird gesagt die se"
type textarea "x"
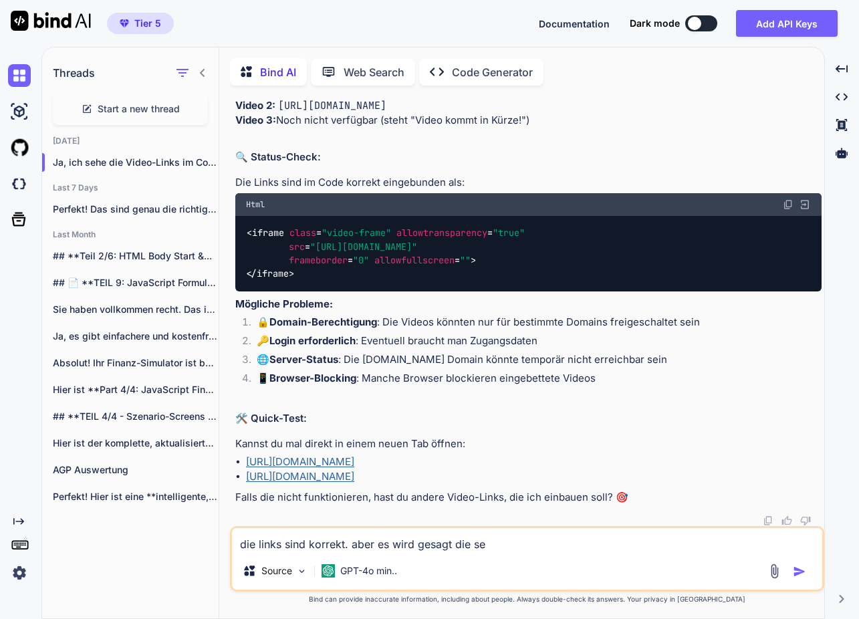
type textarea "die links sind korrekt. aber es wird gesagt die sei"
type textarea "x"
type textarea "die links sind korrekt. aber es wird gesagt die seit"
type textarea "x"
type textarea "die links sind korrekt. aber es wird gesagt die seite"
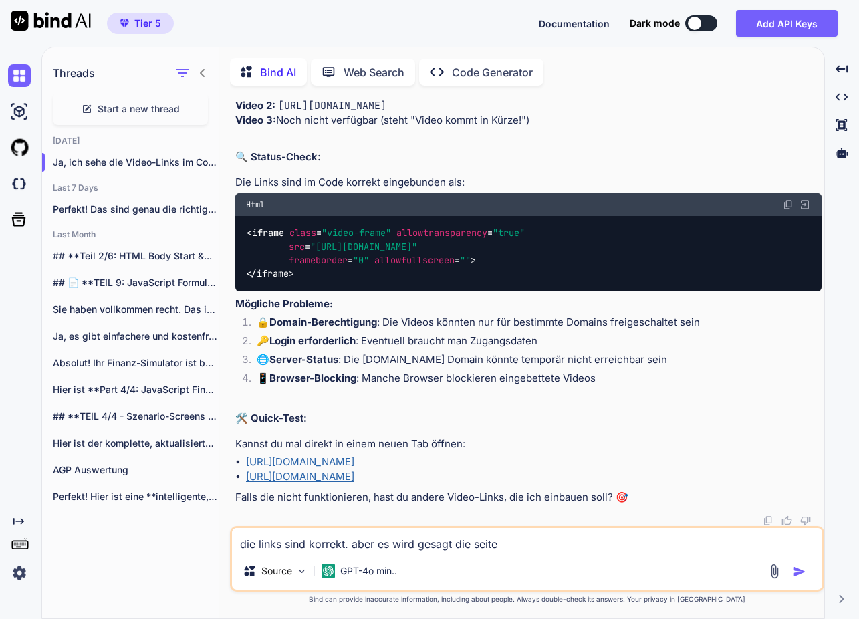
type textarea "x"
type textarea "die links sind korrekt. aber es wird gesagt die seite"
type textarea "x"
type textarea "die links sind korrekt. aber es wird gesagt die seite s"
type textarea "x"
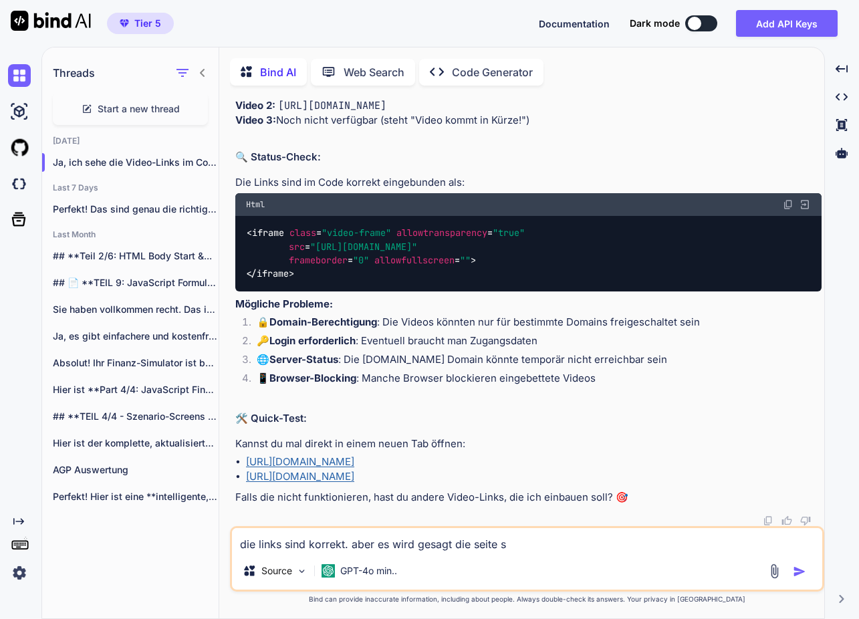
type textarea "die links sind korrekt. aber es wird gesagt die seite se"
type textarea "x"
type textarea "die links sind korrekt. aber es wird gesagt die seite sei"
type textarea "x"
type textarea "die links sind korrekt. aber es wird gesagt die seite sei"
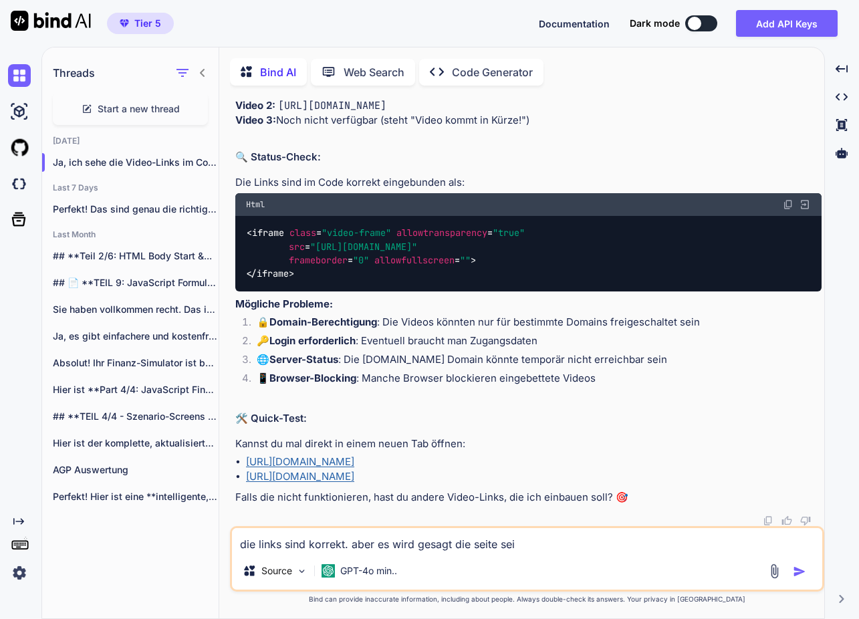
type textarea "x"
type textarea "die links sind korrekt. aber es wird gesagt die seite sei n"
type textarea "x"
type textarea "die links sind korrekt. aber es wird gesagt die seite sei ni"
type textarea "x"
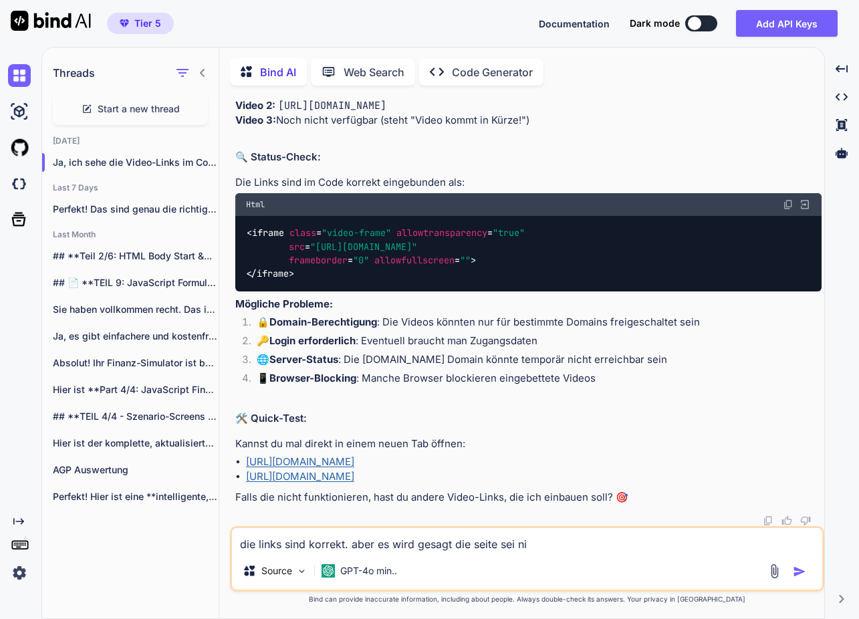
type textarea "die links sind korrekt. aber es wird gesagt die seite sei nic"
type textarea "x"
type textarea "die links sind korrekt. aber es wird gesagt die seite sei nich"
type textarea "x"
type textarea "die links sind korrekt. aber es wird gesagt die seite sei nicht"
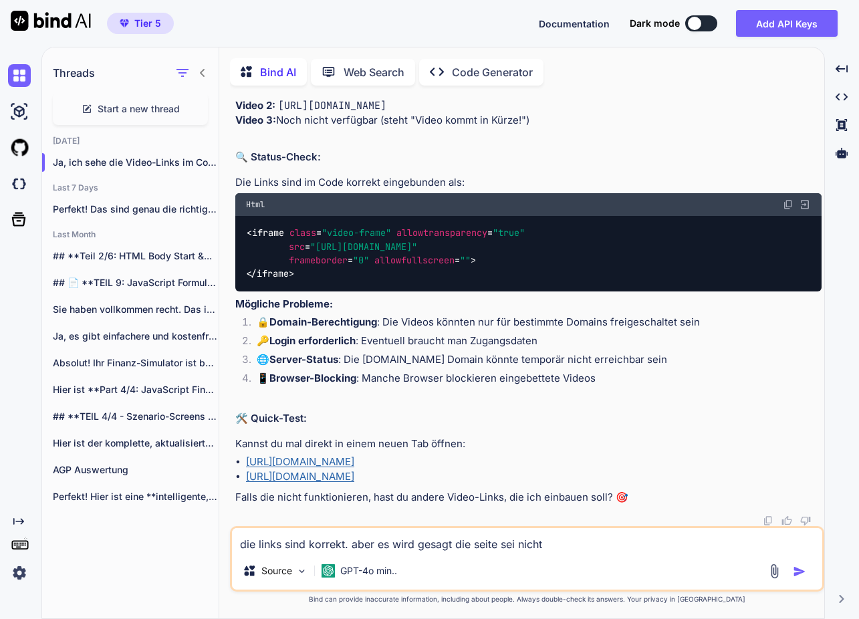
type textarea "x"
type textarea "die links sind korrekt. aber es wird gesagt die seite sei nicht"
type textarea "x"
type textarea "die links sind korrekt. aber es wird gesagt die seite sei nicht s"
type textarea "x"
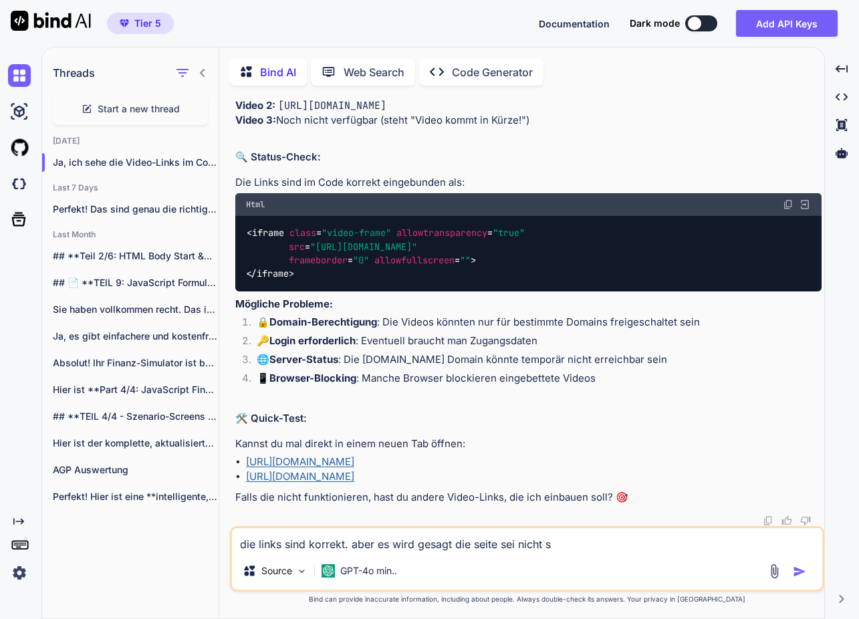
type textarea "die links sind korrekt. aber es wird gesagt die seite sei nicht si"
type textarea "x"
type textarea "die links sind korrekt. aber es wird gesagt die seite sei nicht sic"
type textarea "x"
type textarea "die links sind korrekt. aber es wird gesagt die seite sei nicht sich"
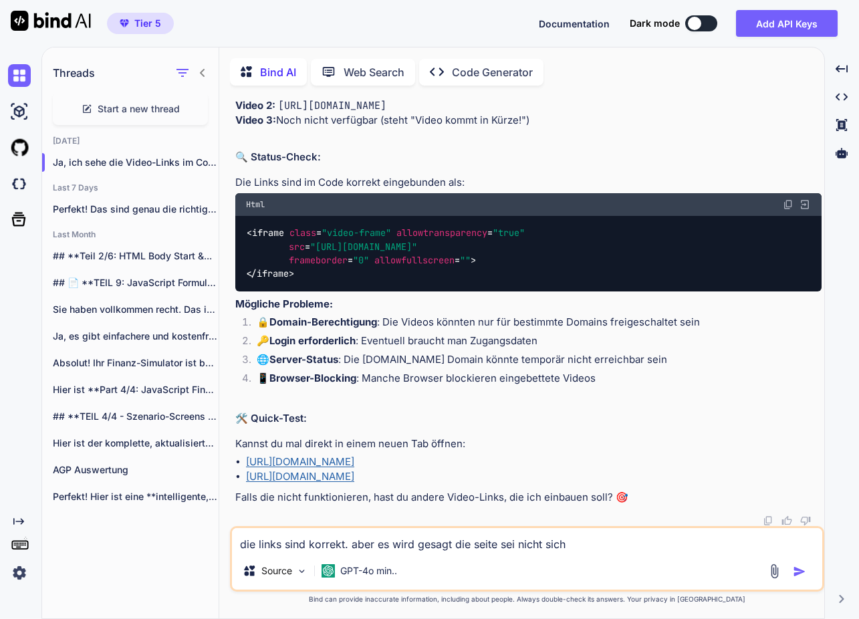
type textarea "x"
type textarea "die links sind korrekt. aber es wird gesagt die seite sei nicht siche"
type textarea "x"
type textarea "die links sind korrekt. aber es wird gesagt die seite sei nicht sicher"
type textarea "x"
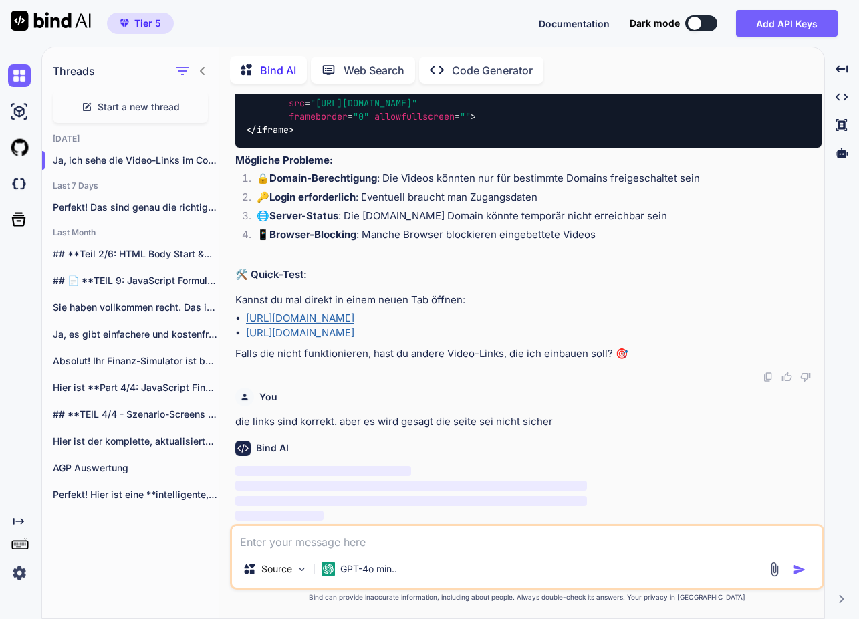
scroll to position [44804, 0]
click at [387, 568] on p "GPT-4o min.." at bounding box center [368, 568] width 57 height 13
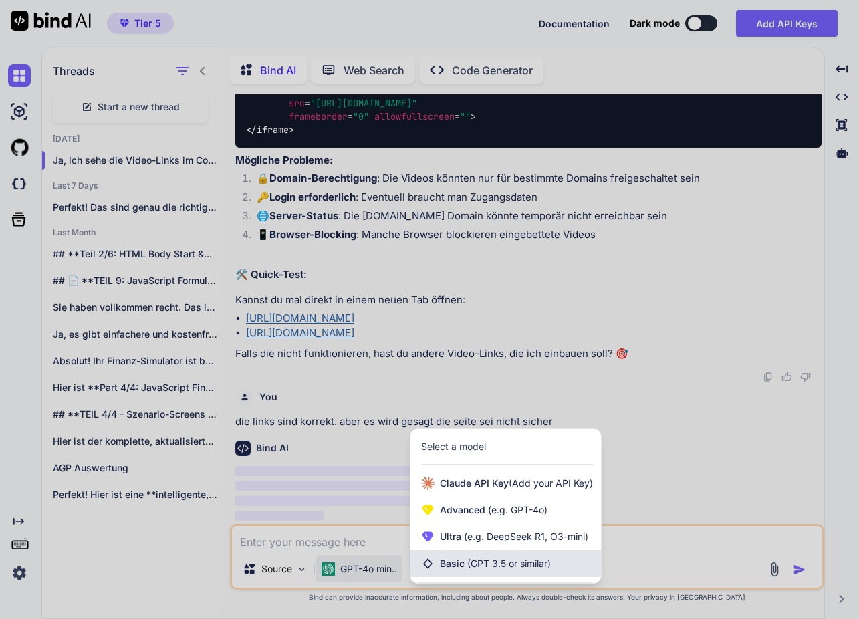
scroll to position [0, 0]
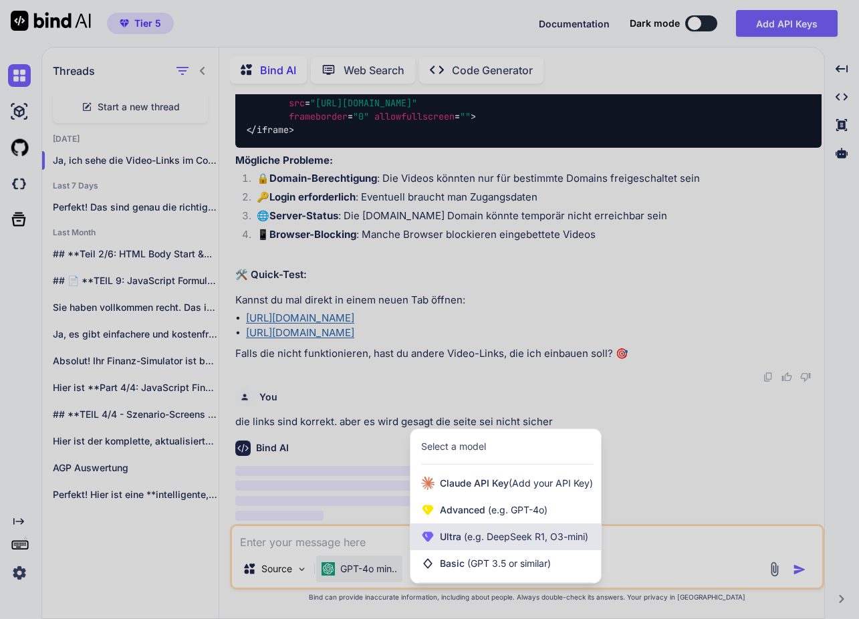
click at [479, 534] on span "(e.g. DeepSeek R1, O3-mini)" at bounding box center [524, 536] width 127 height 11
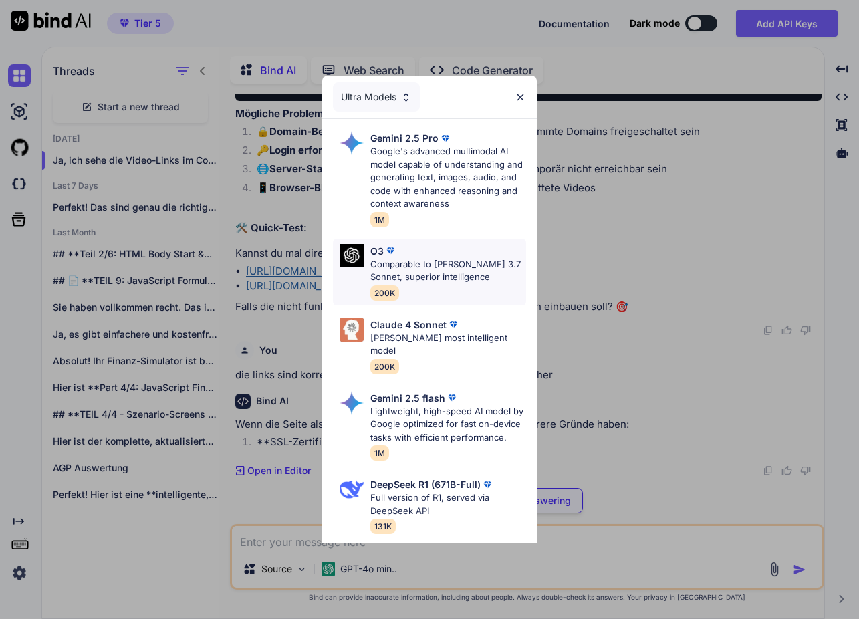
scroll to position [44792, 0]
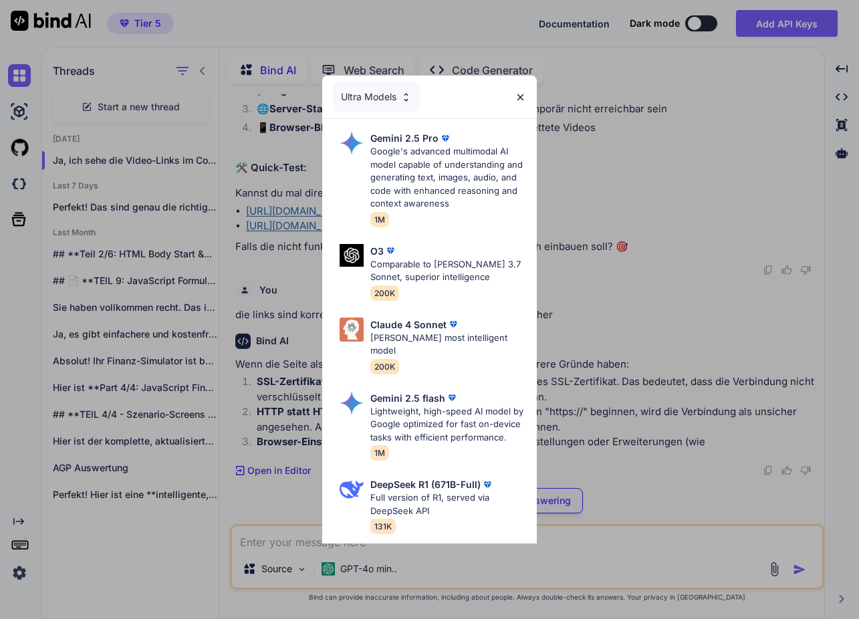
drag, startPoint x: 437, startPoint y: 332, endPoint x: 447, endPoint y: 326, distance: 11.1
click at [438, 332] on p "Claude's most intelligent model" at bounding box center [448, 345] width 156 height 26
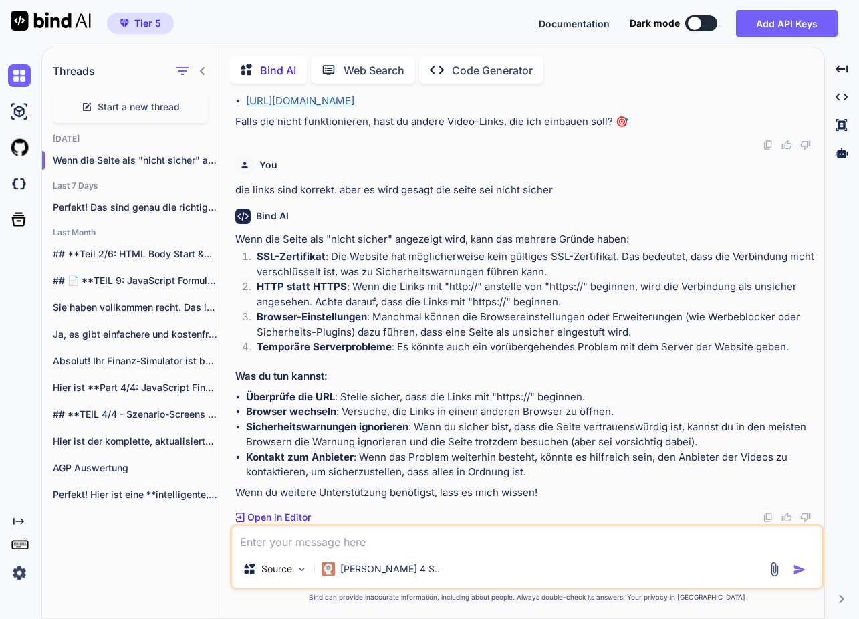
scroll to position [0, 0]
click at [390, 537] on textarea at bounding box center [527, 538] width 590 height 24
type textarea "x"
type textarea "h"
type textarea "x"
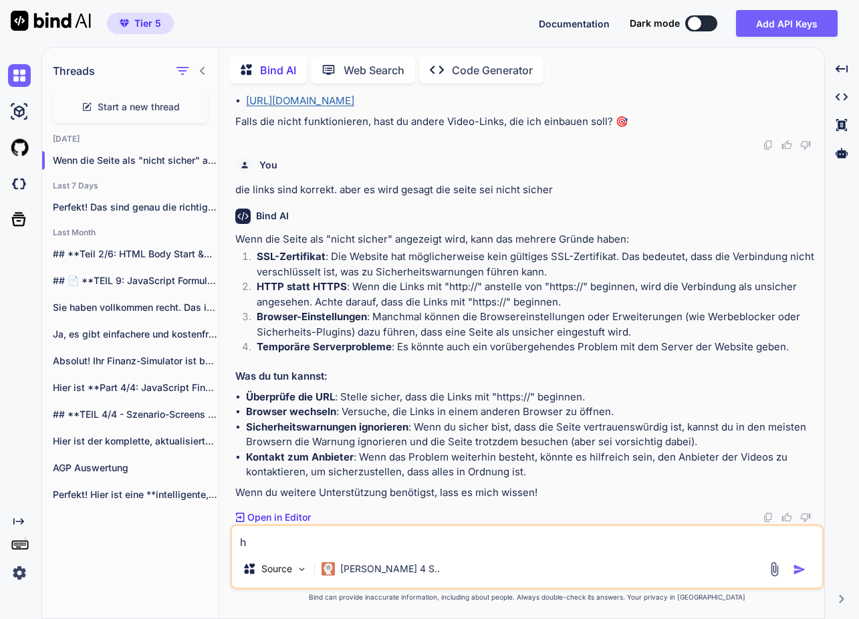
type textarea "ht"
type textarea "x"
type textarea "htt"
type textarea "x"
type textarea "http"
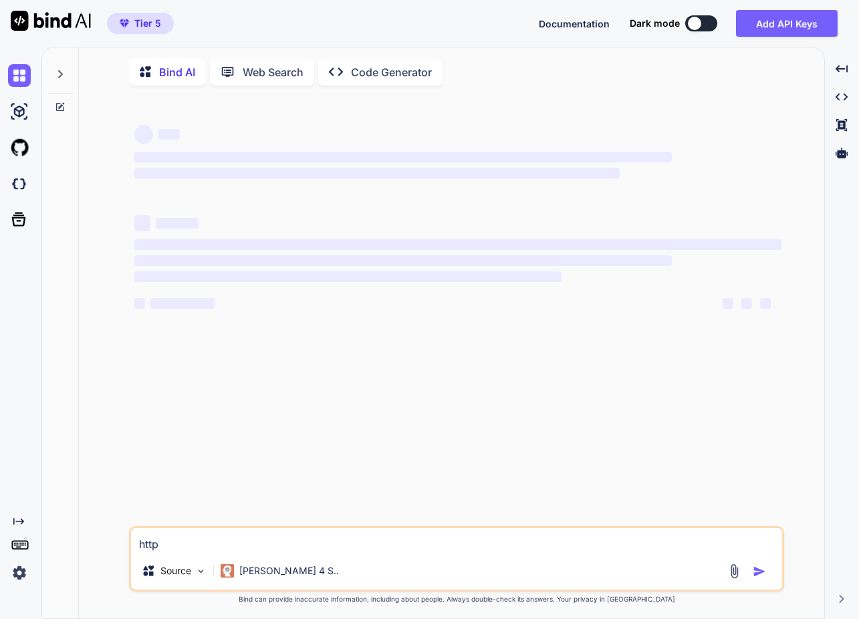
type textarea "x"
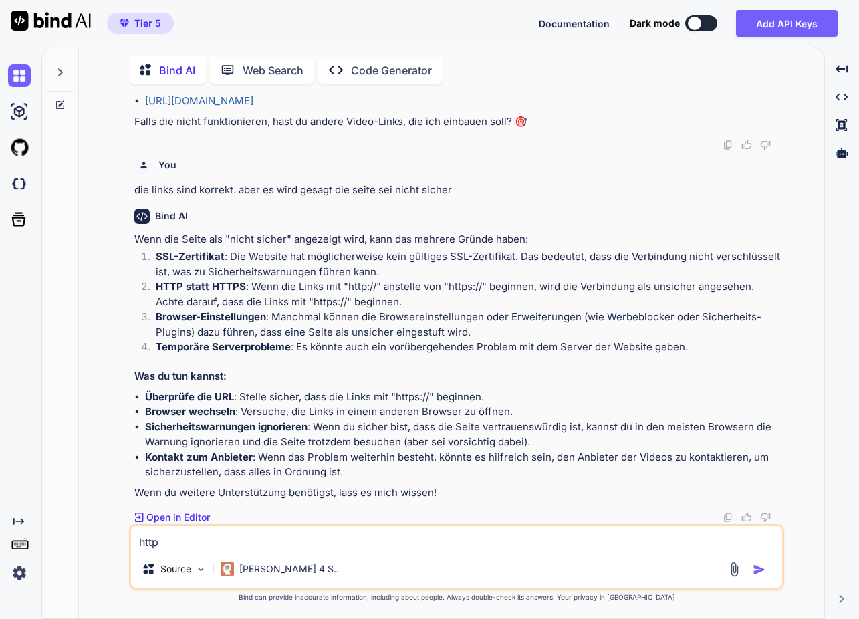
click at [247, 542] on textarea "http" at bounding box center [456, 538] width 651 height 24
type textarea "https:// ist gegeben. SSL Zertifikat ist gültig. vorhin gingen die seiten und l…"
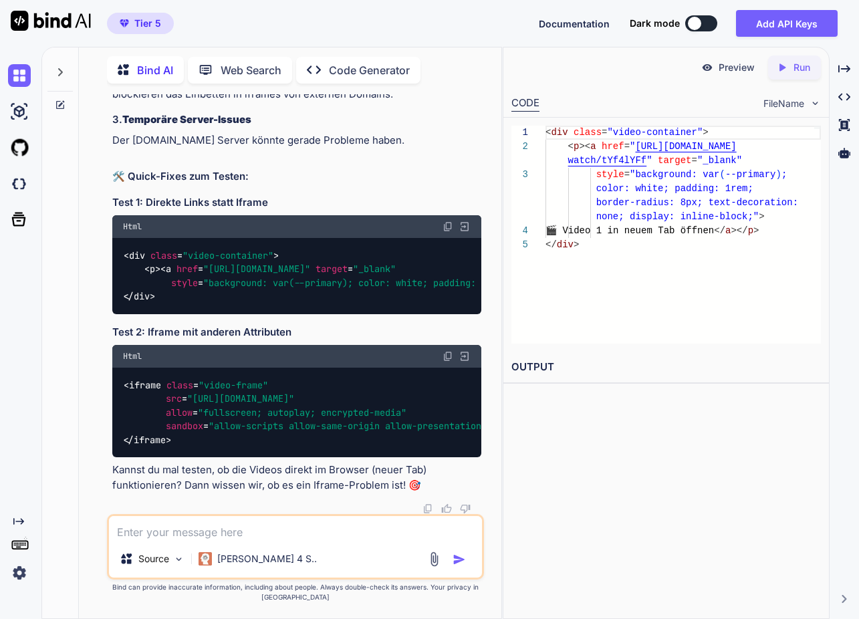
scroll to position [44542, 0]
click at [463, 221] on img at bounding box center [465, 227] width 12 height 12
click at [798, 69] on p "Run" at bounding box center [802, 67] width 17 height 13
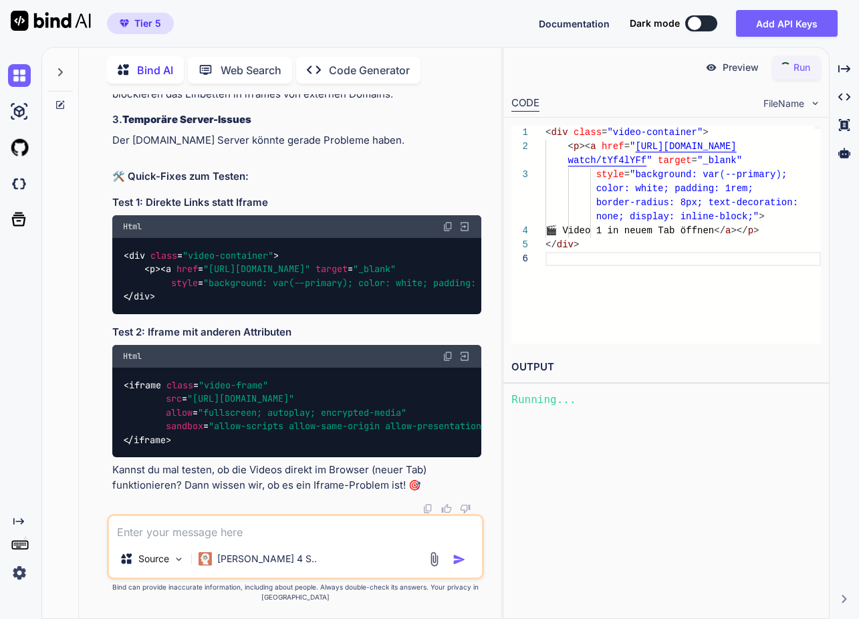
scroll to position [0, 0]
click at [734, 68] on p "Preview" at bounding box center [737, 67] width 36 height 13
click at [461, 360] on img at bounding box center [465, 356] width 12 height 12
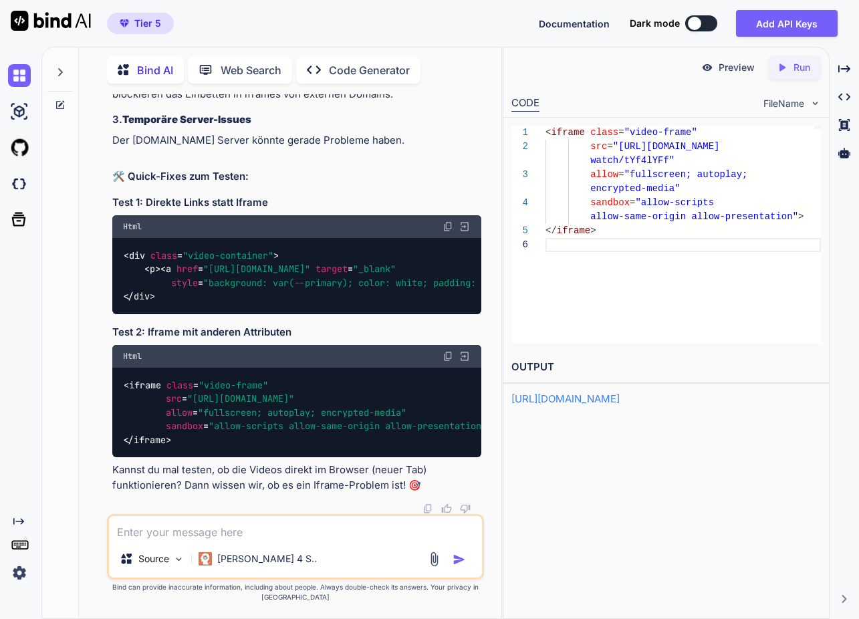
scroll to position [112, 0]
click at [463, 357] on img at bounding box center [465, 356] width 12 height 12
click at [802, 71] on p "Run" at bounding box center [802, 67] width 17 height 13
click at [748, 69] on p "Preview" at bounding box center [737, 67] width 36 height 13
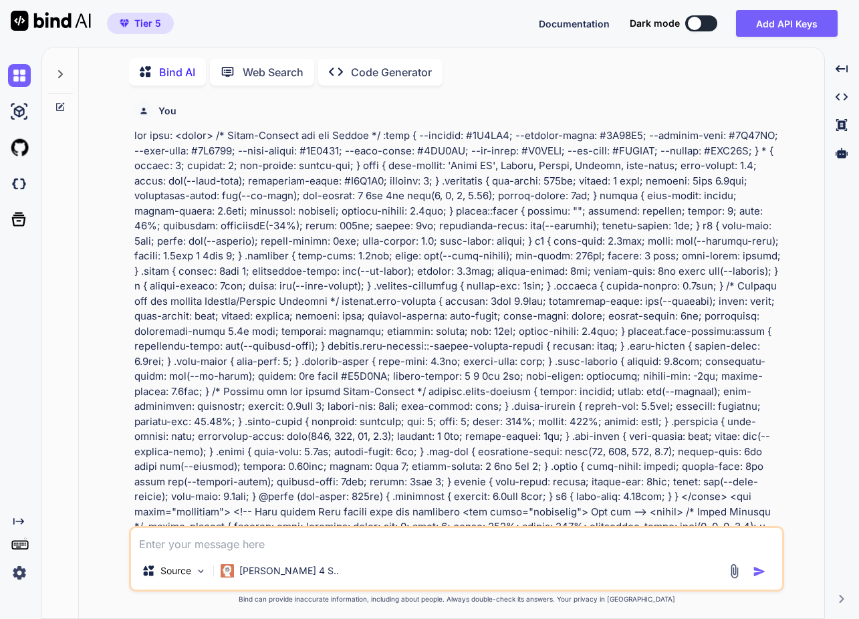
type textarea "x"
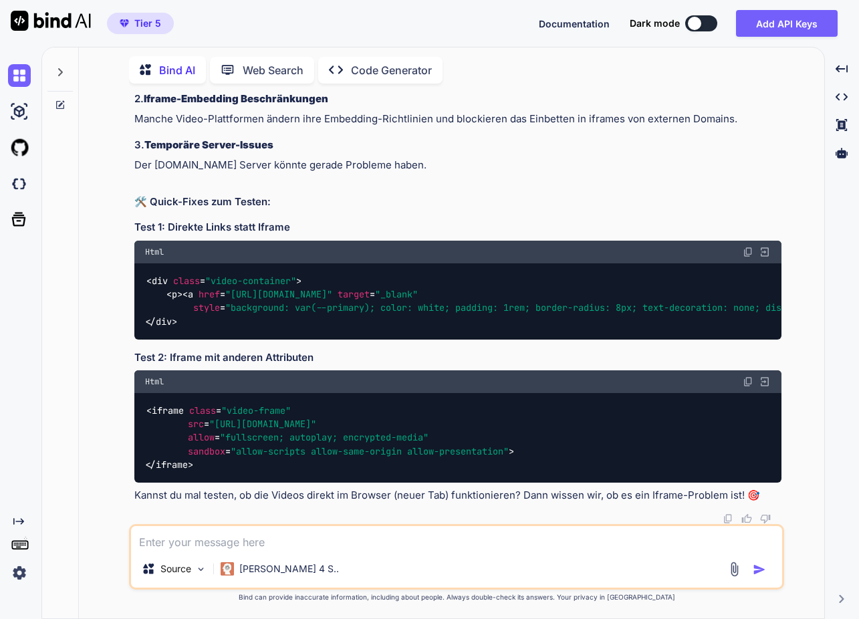
scroll to position [0, 1]
click at [170, 538] on textarea at bounding box center [456, 538] width 651 height 24
click at [220, 536] on textarea at bounding box center [456, 538] width 651 height 24
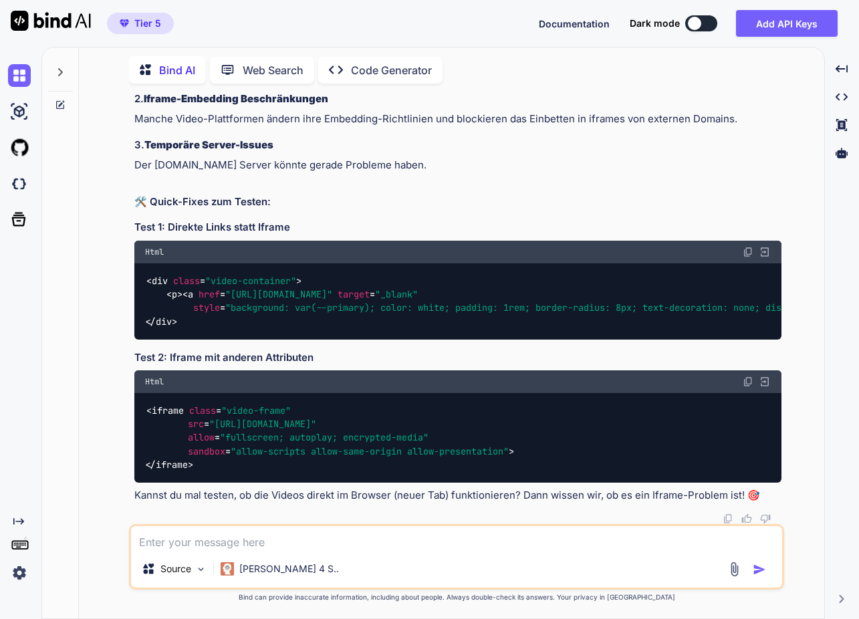
paste textarea "https://admin.minicoursegenerator.com/mini-course/104520/page/1860935#:~:text=H…"
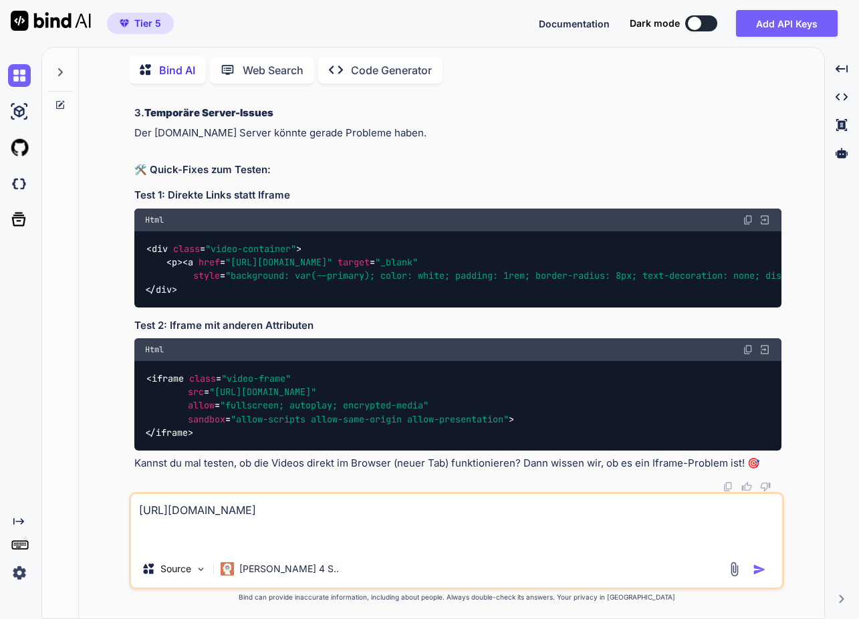
drag, startPoint x: 272, startPoint y: 519, endPoint x: 13, endPoint y: 485, distance: 260.9
click at [13, 485] on div "Created with Pixso. Bind AI Web Search Created with Pixso. Code Generator You B…" at bounding box center [429, 333] width 859 height 572
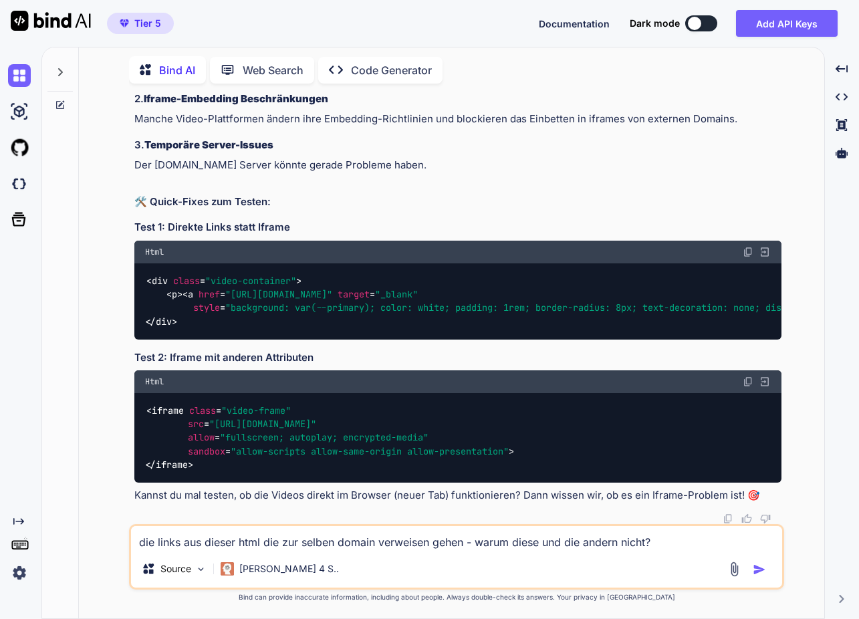
paste textarea "<meta charset="utf-8"> <meta name="viewport" content="width=device-width, initi…"
type textarea "die links aus dieser html die zur selben domain verweisen gehen - warum diese u…"
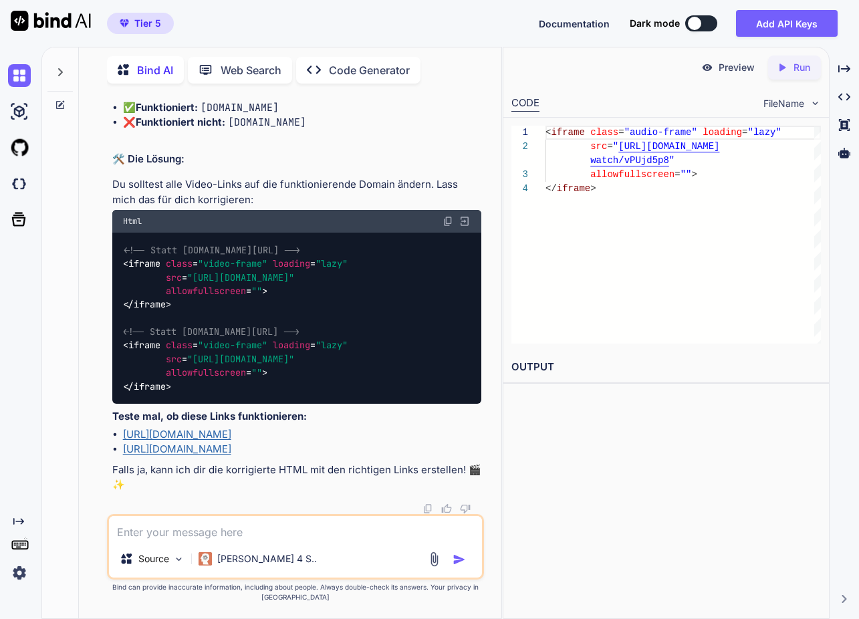
scroll to position [31920, 0]
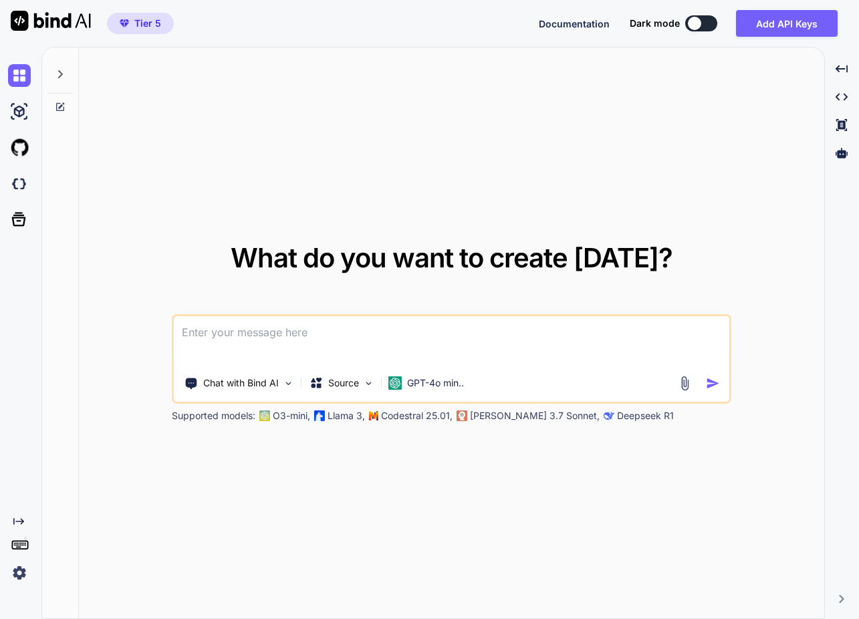
click at [58, 67] on div at bounding box center [59, 70] width 25 height 46
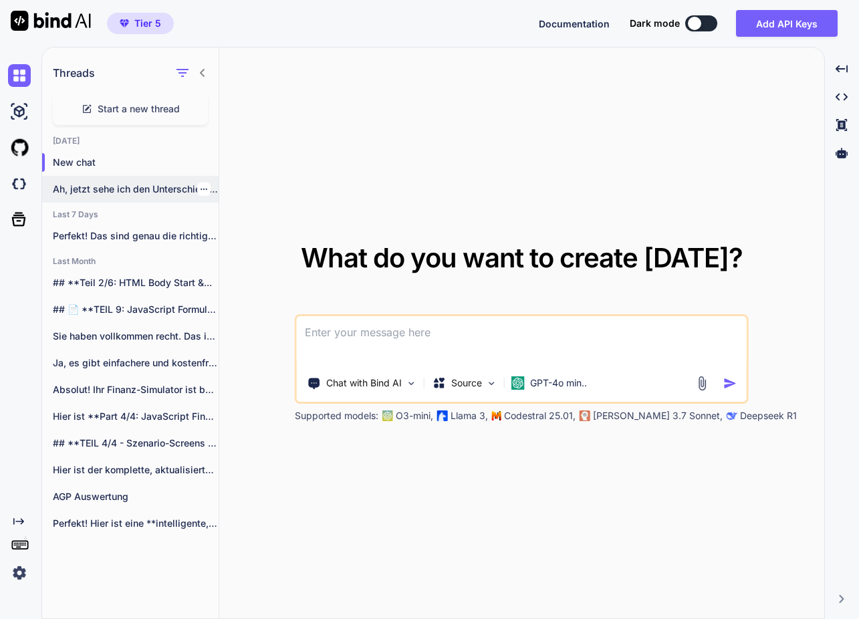
click at [119, 191] on p "Ah, jetzt sehe ich den Unterschied! 🔍..." at bounding box center [136, 189] width 166 height 13
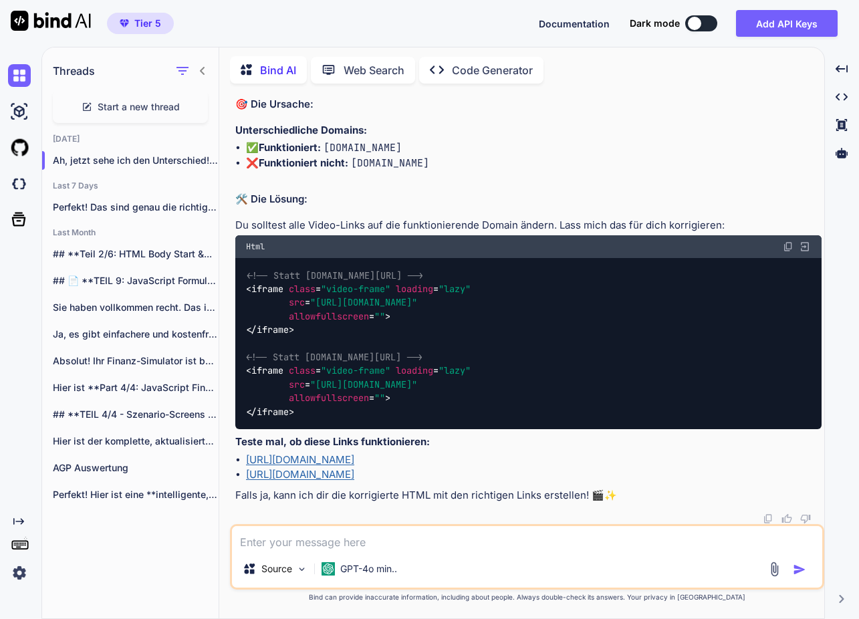
scroll to position [21566, 0]
click at [354, 462] on link "[URL][DOMAIN_NAME]" at bounding box center [300, 459] width 108 height 13
click at [379, 528] on textarea at bounding box center [527, 538] width 590 height 24
type textarea "x"
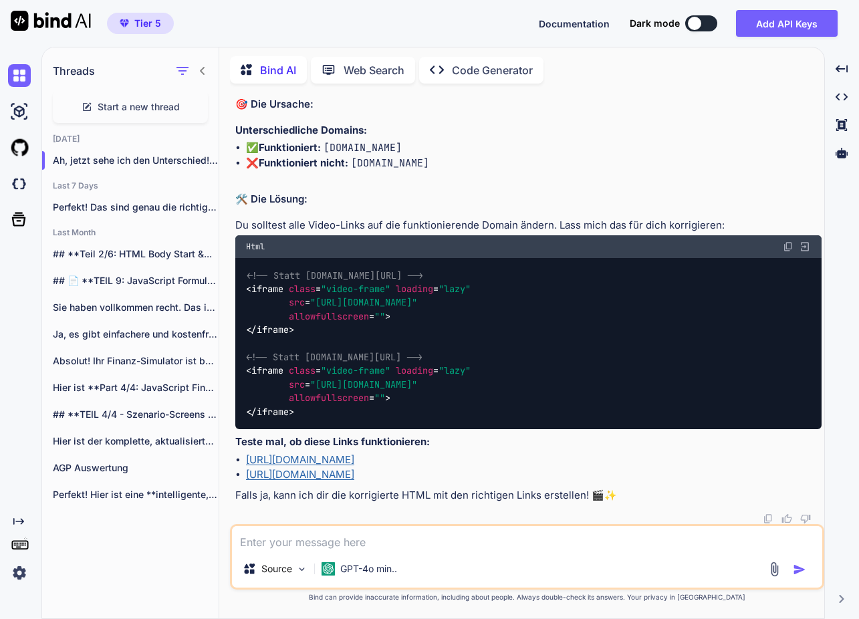
type textarea "j"
type textarea "x"
type textarea "ja"
type textarea "x"
type textarea "ja,"
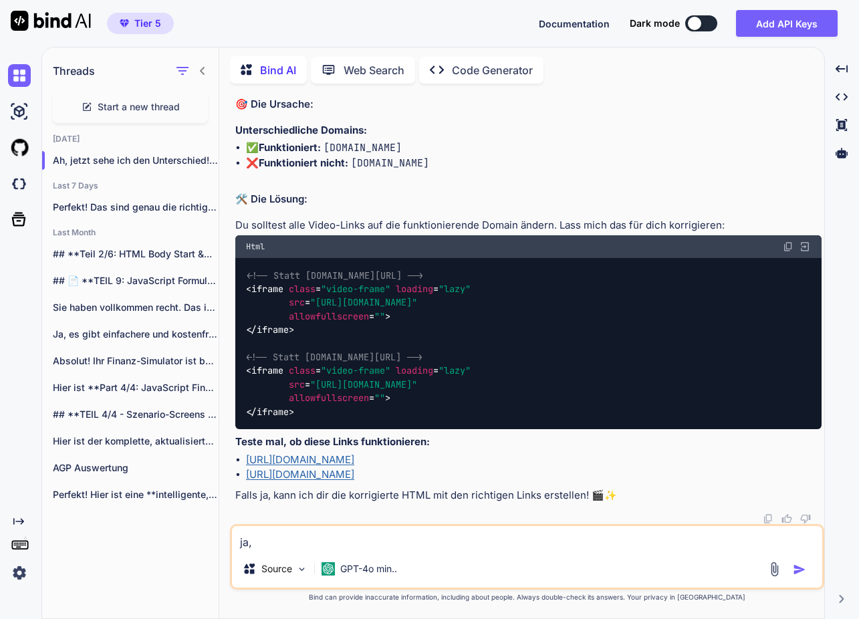
type textarea "x"
type textarea "ja,"
type textarea "x"
type textarea "ja, d"
type textarea "x"
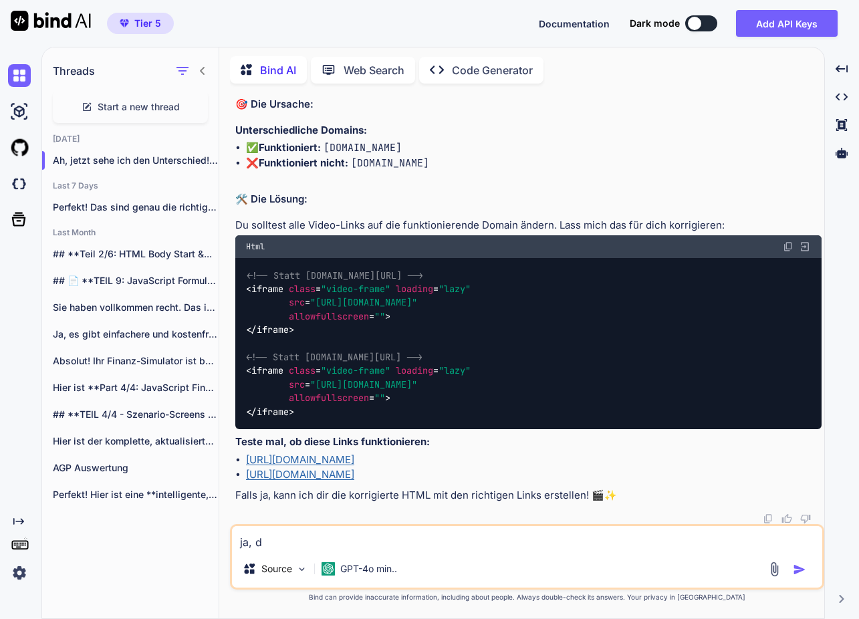
type textarea "ja, di"
type textarea "x"
type textarea "ja, die"
type textarea "x"
type textarea "ja, die"
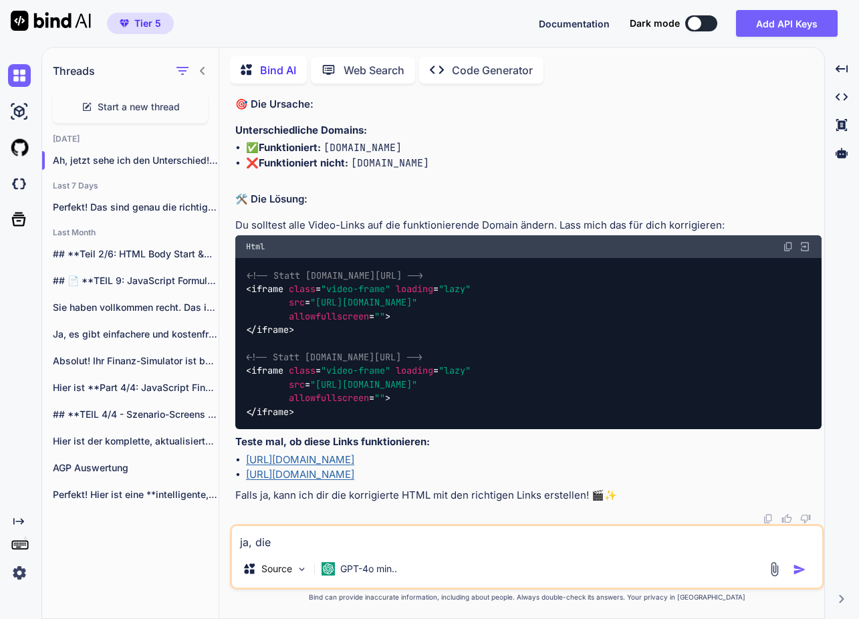
type textarea "x"
type textarea "ja, die g"
type textarea "x"
type textarea "ja, die ge"
type textarea "x"
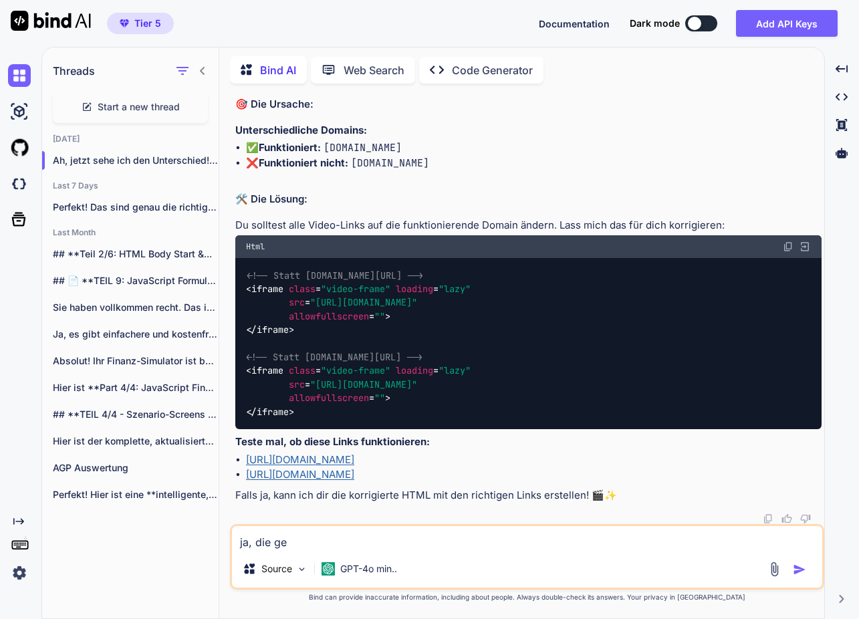
type textarea "ja, die geh"
type textarea "x"
type textarea "ja, die gehe"
type textarea "x"
type textarea "ja, die gehen"
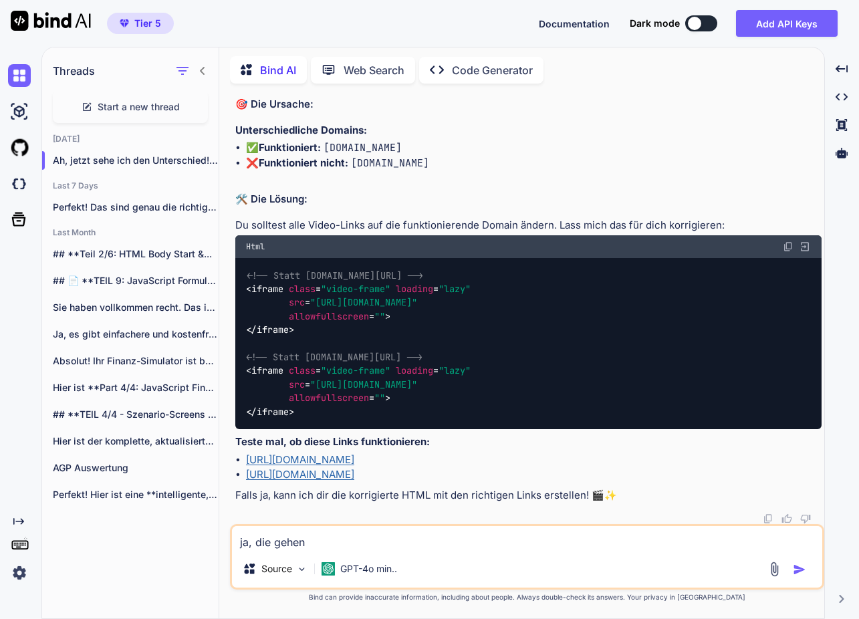
type textarea "x"
type textarea "ja, die gehen."
type textarea "x"
type textarea "ja, die gehen."
type textarea "x"
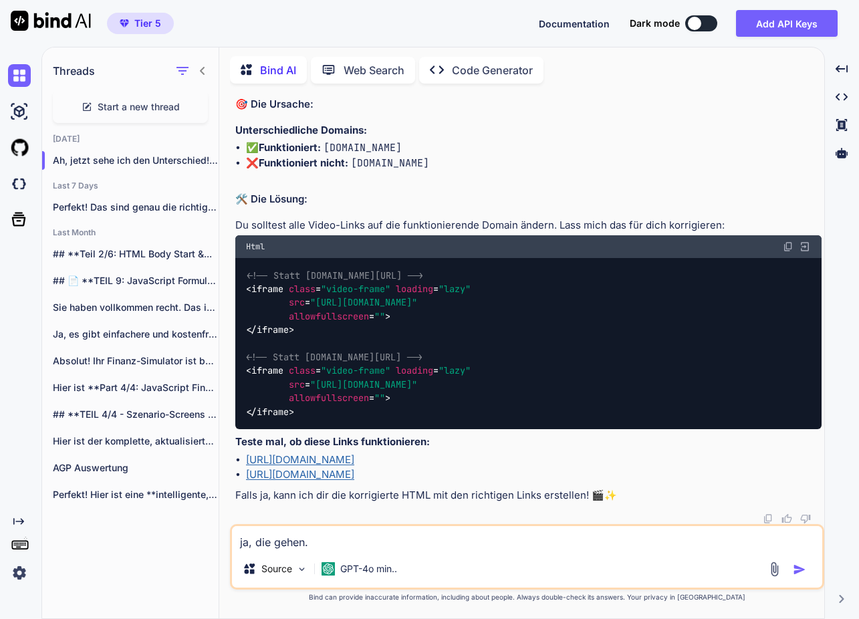
type textarea "ja, die gehen. a"
type textarea "x"
type textarea "ja, die gehen. an"
type textarea "x"
type textarea "ja, die gehen. an"
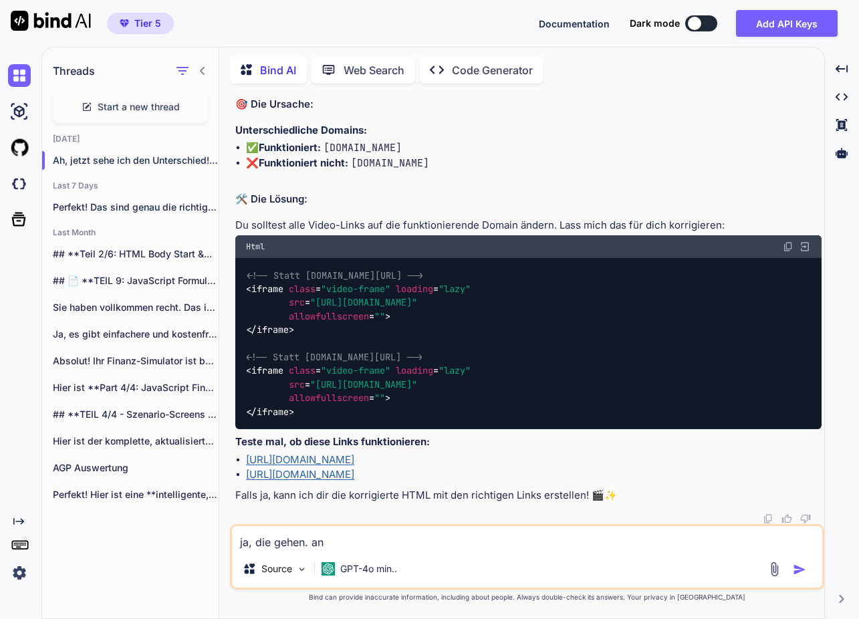
type textarea "x"
type textarea "ja, die gehen. an w"
type textarea "x"
type textarea "ja, die gehen. an wa"
type textarea "x"
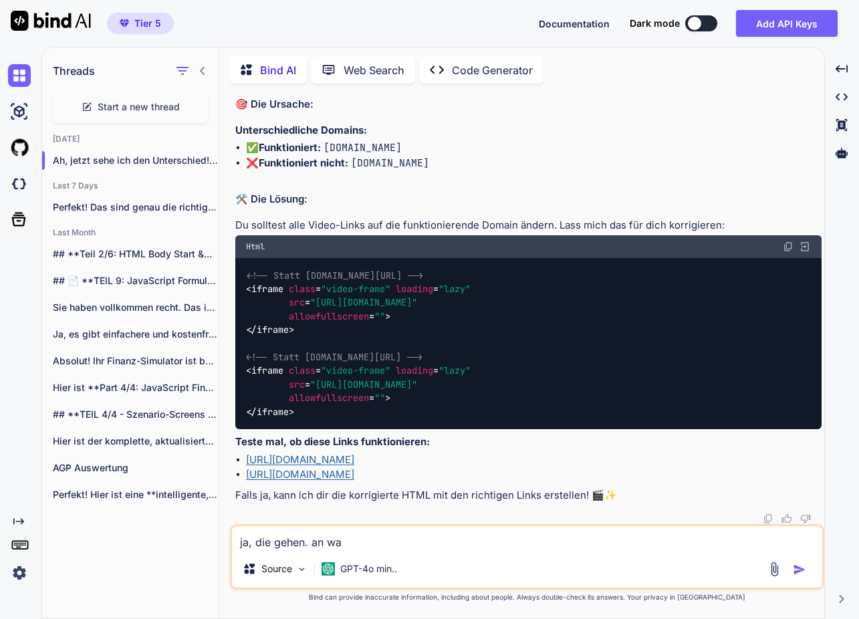
type textarea "ja, die gehen. an was"
type textarea "x"
type textarea "ja, die gehen. an was"
type textarea "x"
type textarea "ja, die gehen. an was l"
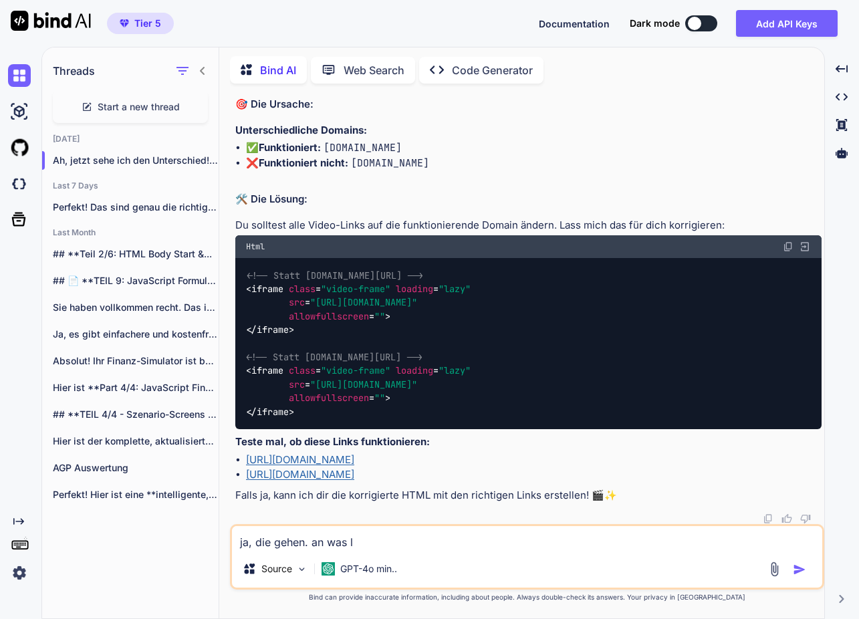
type textarea "x"
type textarea "ja, die gehen. an was li"
type textarea "x"
type textarea "ja, die gehen. an was lie"
type textarea "x"
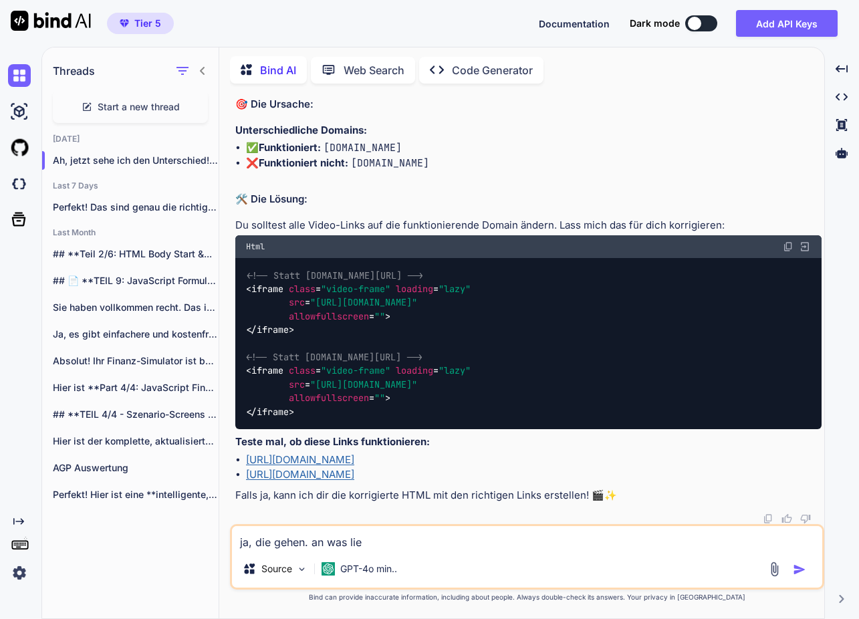
type textarea "ja, die gehen. an was lieg"
type textarea "x"
type textarea "ja, die gehen. an was liegt"
type textarea "x"
type textarea "ja, die gehen. an was liegt"
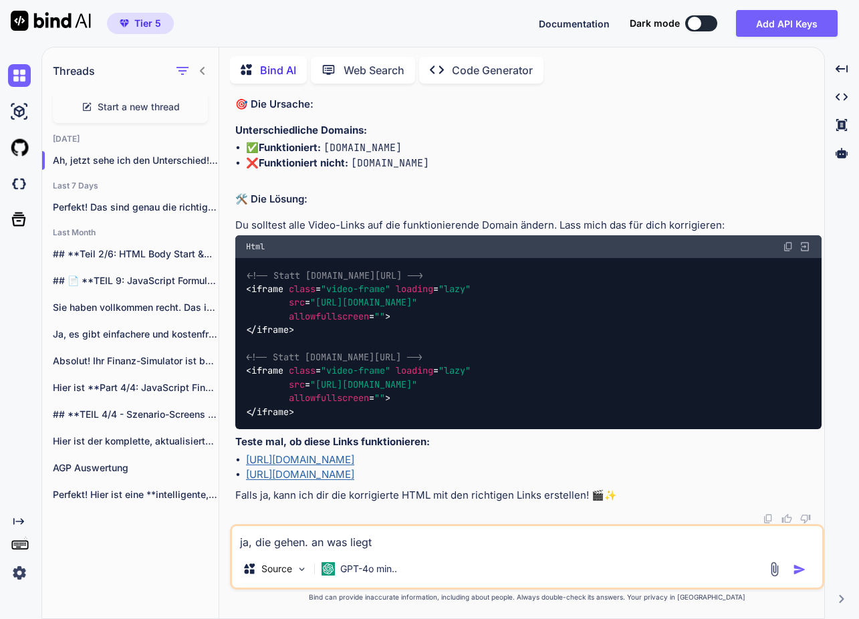
type textarea "x"
type textarea "ja, die gehen. an was liegt e"
type textarea "x"
type textarea "ja, die gehen. an was liegt es"
type textarea "x"
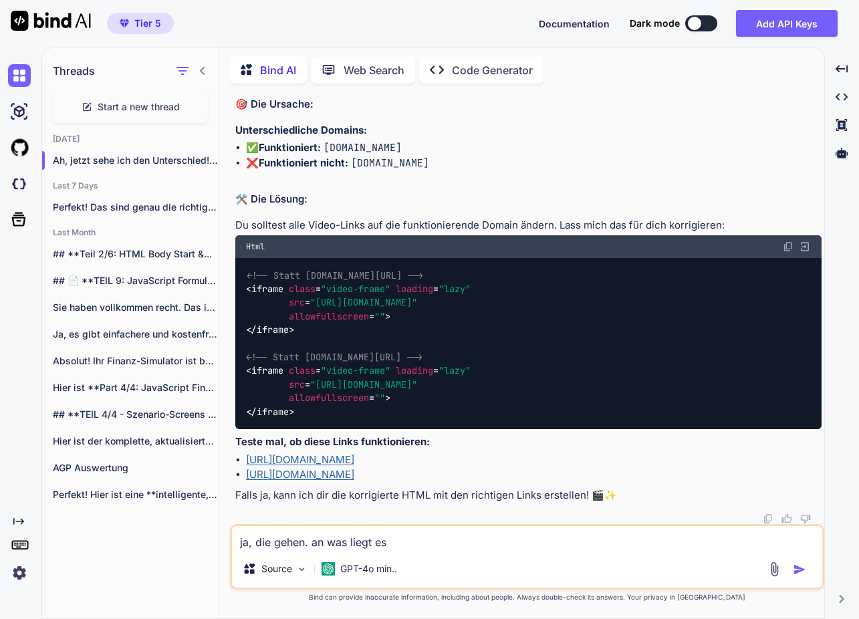
type textarea "ja, die gehen. an was liegt es"
type textarea "x"
type textarea "ja, die gehen. an was liegt es d"
type textarea "x"
type textarea "ja, die gehen. an was liegt es de"
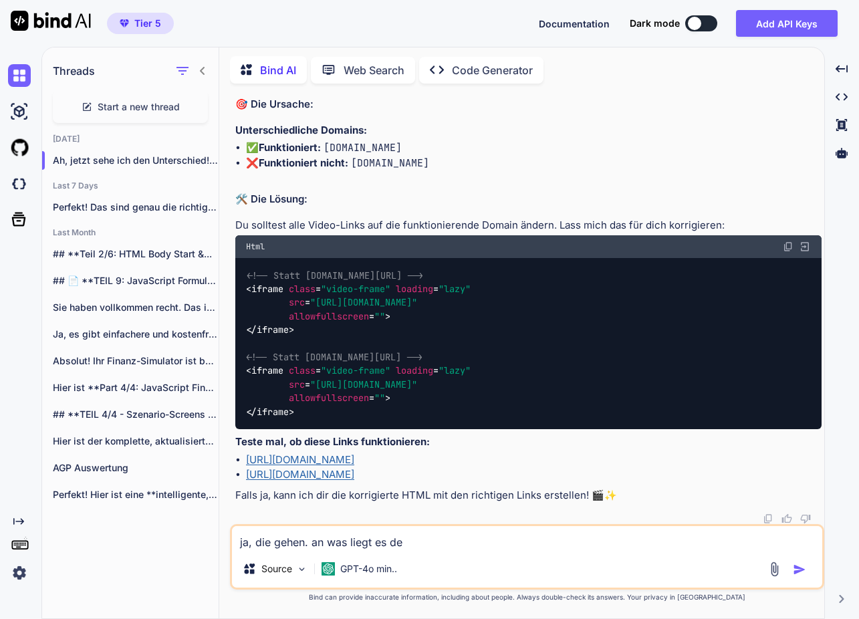
type textarea "x"
type textarea "ja, die gehen. an was liegt es den"
type textarea "x"
type textarea "ja, die gehen. an was liegt es denn"
type textarea "x"
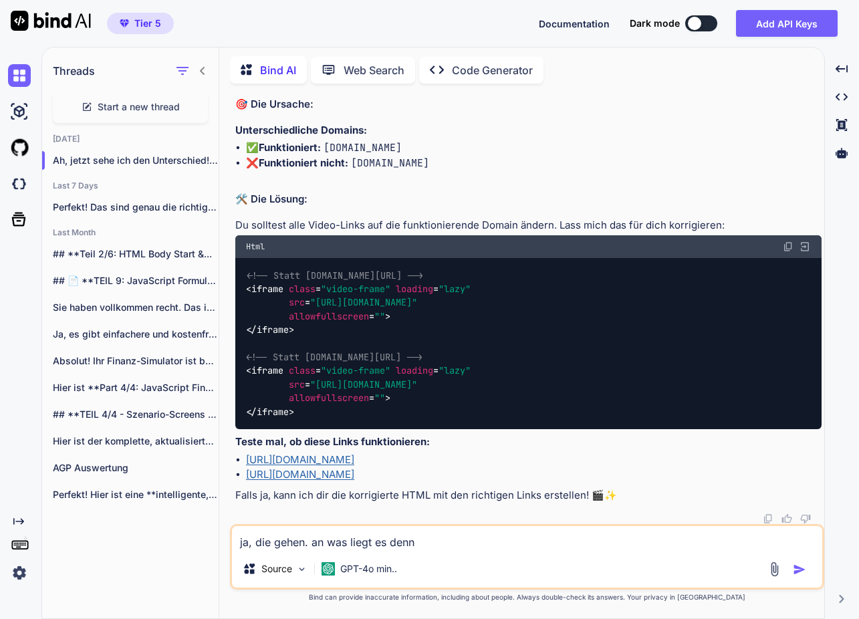
type textarea "ja, die gehen. an was liegt es denn"
type textarea "x"
type textarea "ja, die gehen. an was liegt es denn d"
type textarea "x"
type textarea "ja, die gehen. an was liegt es denn da"
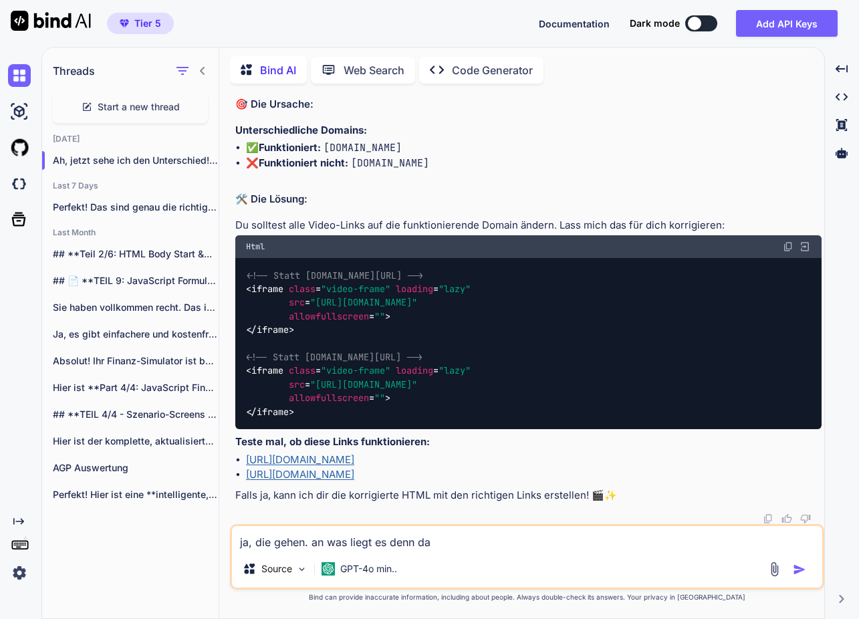
type textarea "x"
type textarea "ja, die gehen. an was liegt es denn das"
type textarea "x"
type textarea "ja, die gehen. an was liegt es denn dass"
type textarea "x"
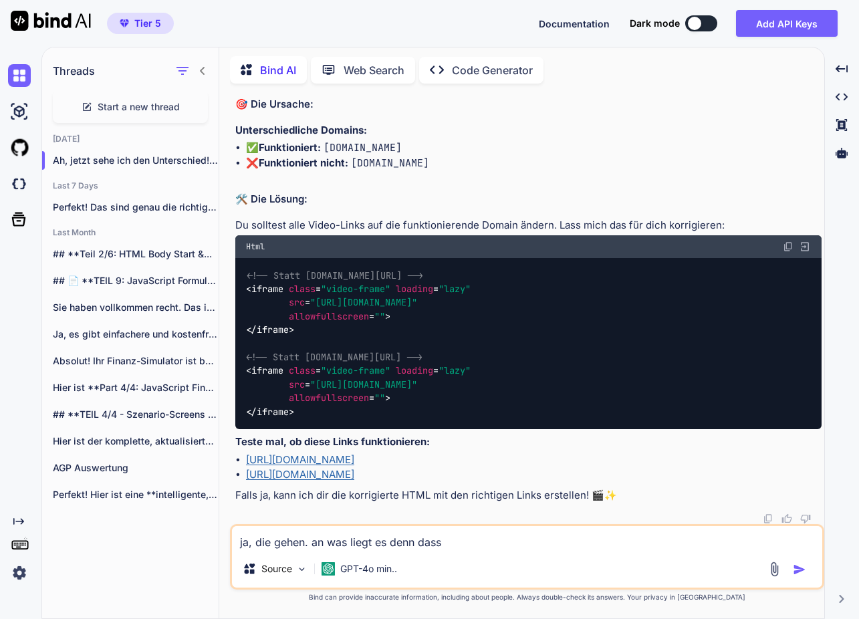
type textarea "ja, die gehen. an was liegt es denn dass"
type textarea "x"
type textarea "ja, die gehen. an was liegt es denn dass m"
type textarea "x"
type textarea "ja, die gehen. an was liegt es denn dass me"
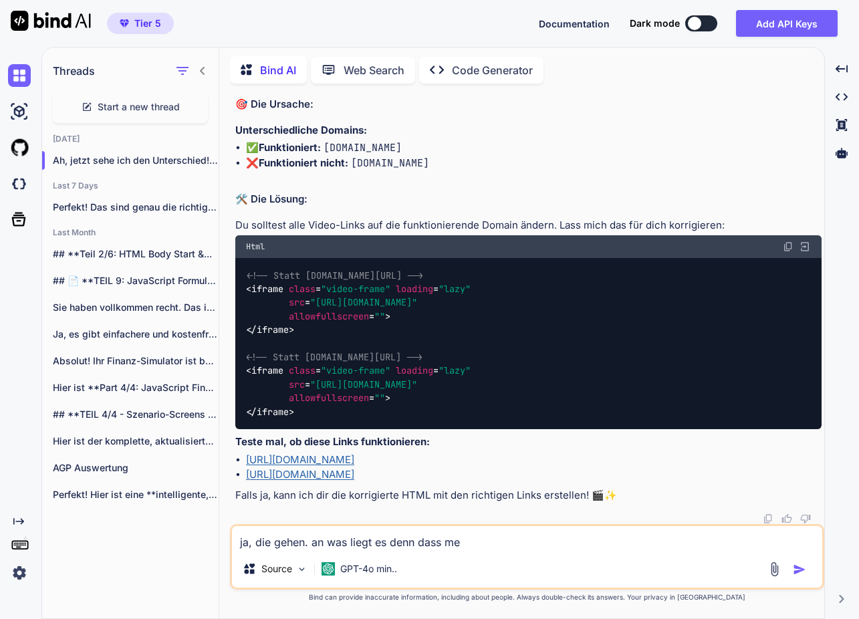
type textarea "x"
type textarea "ja, die gehen. an was liegt es denn dass mei"
type textarea "x"
type textarea "ja, die gehen. an was liegt es denn dass mein"
type textarea "x"
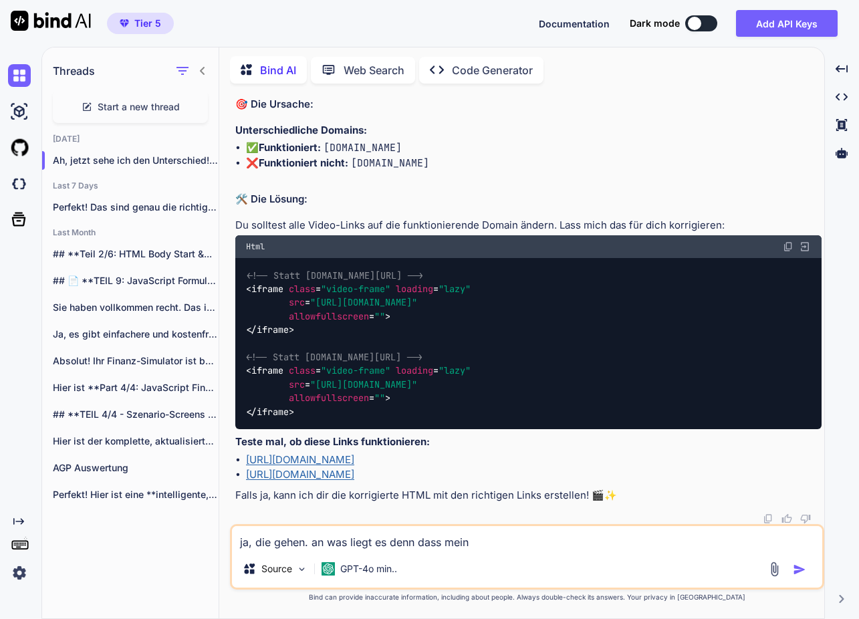
type textarea "ja, die gehen. an was liegt es denn dass meine"
type textarea "x"
type textarea "ja, die gehen. an was liegt es denn dass meine"
type textarea "x"
type textarea "ja, die gehen. an was liegt es denn dass meine d"
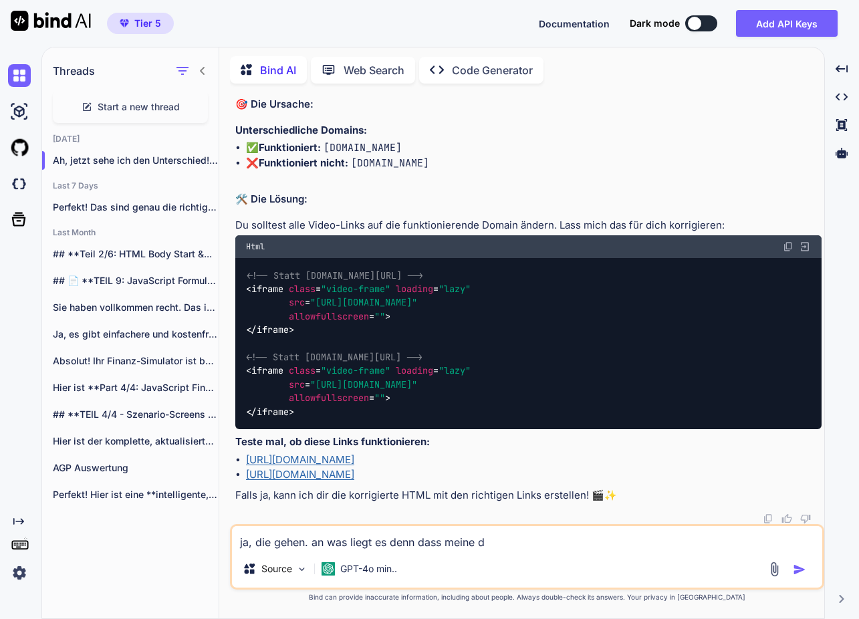
type textarea "x"
type textarea "ja, die gehen. an was liegt es denn dass meine do"
type textarea "x"
type textarea "ja, die gehen. an was liegt es denn dass meine dom"
type textarea "x"
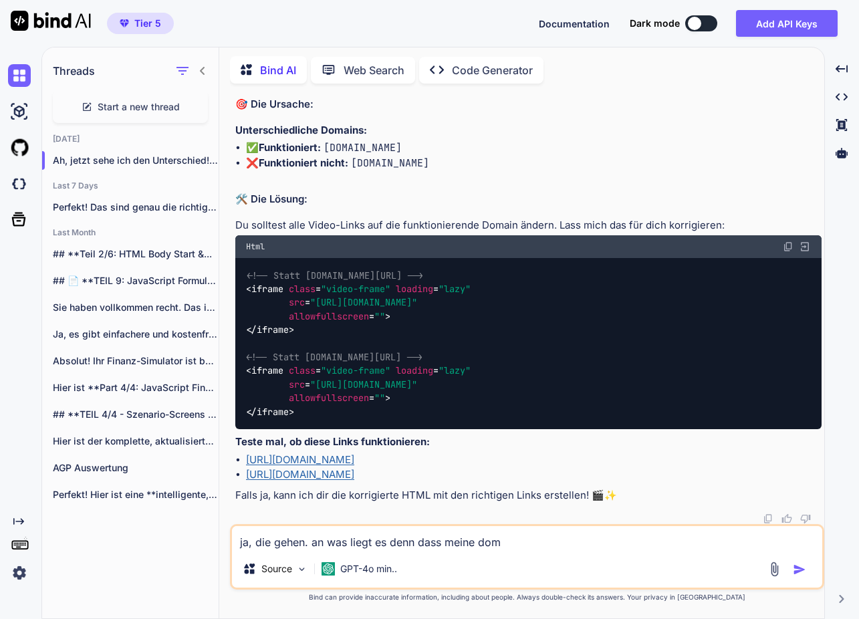
type textarea "ja, die gehen. an was liegt es denn dass meine doma"
type textarea "x"
type textarea "ja, die gehen. an was liegt es denn dass meine domai"
type textarea "x"
type textarea "ja, die gehen. an was liegt es denn dass meine domain"
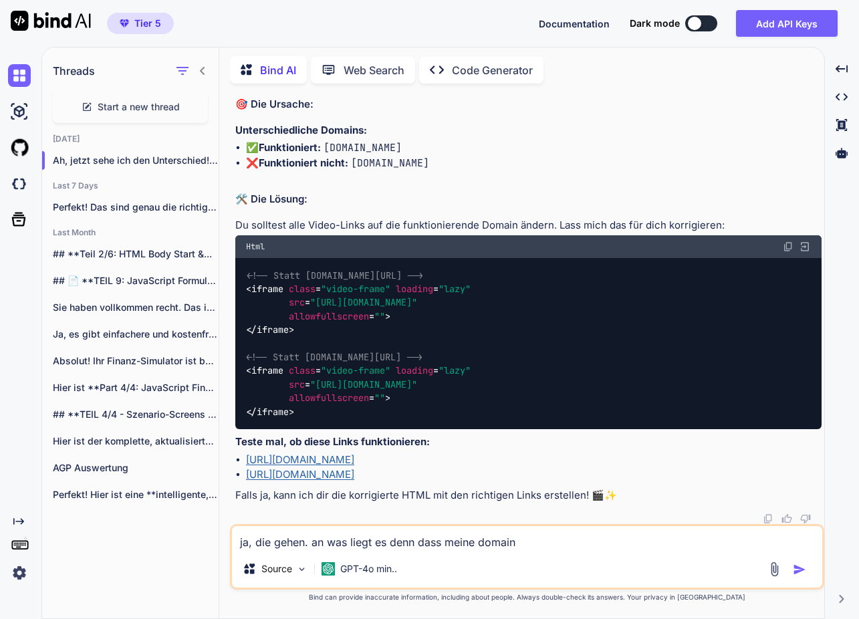
type textarea "x"
type textarea "ja, die gehen. an was liegt es denn dass meine domain"
type textarea "x"
type textarea "ja, die gehen. an was liegt es denn dass meine domain n"
type textarea "x"
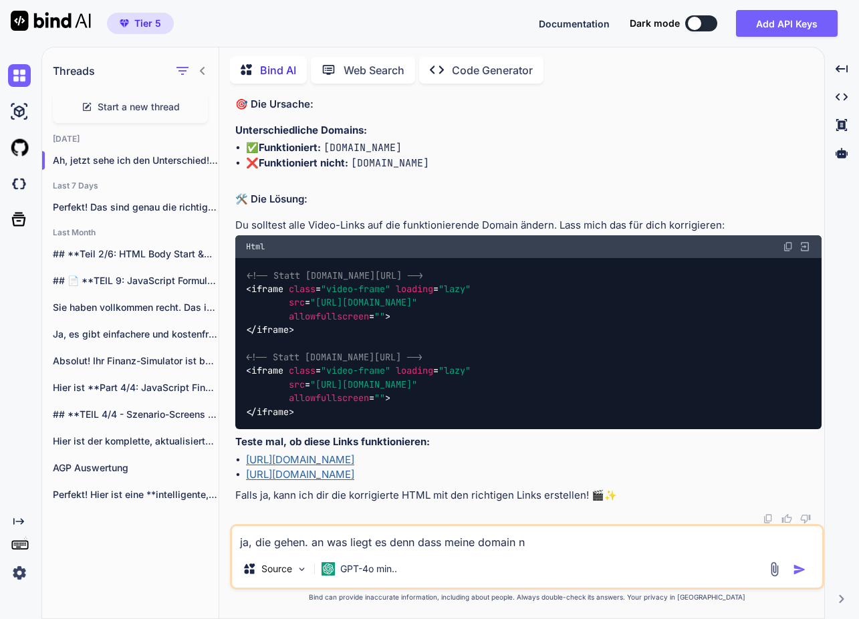
type textarea "ja, die gehen. an was liegt es denn dass meine domain ni"
type textarea "x"
type textarea "ja, die gehen. an was liegt es denn dass meine domain nic"
type textarea "x"
type textarea "ja, die gehen. an was liegt es denn dass meine domain nich"
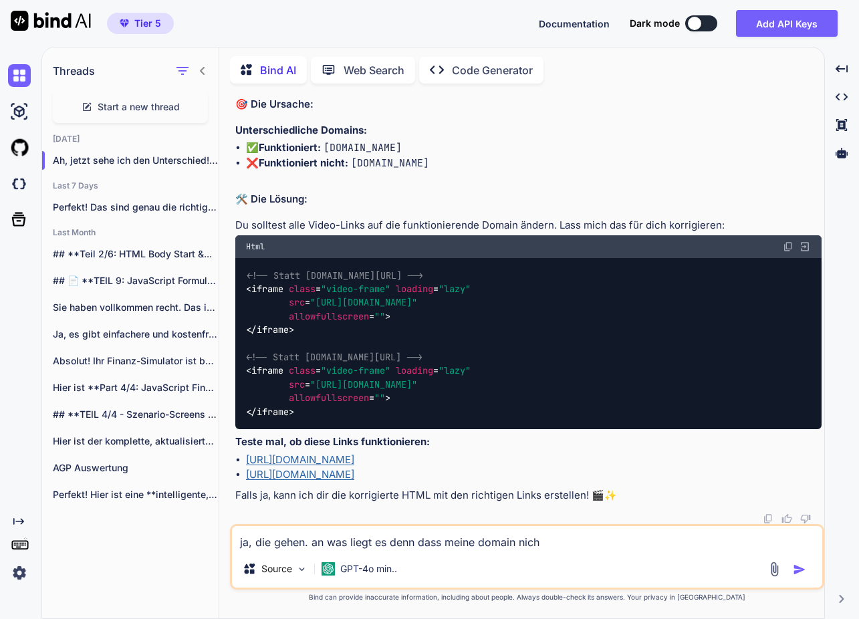
type textarea "x"
type textarea "ja, die gehen. an was liegt es denn dass meine domain nich"
type textarea "x"
type textarea "ja, die gehen. an was liegt es denn dass meine domain nich"
type textarea "x"
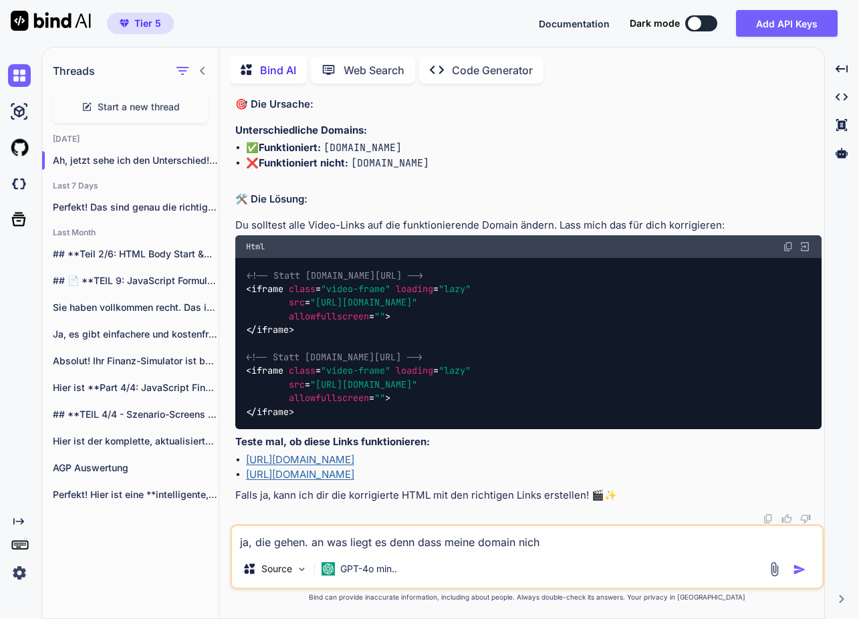
type textarea "ja, die gehen. an was liegt es denn dass meine domain nicht"
type textarea "x"
type textarea "ja, die gehen. an was liegt es denn dass meine domain nicht"
type textarea "x"
type textarea "ja, die gehen. an was liegt es denn dass meine domain nicht l"
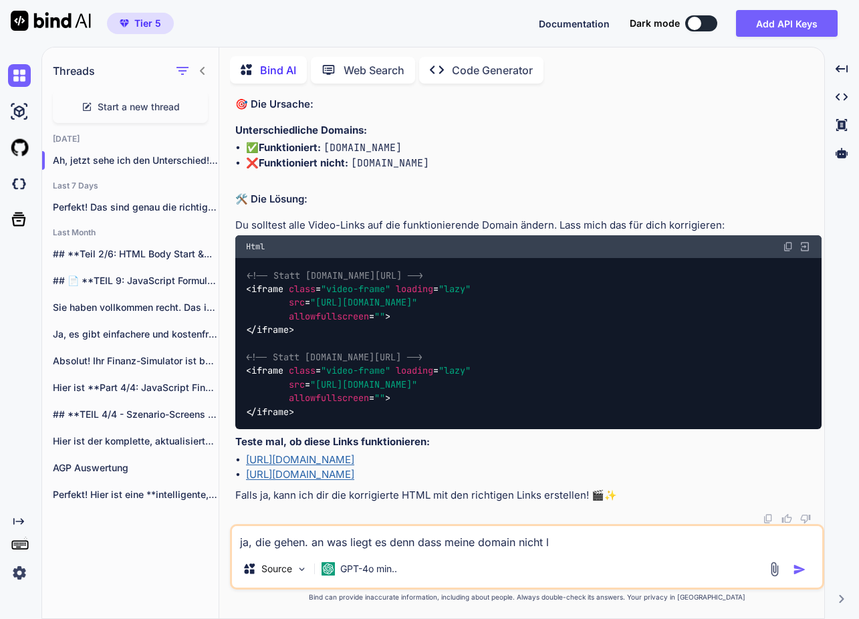
type textarea "x"
type textarea "ja, die gehen. an was liegt es denn dass meine domain nicht lä"
type textarea "x"
type textarea "ja, die gehen. an was liegt es denn dass meine domain nicht läu"
type textarea "x"
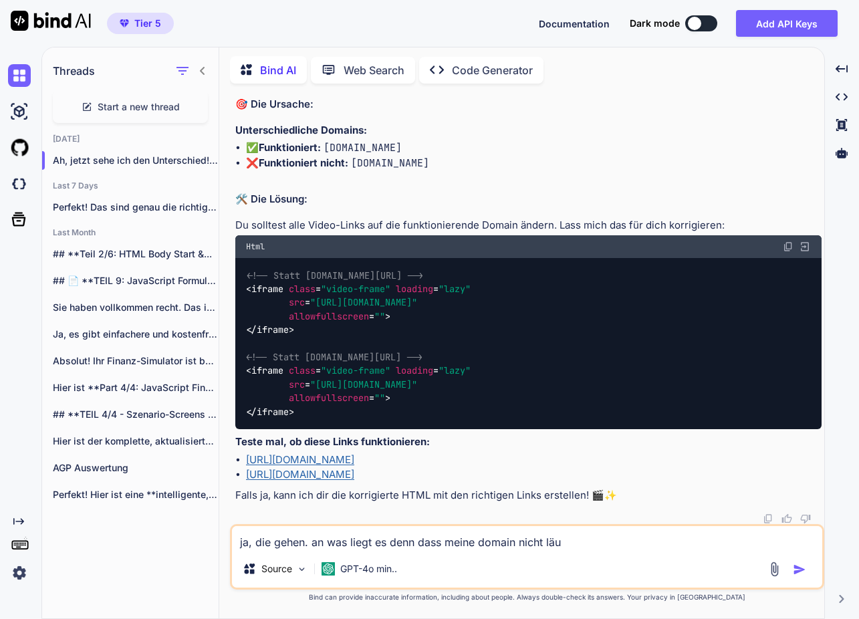
type textarea "ja, die gehen. an was liegt es denn dass meine domain nicht läuf"
type textarea "x"
type textarea "ja, die gehen. an was liegt es denn dass meine domain nicht läuft"
type textarea "x"
type textarea "ja, die gehen. an was liegt es denn dass meine domain nicht läuft?"
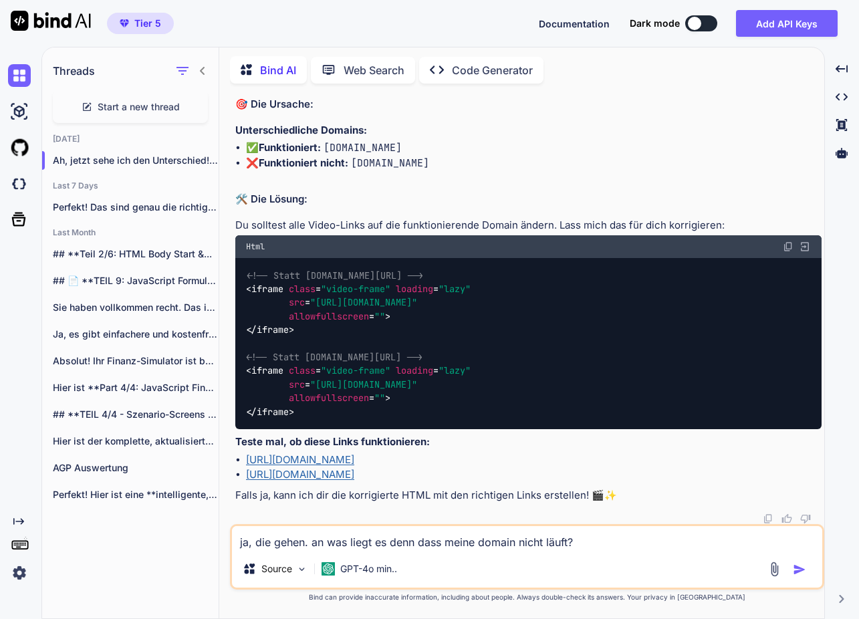
type textarea "x"
type textarea "ja, die gehen. an was liegt es denn dass meine domain nicht läuft?"
type textarea "x"
type textarea "ja, die gehen. an was liegt es denn dass meine domain nicht läuft? W"
type textarea "x"
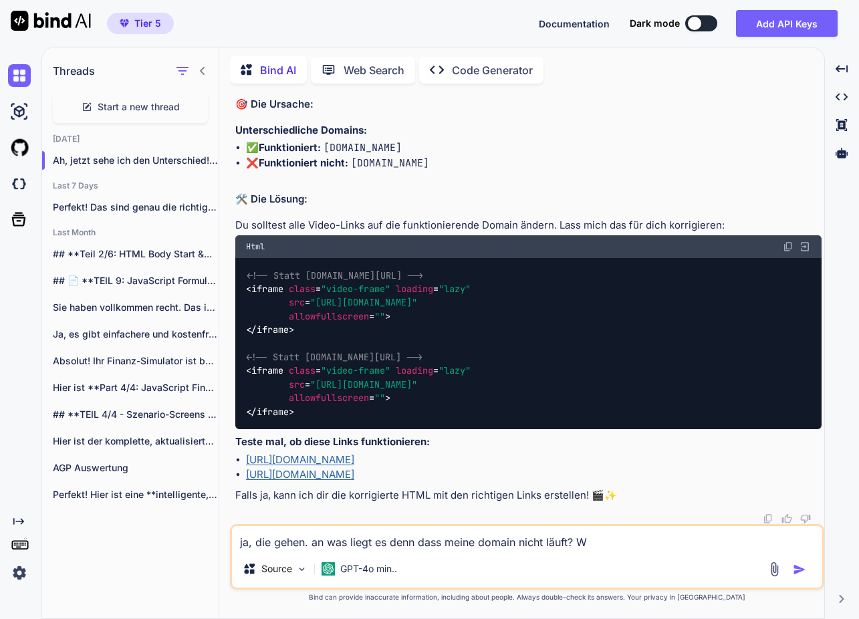
type textarea "ja, die gehen. an was liegt es denn dass meine domain nicht läuft? We"
type textarea "x"
type textarea "ja, die gehen. an was liegt es denn dass meine domain nicht läuft? Wes"
type textarea "x"
type textarea "ja, die gehen. an was liegt es denn dass meine domain nicht läuft? Wess"
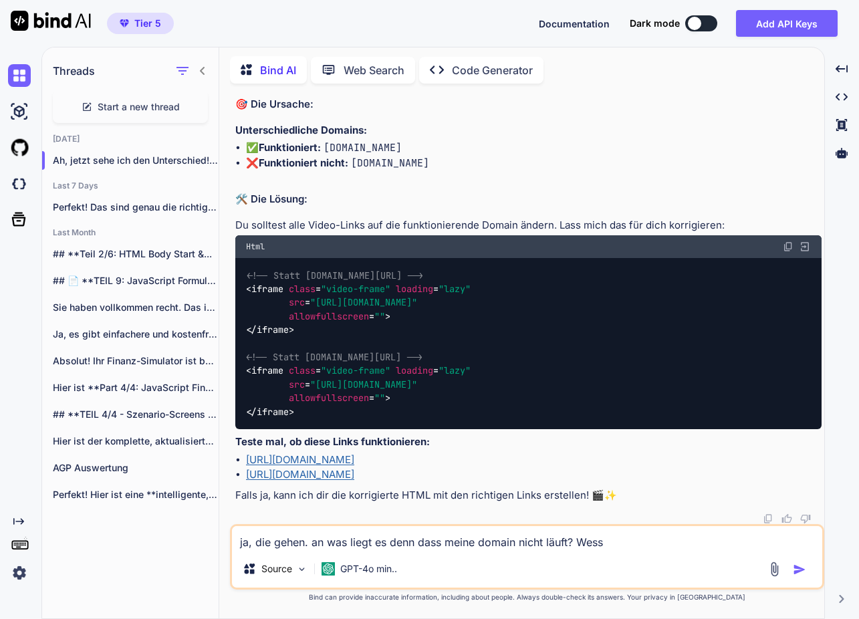
type textarea "x"
type textarea "ja, die gehen. an was liegt es denn dass meine domain nicht läuft? Wesse"
type textarea "x"
type textarea "ja, die gehen. an was liegt es denn dass meine domain nicht läuft? Wessen"
type textarea "x"
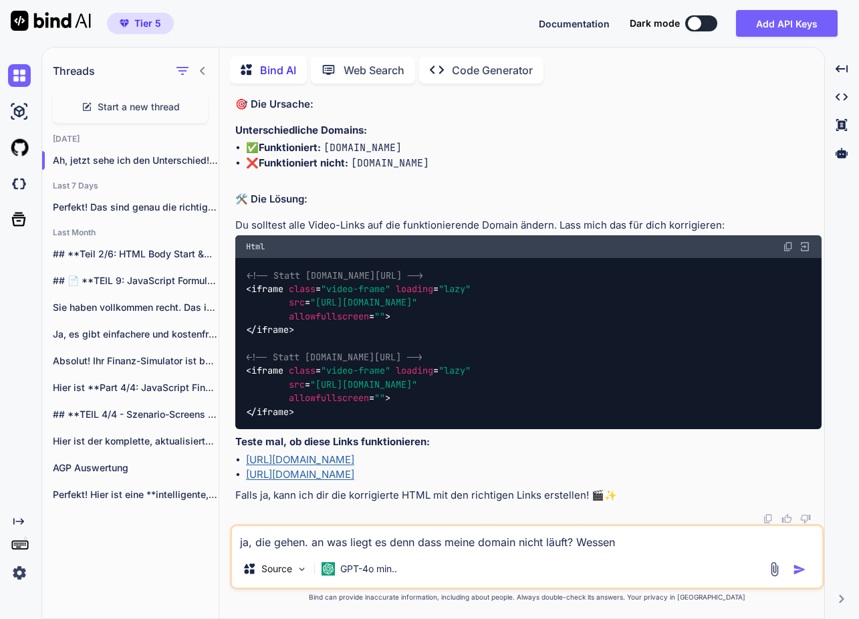
type textarea "ja, die gehen. an was liegt es denn dass meine domain nicht läuft? Wessen"
type textarea "x"
type textarea "ja, die gehen. an was liegt es denn dass meine domain nicht läuft? Wessen ""
type textarea "x"
type textarea "ja, die gehen. an was liegt es denn dass meine domain nicht läuft? Wessen "S"
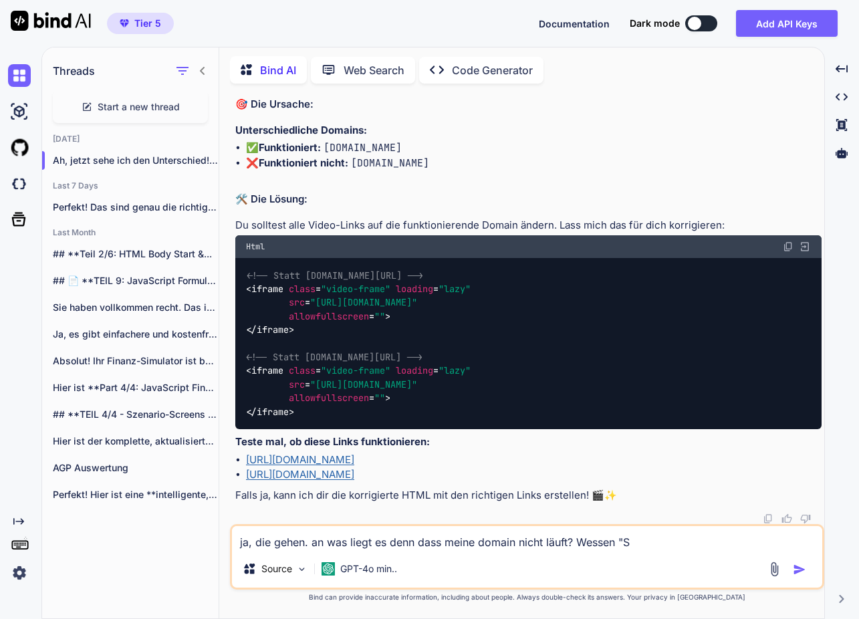
type textarea "x"
type textarea "ja, die gehen. an was liegt es denn dass meine domain nicht läuft? Wessen "Sc"
type textarea "x"
type textarea "ja, die gehen. an was liegt es denn dass meine domain nicht läuft? Wessen "Sch"
type textarea "x"
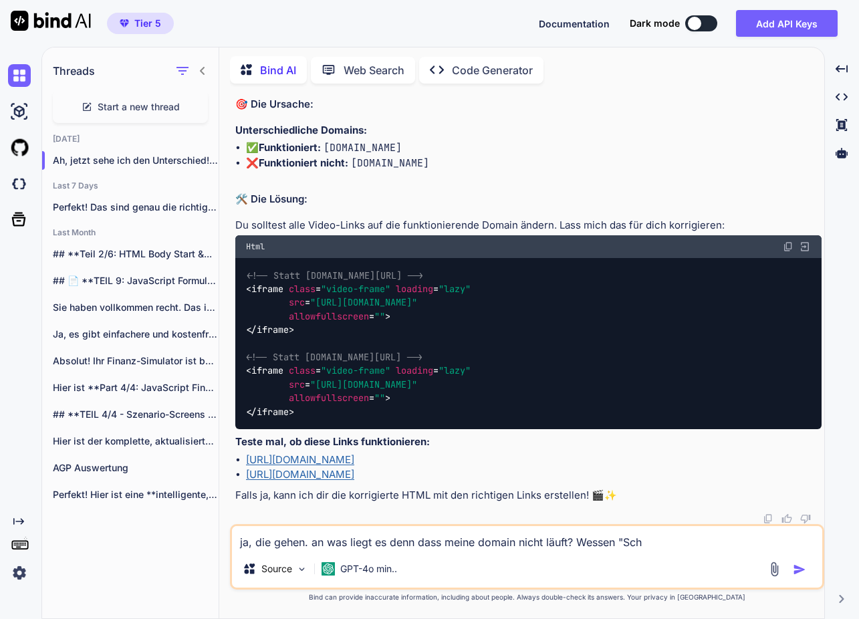
type textarea "ja, die gehen. an was liegt es denn dass meine domain nicht läuft? Wessen "Schu"
type textarea "x"
type textarea "ja, die gehen. an was liegt es denn dass meine domain nicht läuft? Wessen "Schul"
type textarea "x"
type textarea "ja, die gehen. an was liegt es denn dass meine domain nicht läuft? Wessen "Schu…"
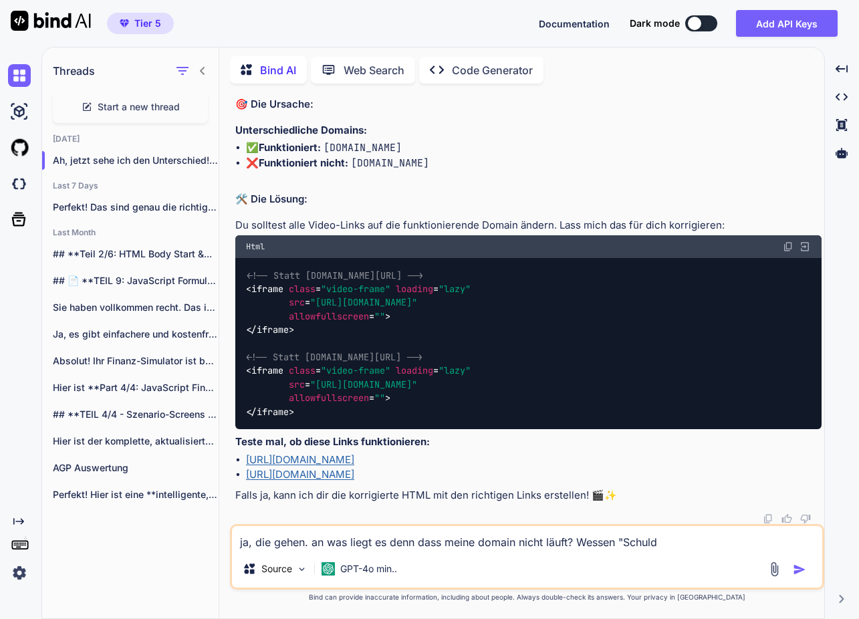
type textarea "x"
type textarea "ja, die gehen. an was liegt es denn dass meine domain nicht läuft? Wessen "Schu…"
type textarea "x"
type textarea "ja, die gehen. an was liegt es denn dass meine domain nicht läuft? Wessen "Schu…"
type textarea "x"
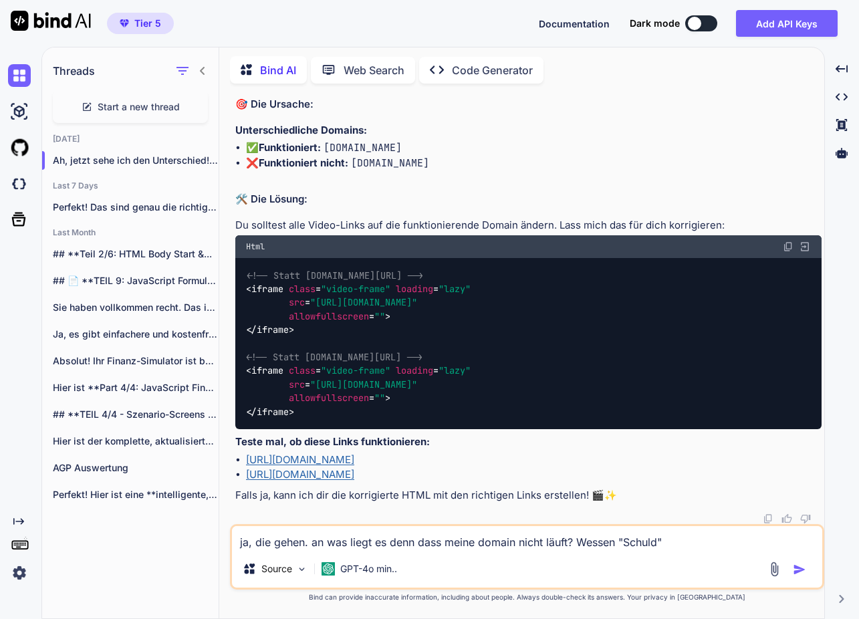
type textarea "ja, die gehen. an was liegt es denn dass meine domain nicht läuft? Wessen "Schu…"
type textarea "x"
type textarea "ja, die gehen. an was liegt es denn dass meine domain nicht läuft? Wessen "Schu…"
type textarea "x"
type textarea "ja, die gehen. an was liegt es denn dass meine domain nicht läuft? Wessen "Schu…"
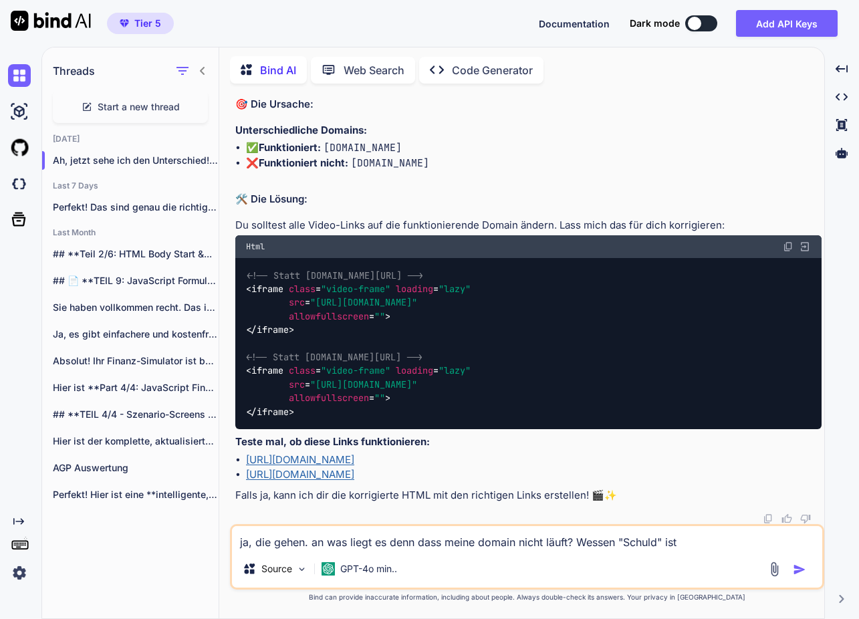
type textarea "x"
type textarea "ja, die gehen. an was liegt es denn dass meine domain nicht läuft? Wessen "Schu…"
type textarea "x"
type textarea "ja, die gehen. an was liegt es denn dass meine domain nicht läuft? Wessen "Schu…"
type textarea "x"
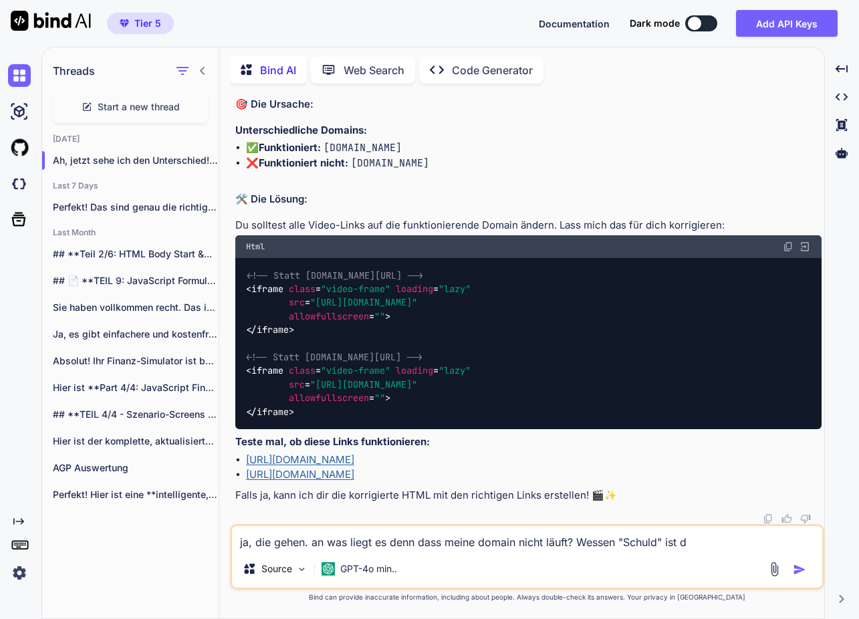
type textarea "ja, die gehen. an was liegt es denn dass meine domain nicht läuft? Wessen "Schu…"
type textarea "x"
type textarea "ja, die gehen. an was liegt es denn dass meine domain nicht läuft? Wessen "Schu…"
type textarea "x"
type textarea "ja, die gehen. an was liegt es denn dass meine domain nicht läuft? Wessen "Schu…"
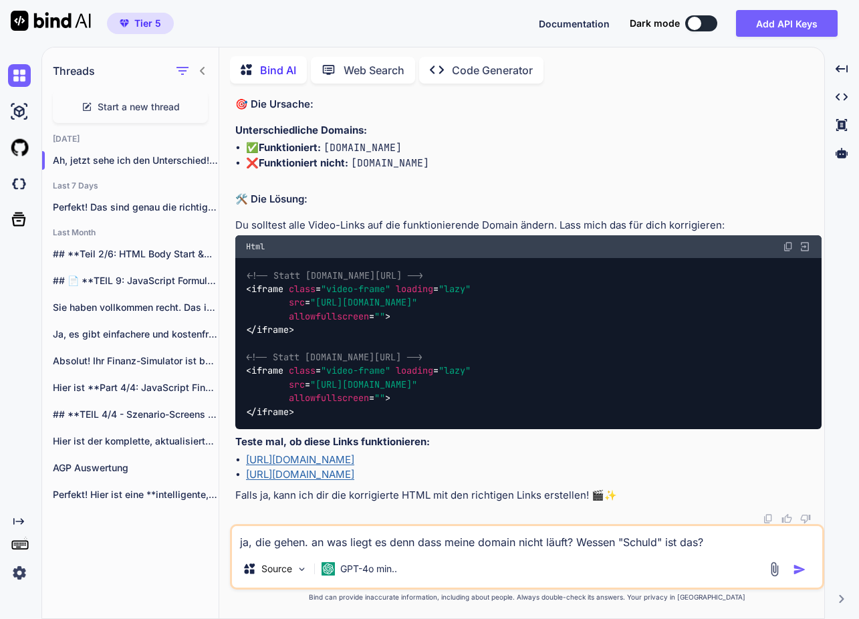
type textarea "x"
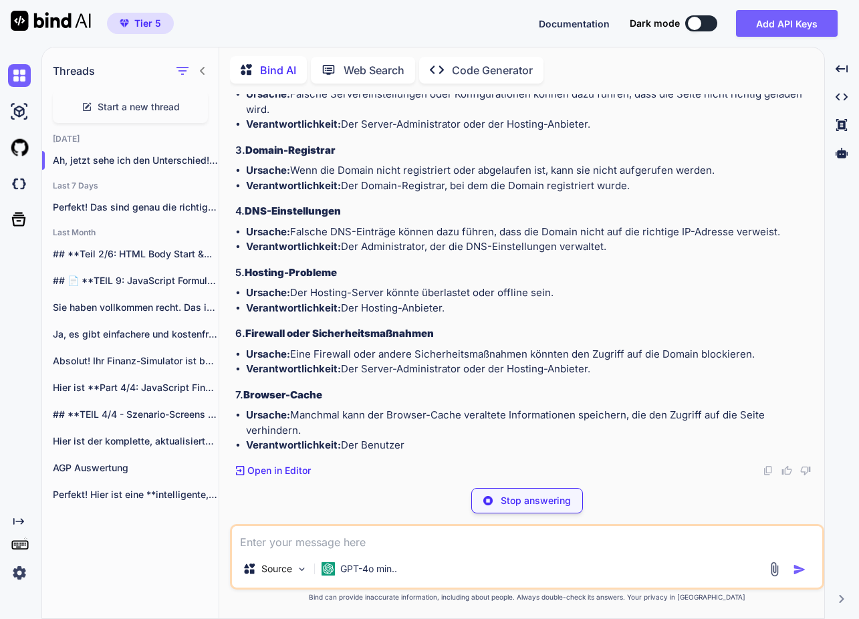
scroll to position [21846, 0]
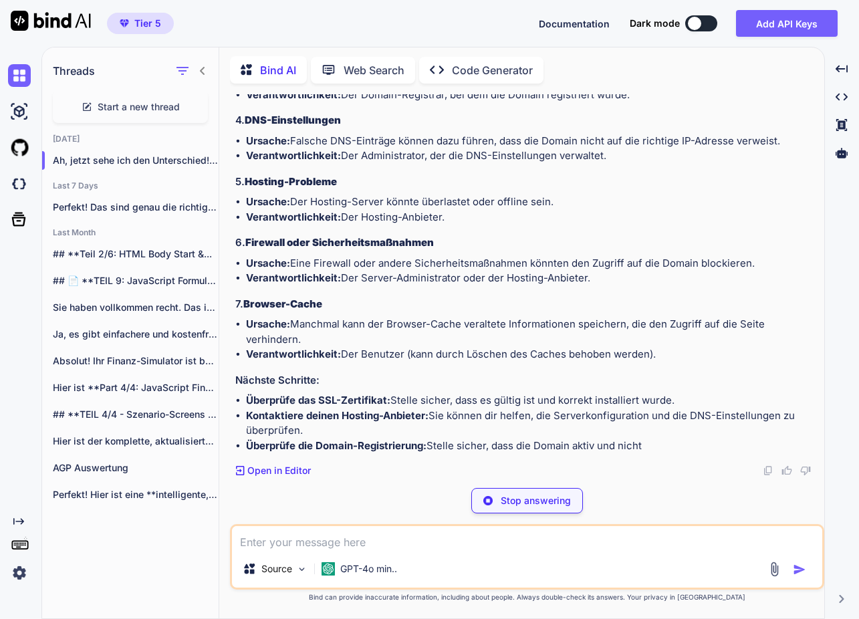
type textarea "x"
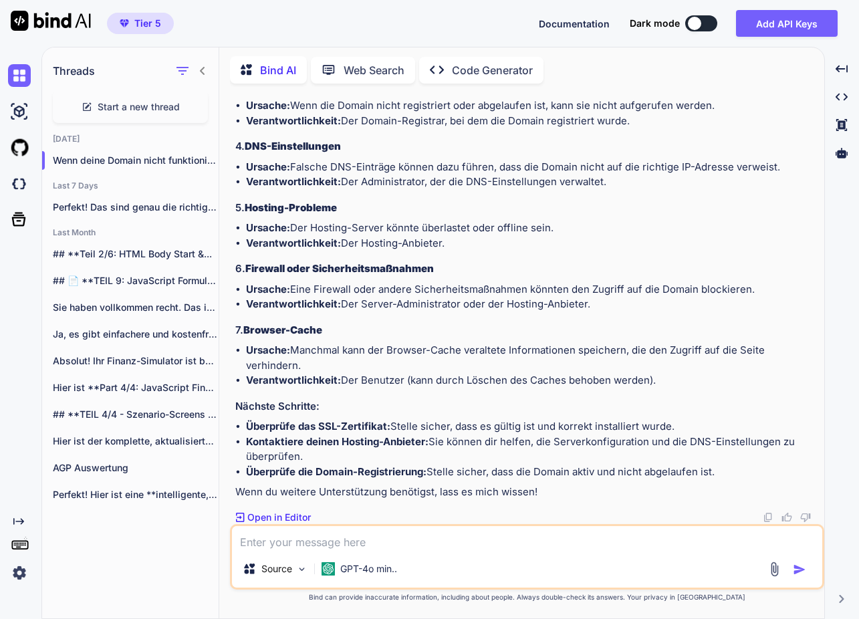
scroll to position [22261, 0]
